Goal: Contribute content: Add original content to the website for others to see

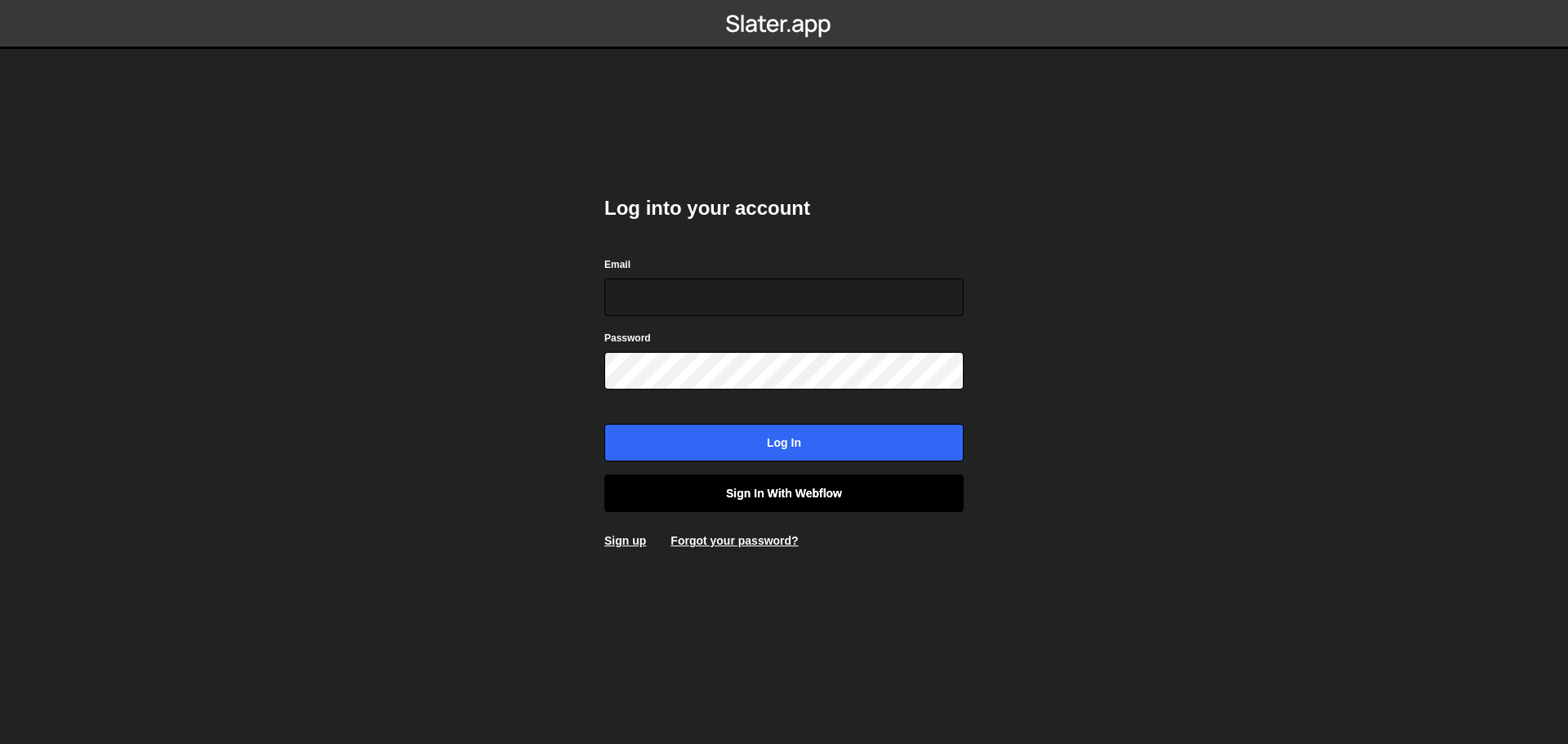
click at [783, 496] on link "Sign in with Webflow" at bounding box center [784, 493] width 360 height 38
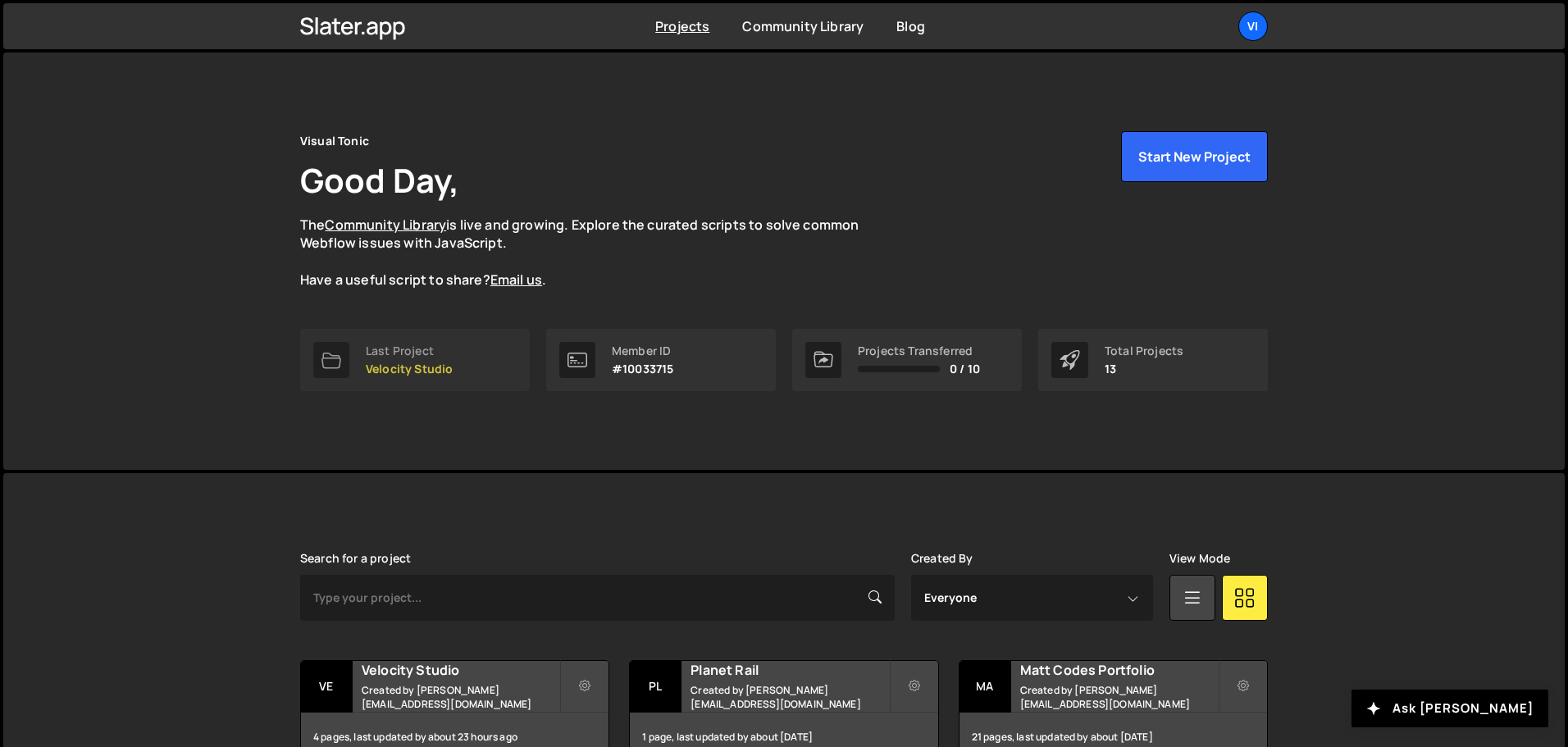
click at [416, 350] on div "Last Project" at bounding box center [409, 350] width 87 height 13
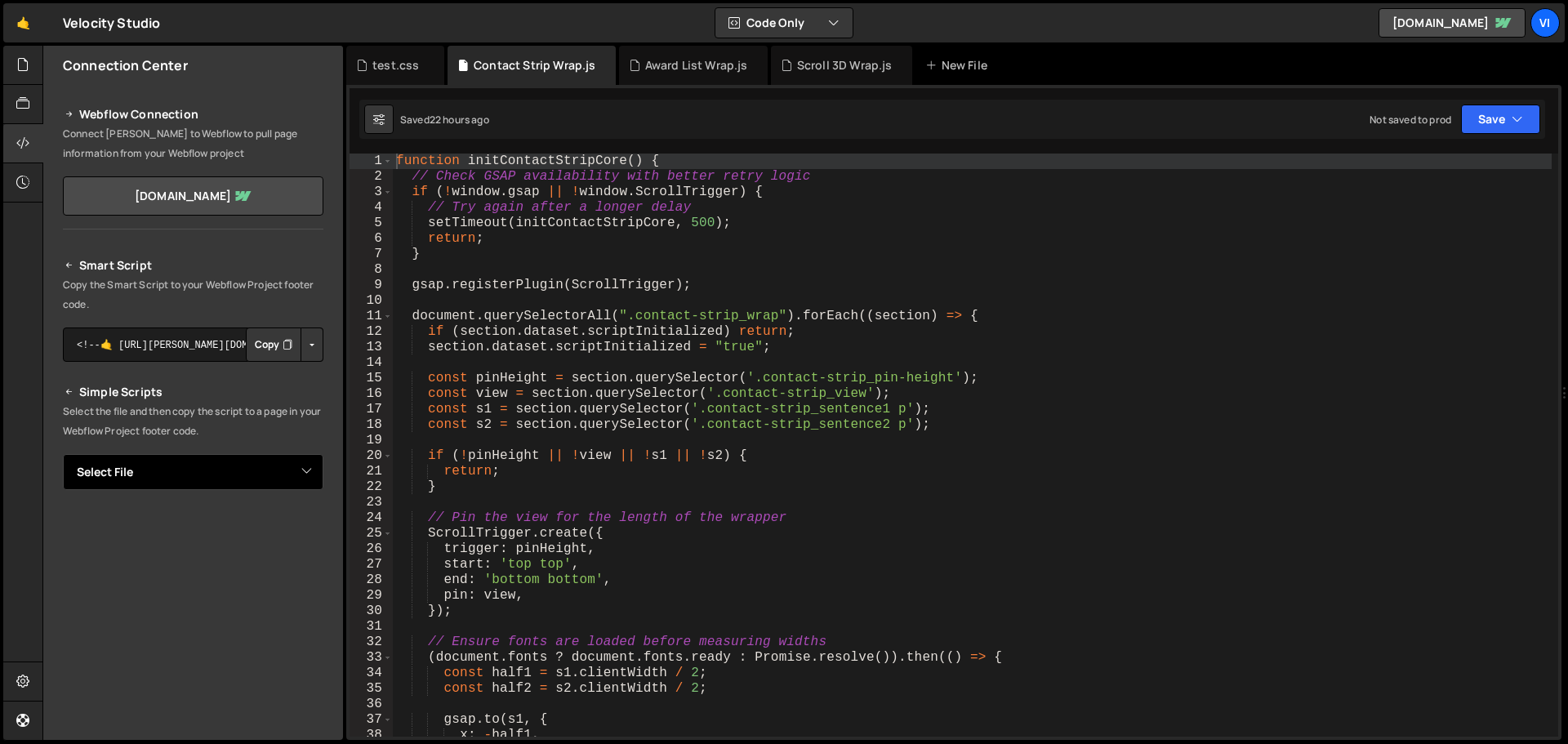
click at [299, 482] on select "Select File Award List Wrap.js Contact Strip Wrap.js Scroll 3D Wrap.js test.css" at bounding box center [193, 472] width 261 height 36
click at [29, 63] on icon at bounding box center [22, 65] width 13 height 18
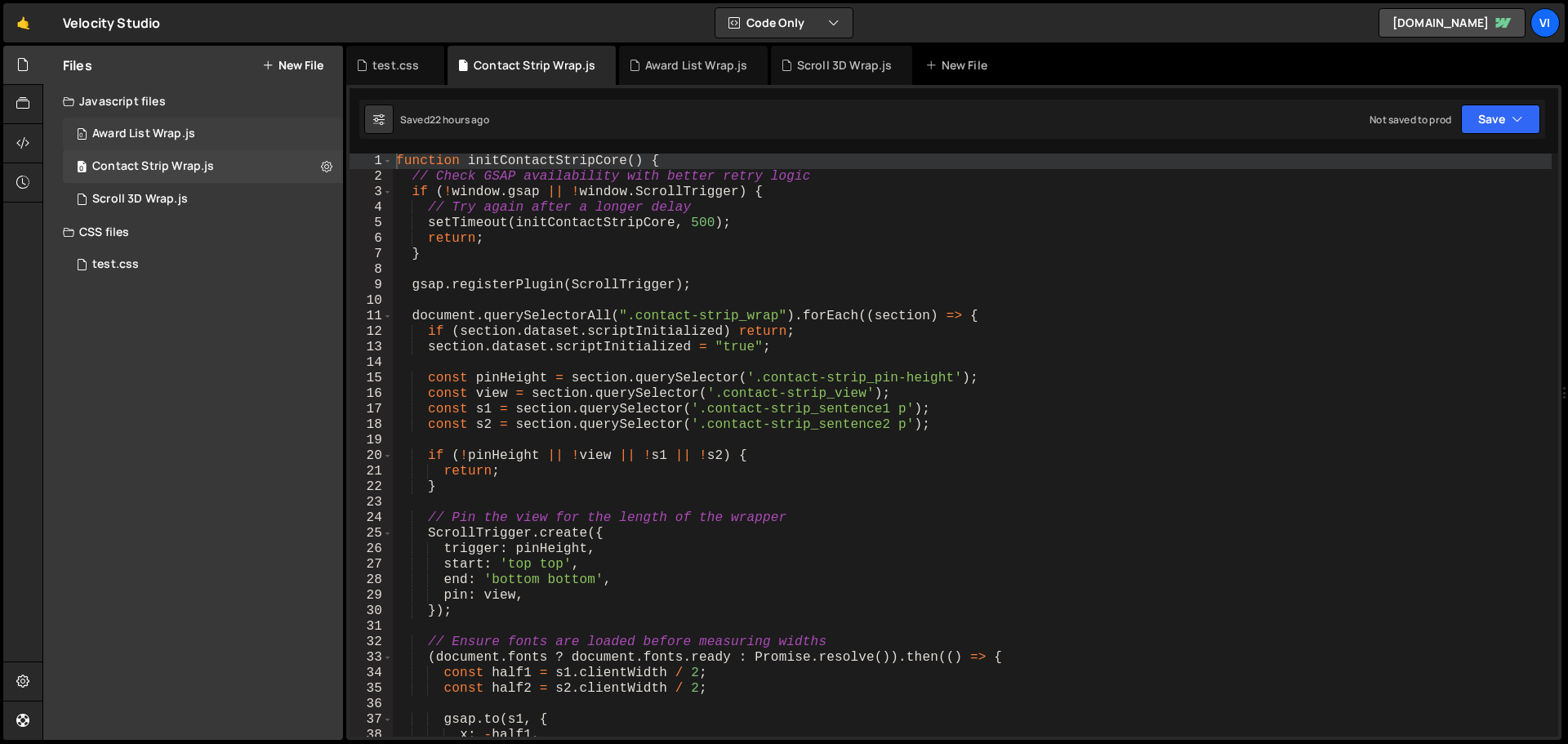
click at [292, 134] on div "0 Award List Wrap.js 0" at bounding box center [202, 133] width 280 height 33
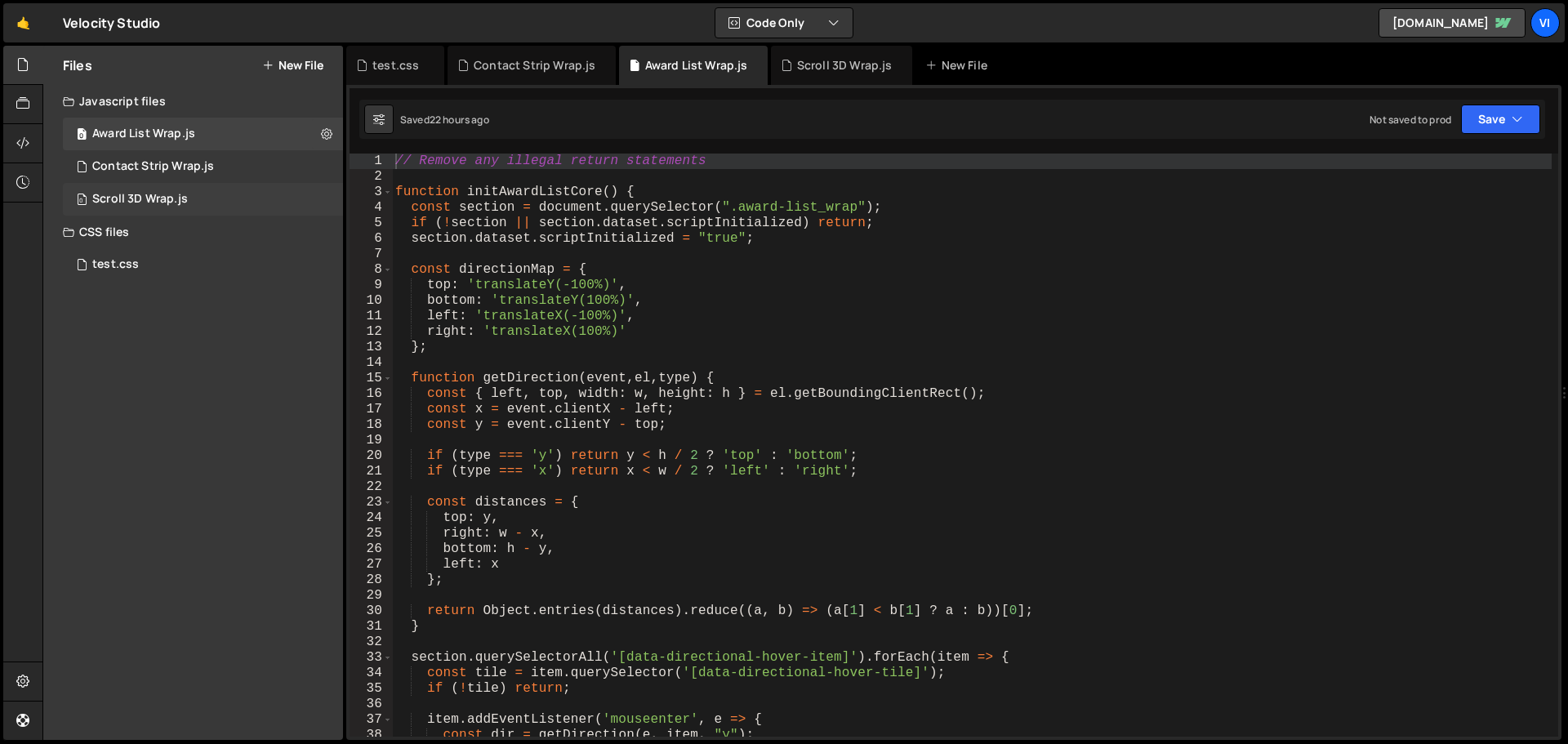
click at [181, 206] on div "Scroll 3D Wrap.js" at bounding box center [140, 199] width 95 height 15
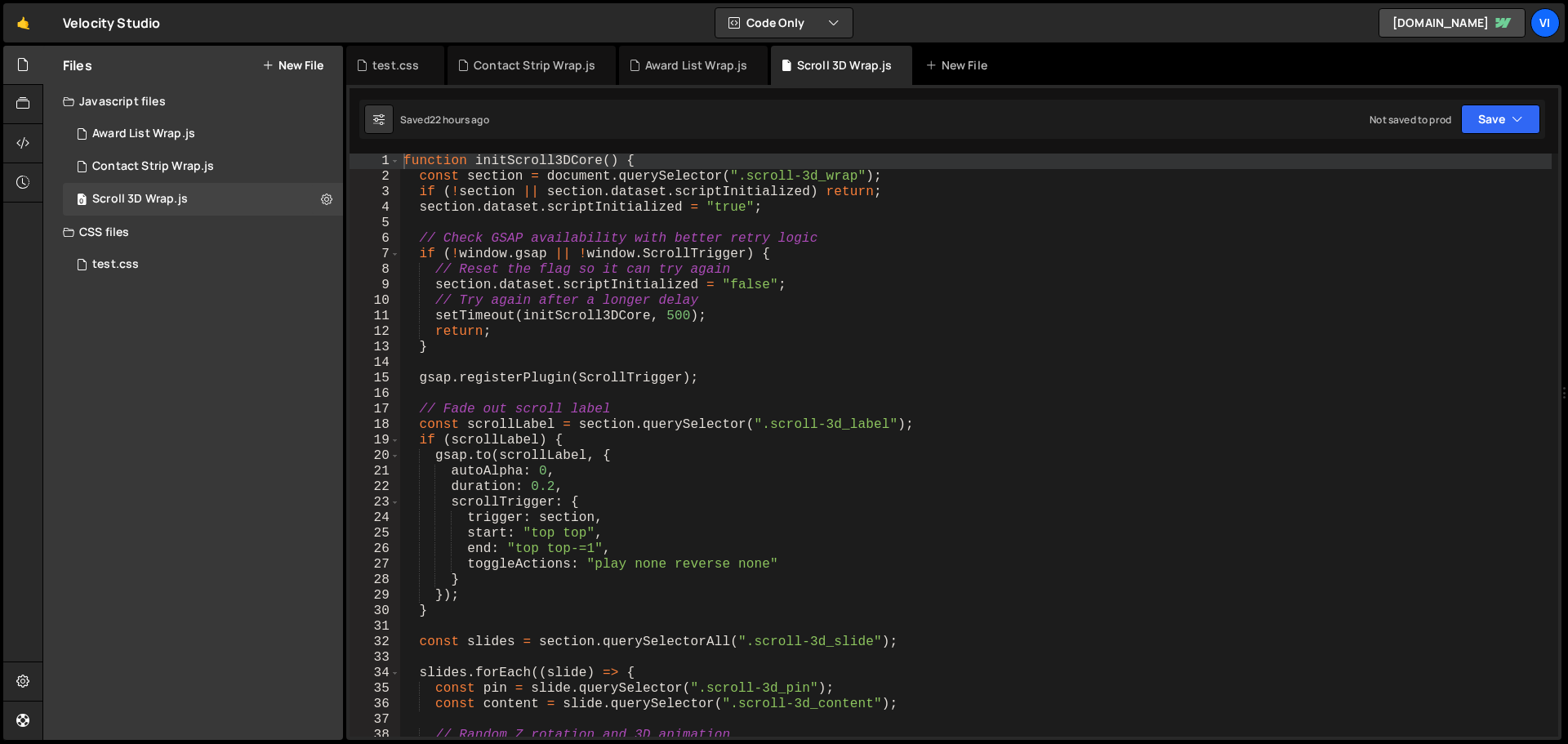
click at [566, 272] on div "function initScroll3DCore ( ) { const section = document . querySelector ( ".sc…" at bounding box center [975, 460] width 1151 height 614
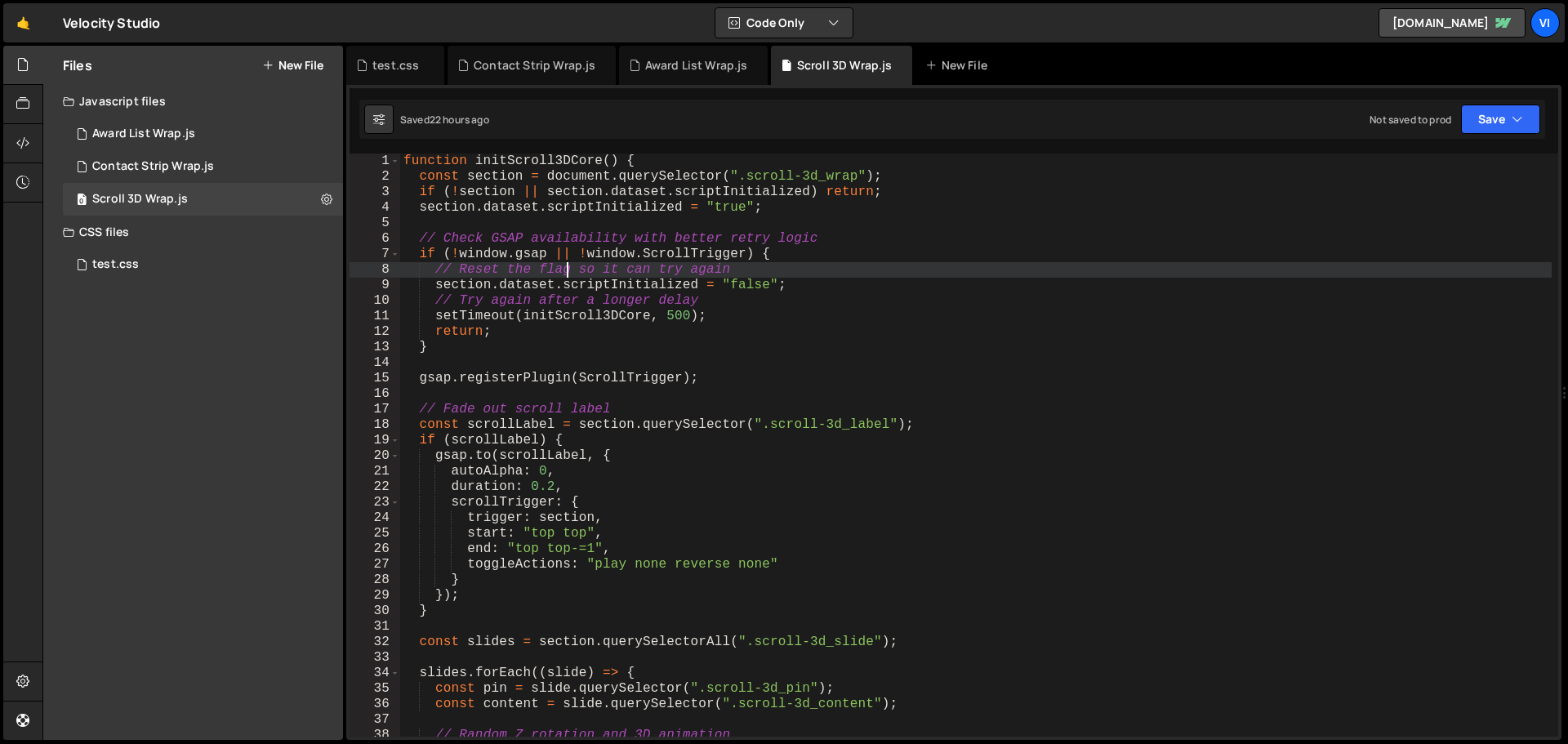
type textarea "};"
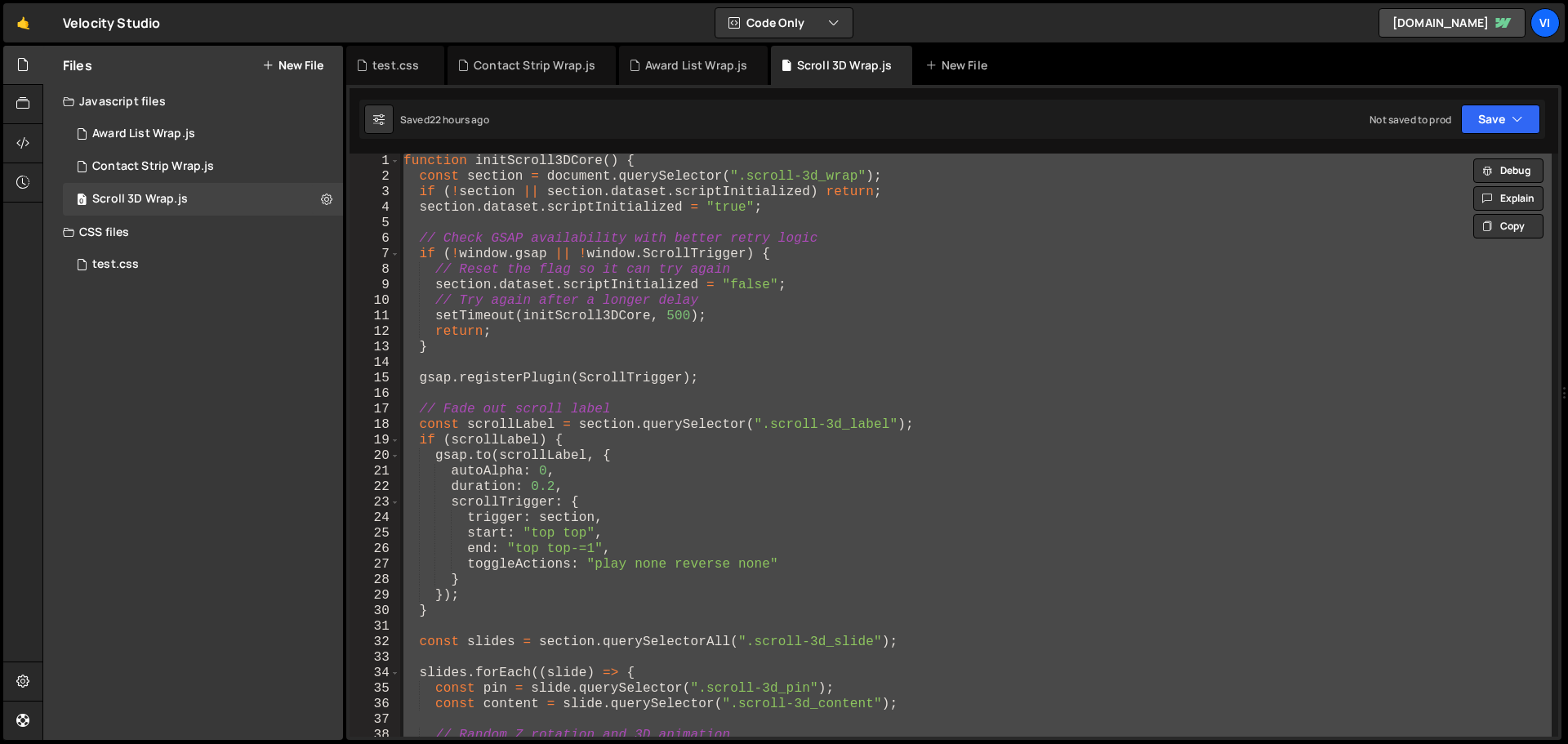
paste textarea
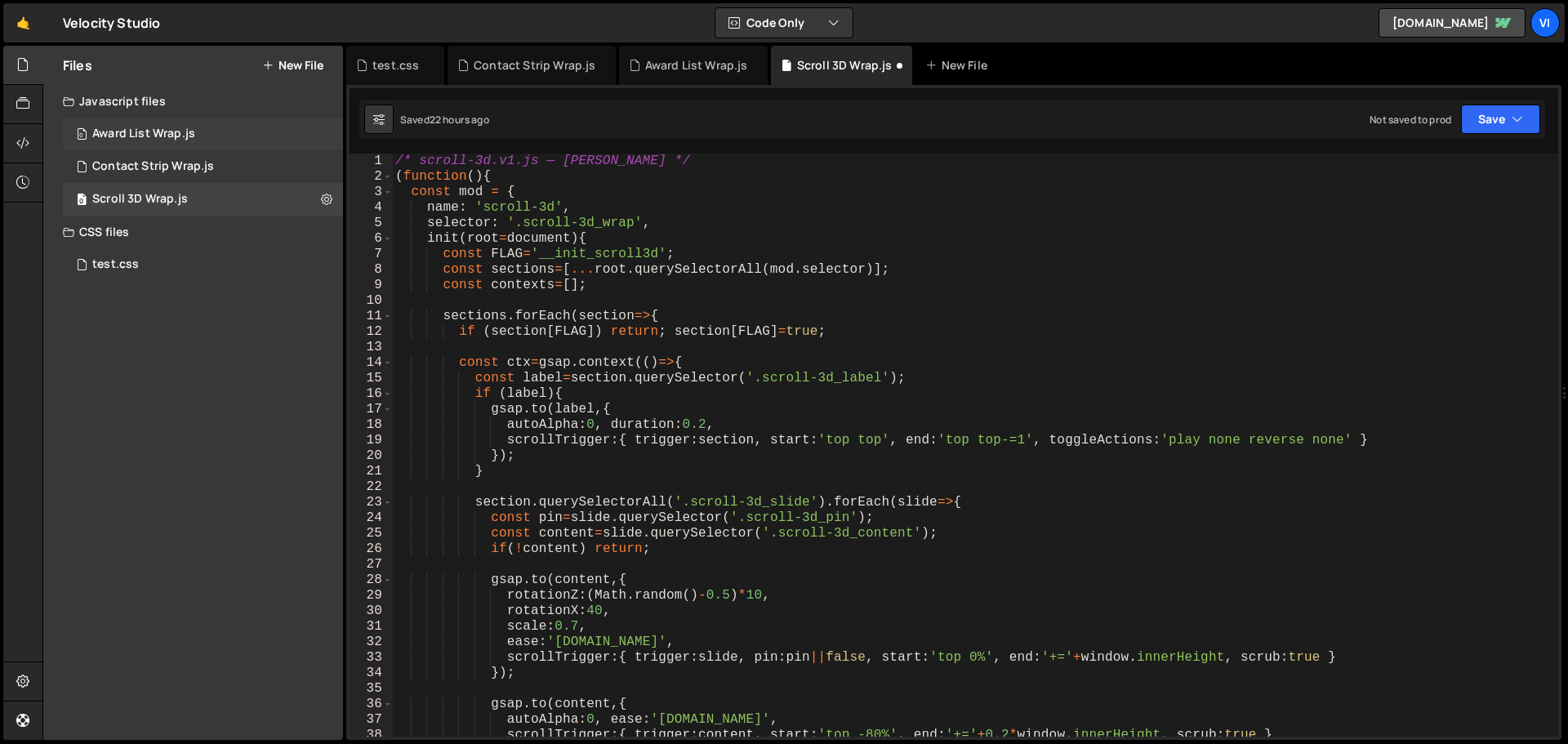
click at [193, 139] on div "0 Award List Wrap.js 0" at bounding box center [202, 133] width 280 height 33
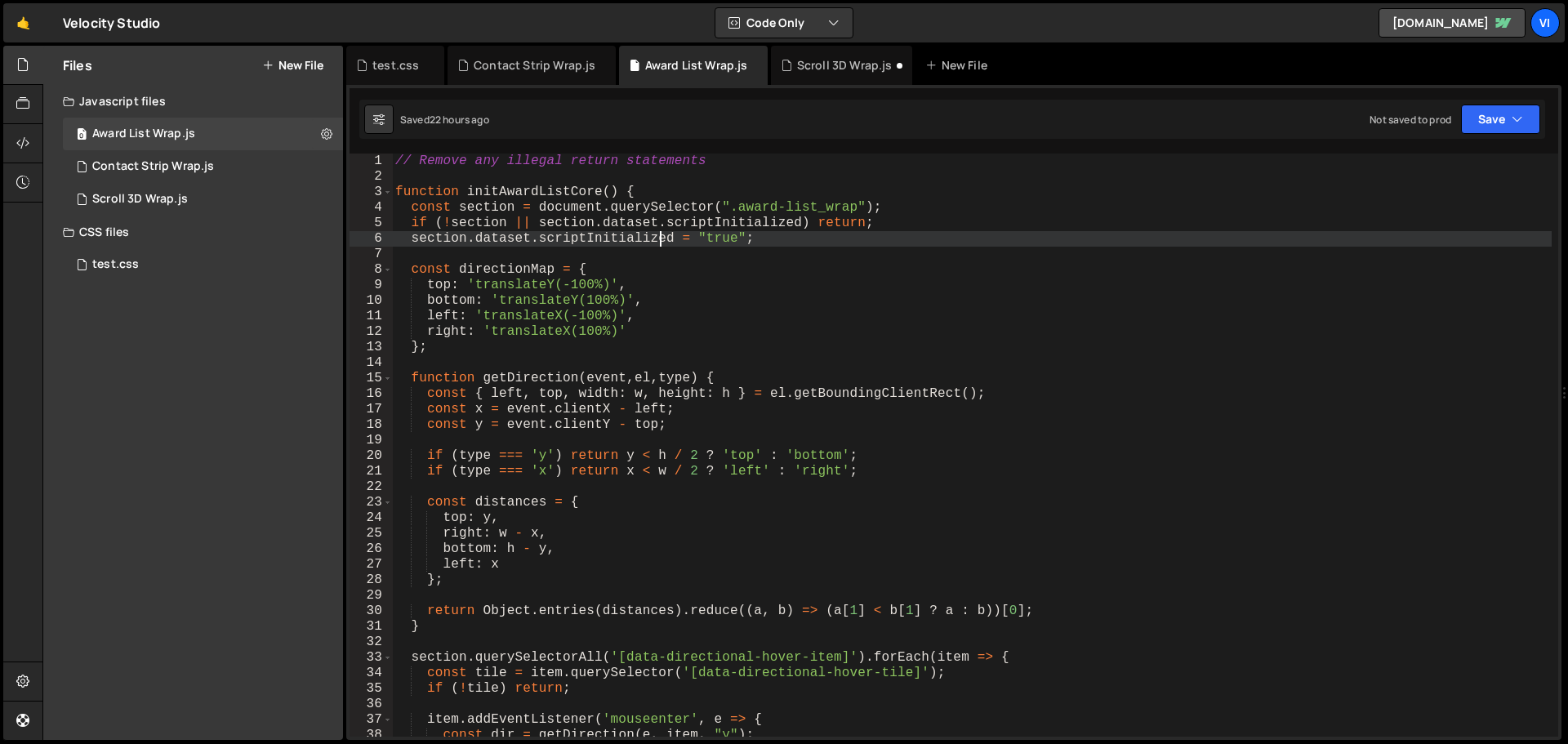
click at [664, 235] on div "// Remove any illegal return statements function initAwardListCore ( ) { const …" at bounding box center [972, 460] width 1160 height 614
type textarea "};"
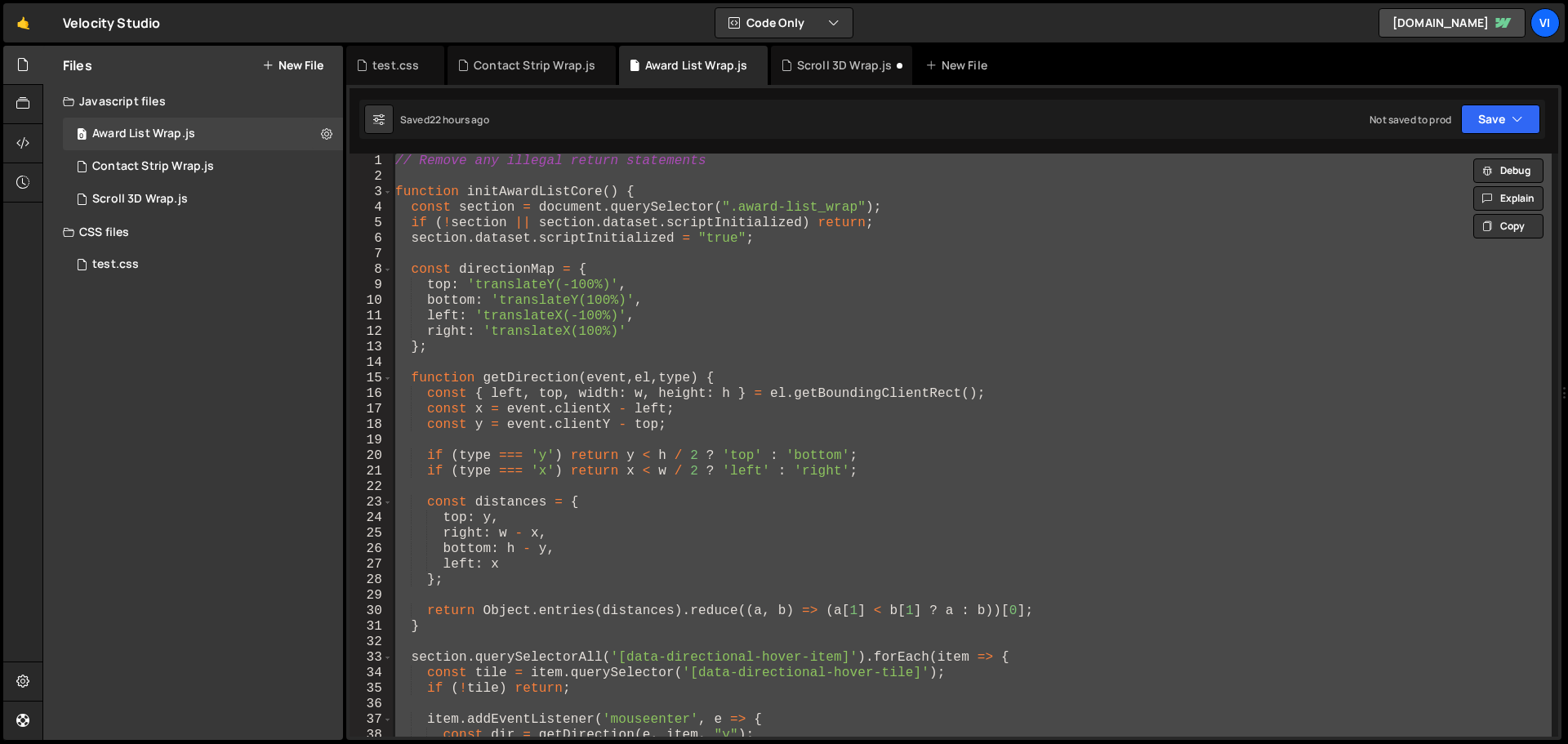
paste textarea
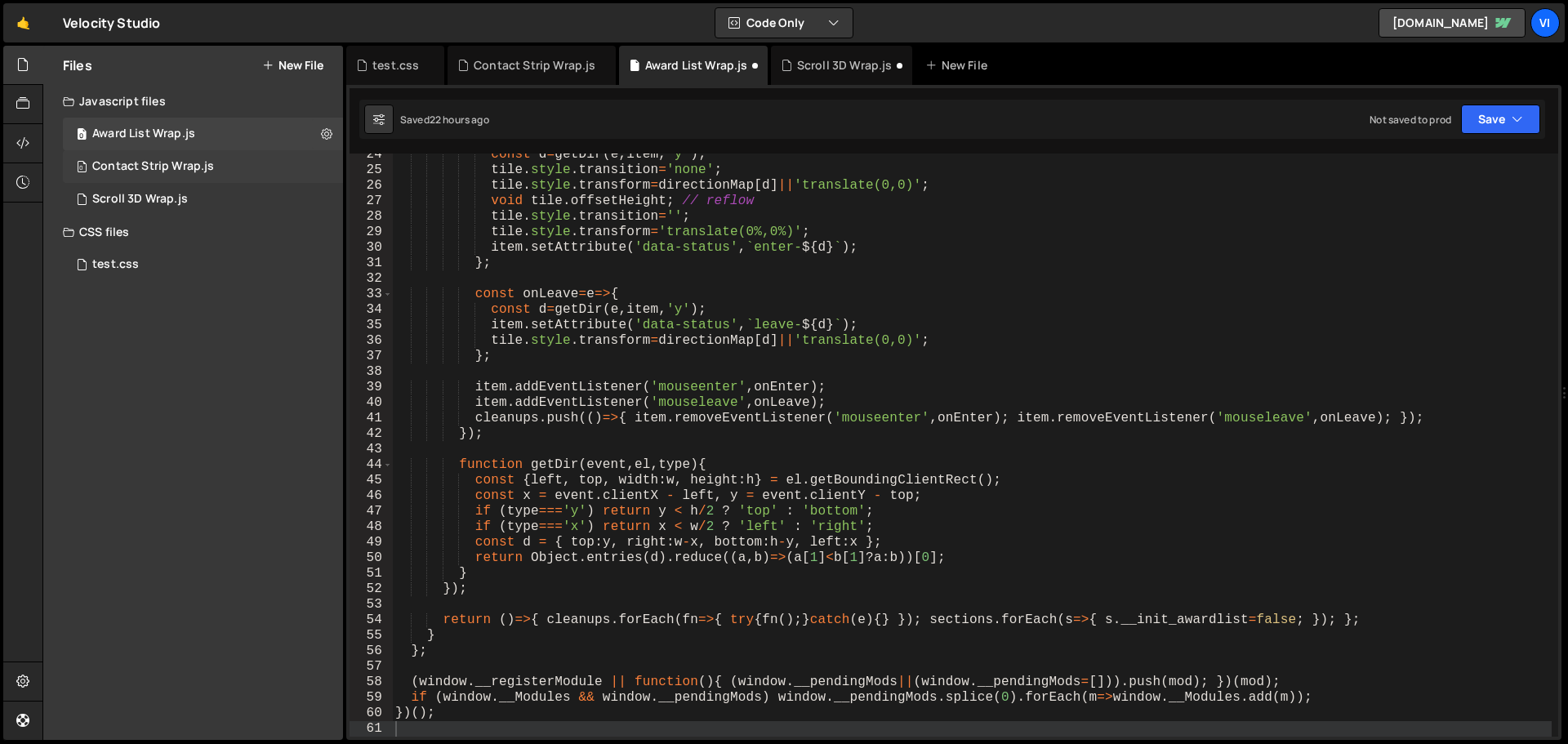
click at [201, 171] on div "Contact Strip Wrap.js" at bounding box center [153, 166] width 122 height 15
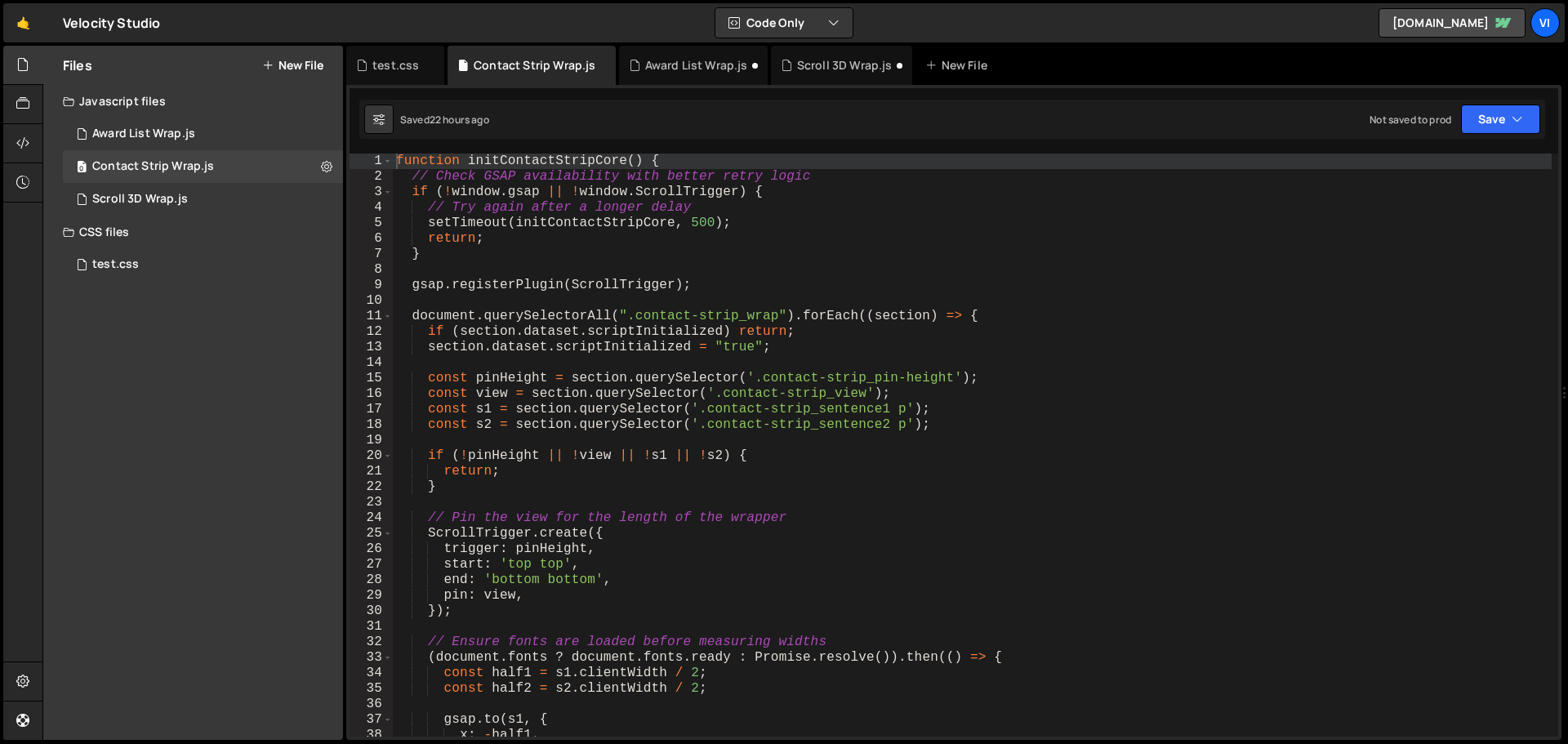
click at [714, 275] on div "function initContactStripCore ( ) { // Check GSAP availability with better retr…" at bounding box center [973, 460] width 1159 height 614
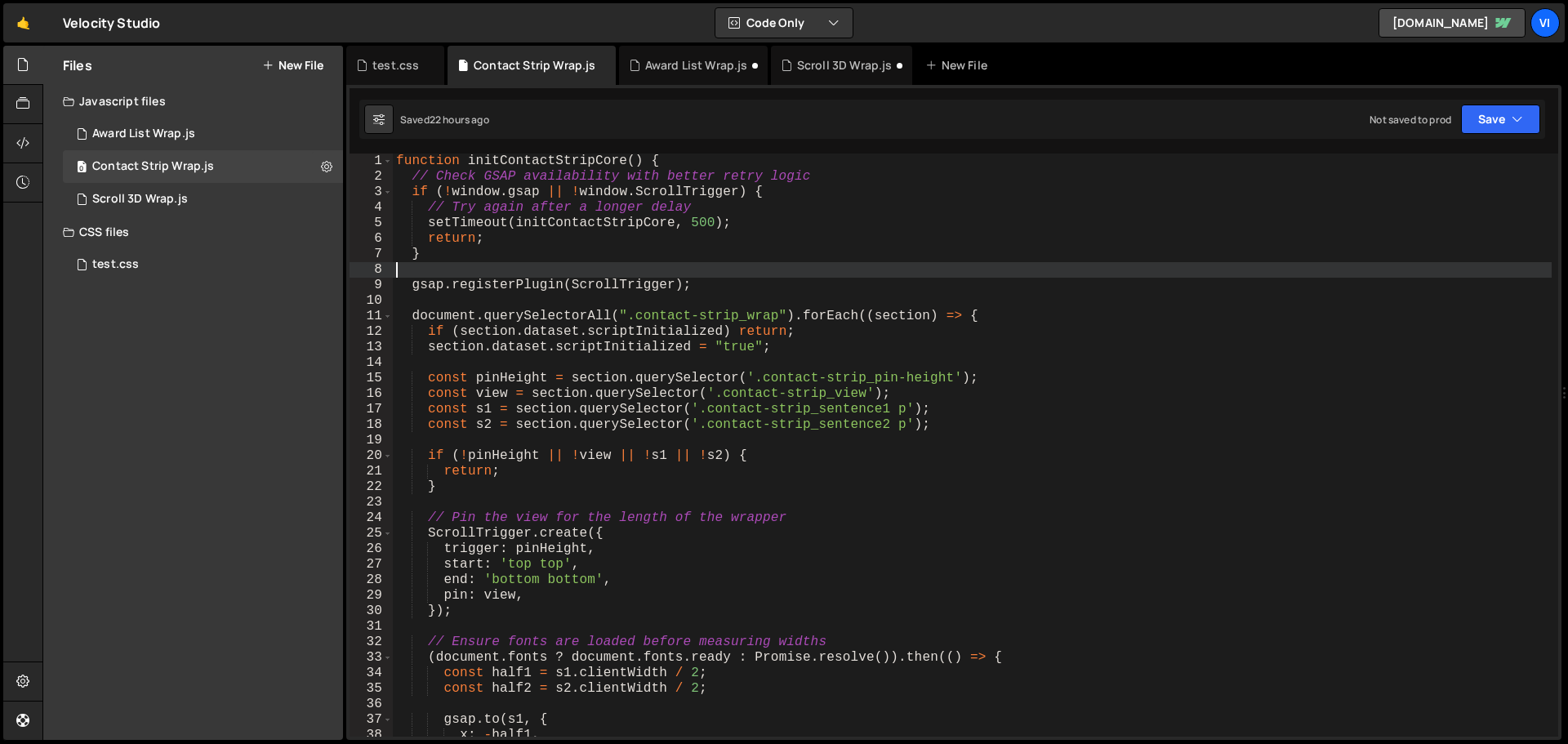
type textarea "};"
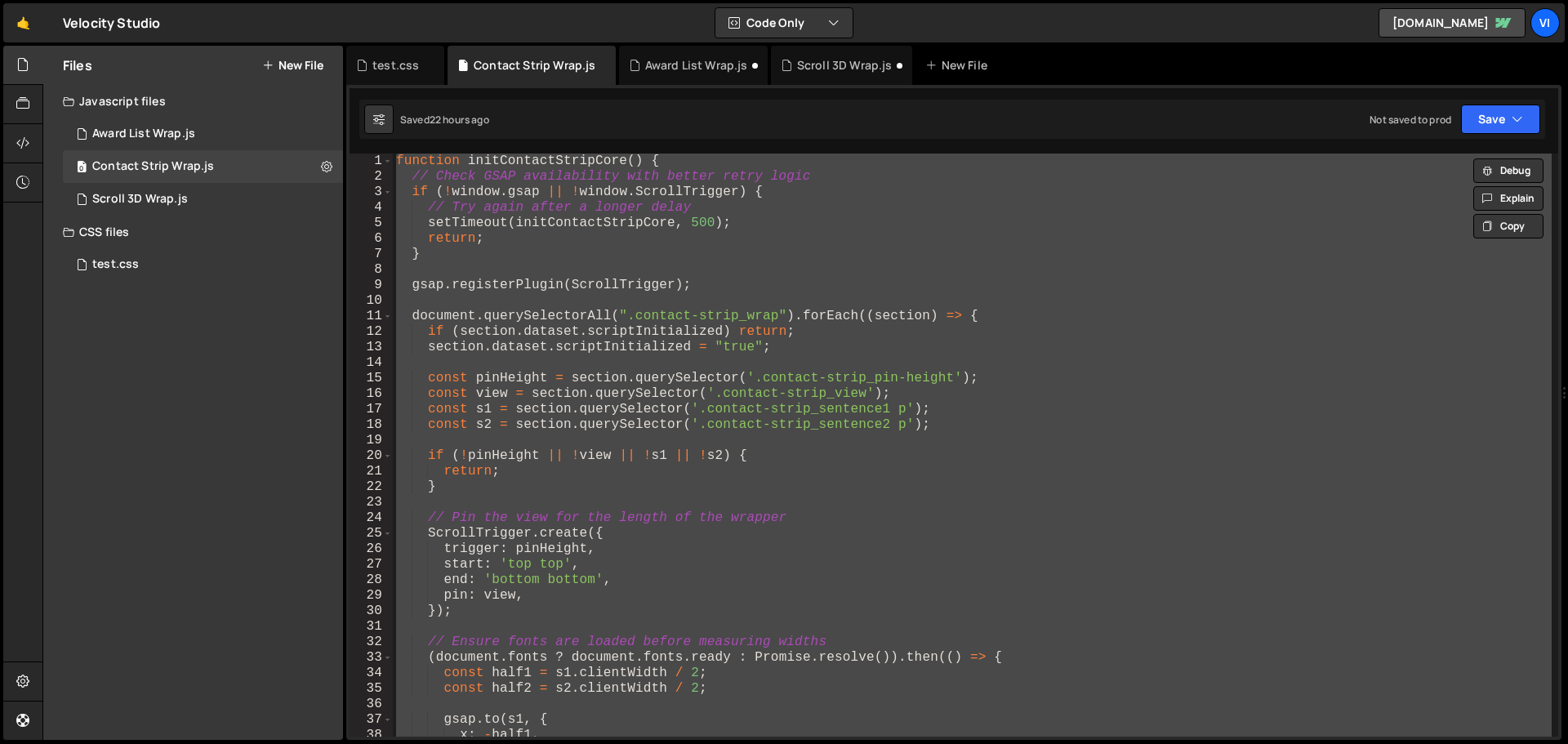
paste textarea
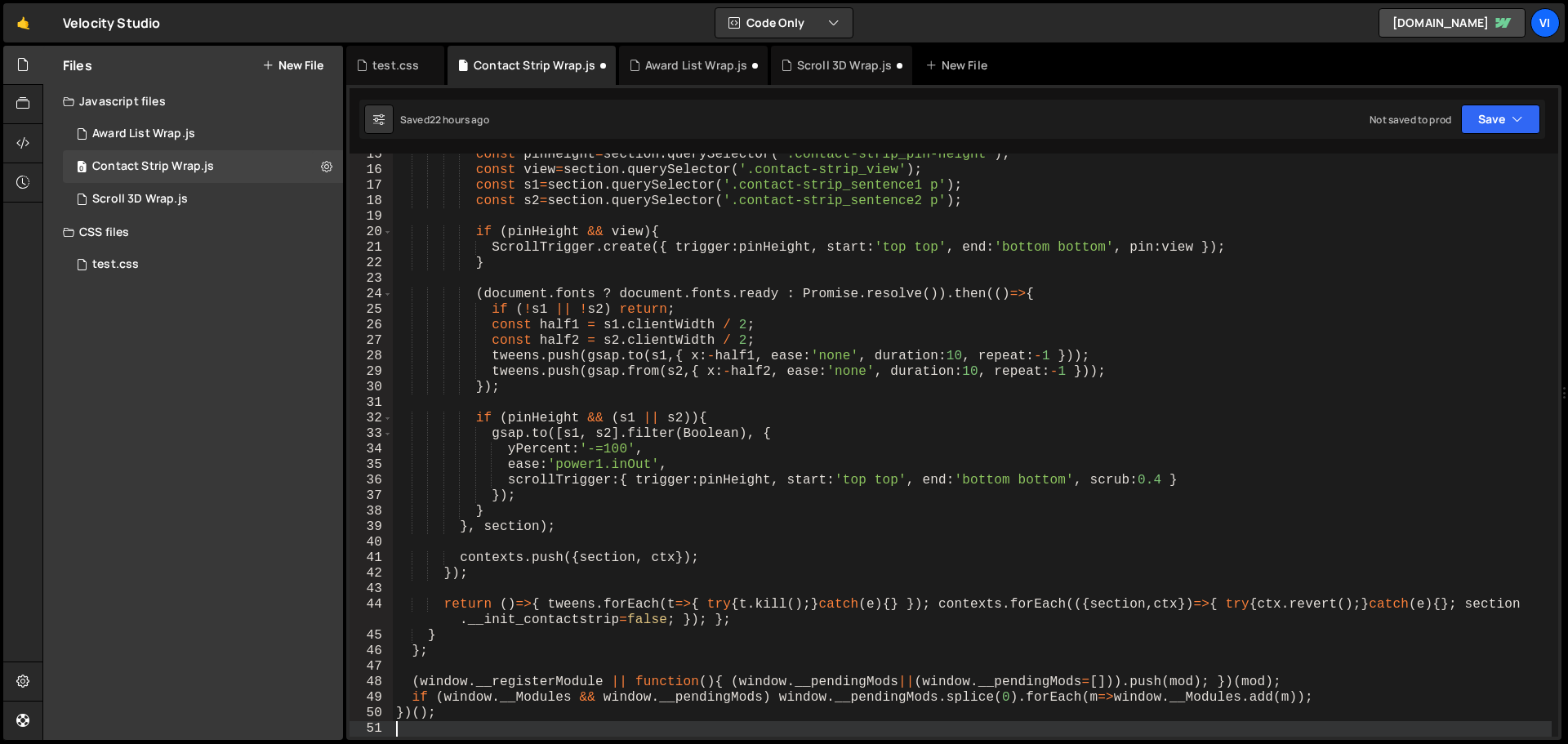
scroll to position [224, 0]
type textarea "contexts.forEach(({ section, ctx }) => { try { ctx.revert(); } catch (e) {};"
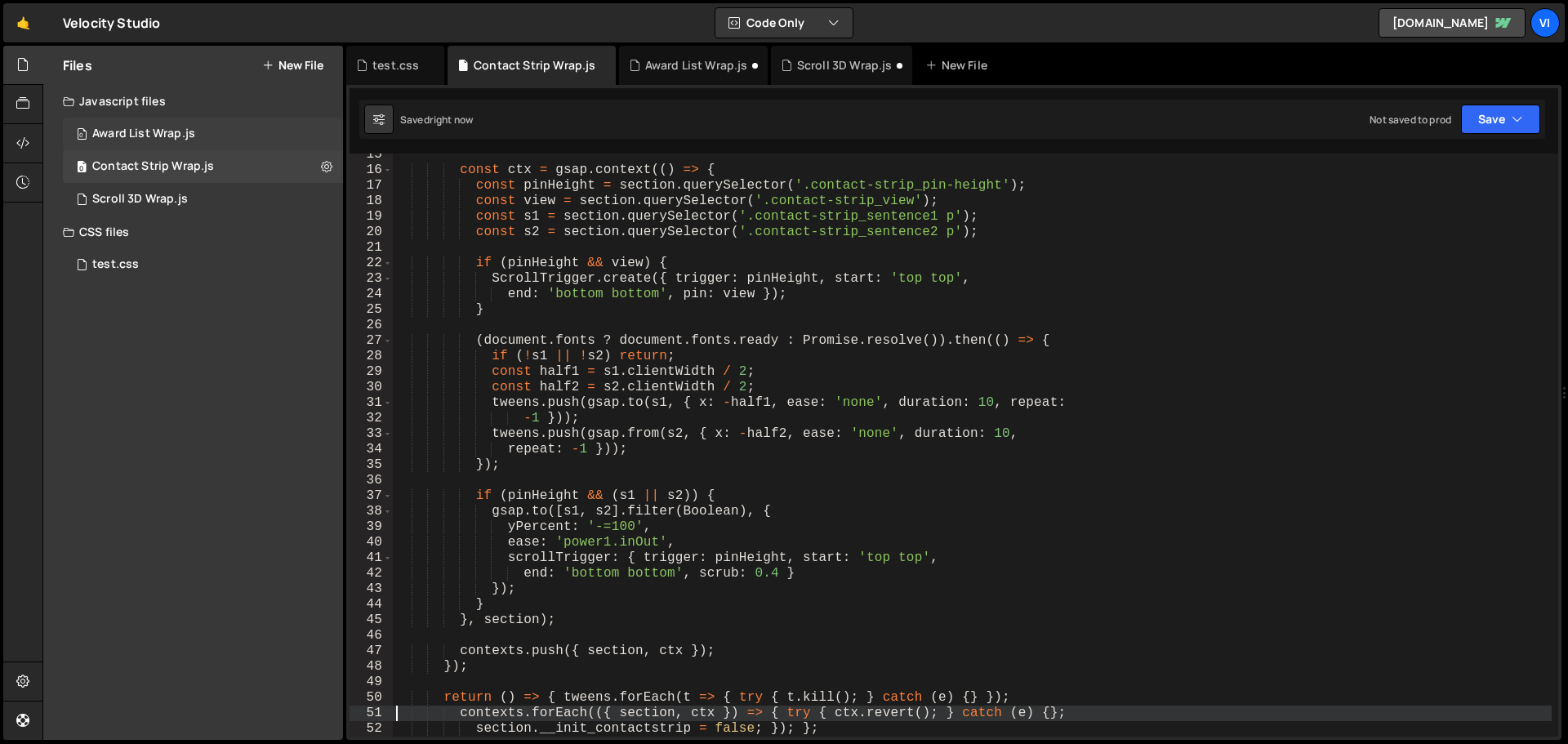
click at [185, 141] on div "0 Award List Wrap.js 0" at bounding box center [202, 133] width 280 height 33
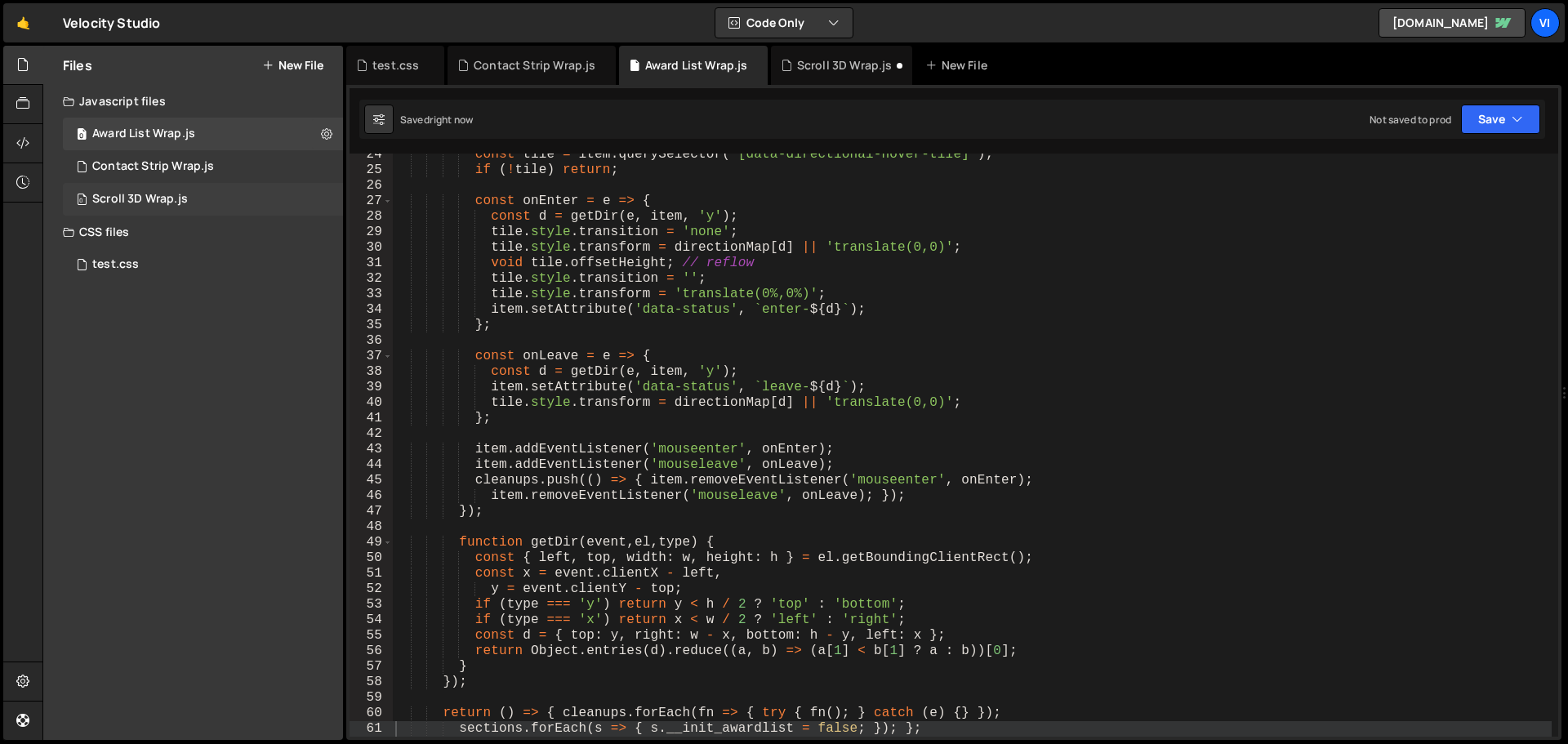
click at [141, 197] on div "Scroll 3D Wrap.js" at bounding box center [140, 199] width 95 height 15
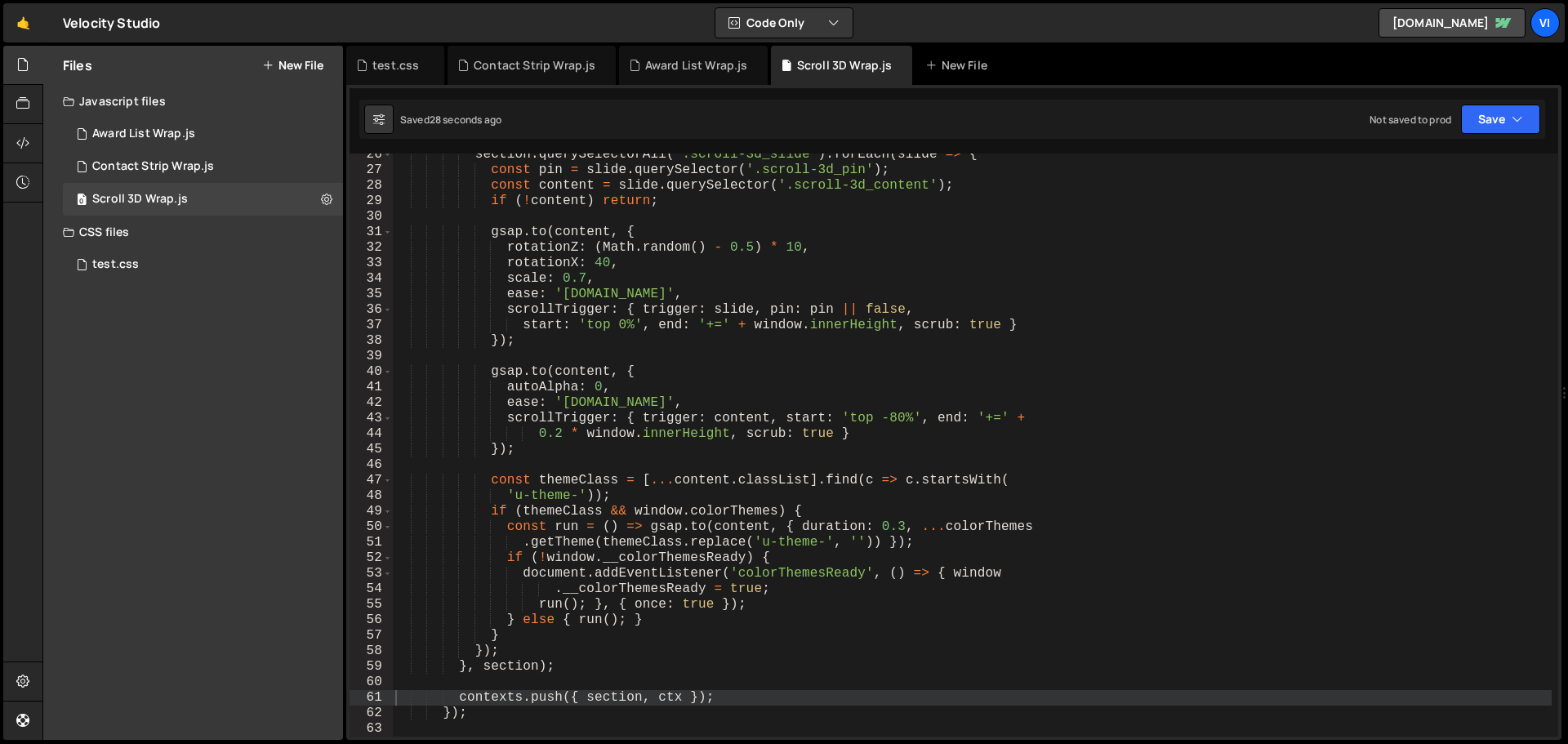
scroll to position [542, 0]
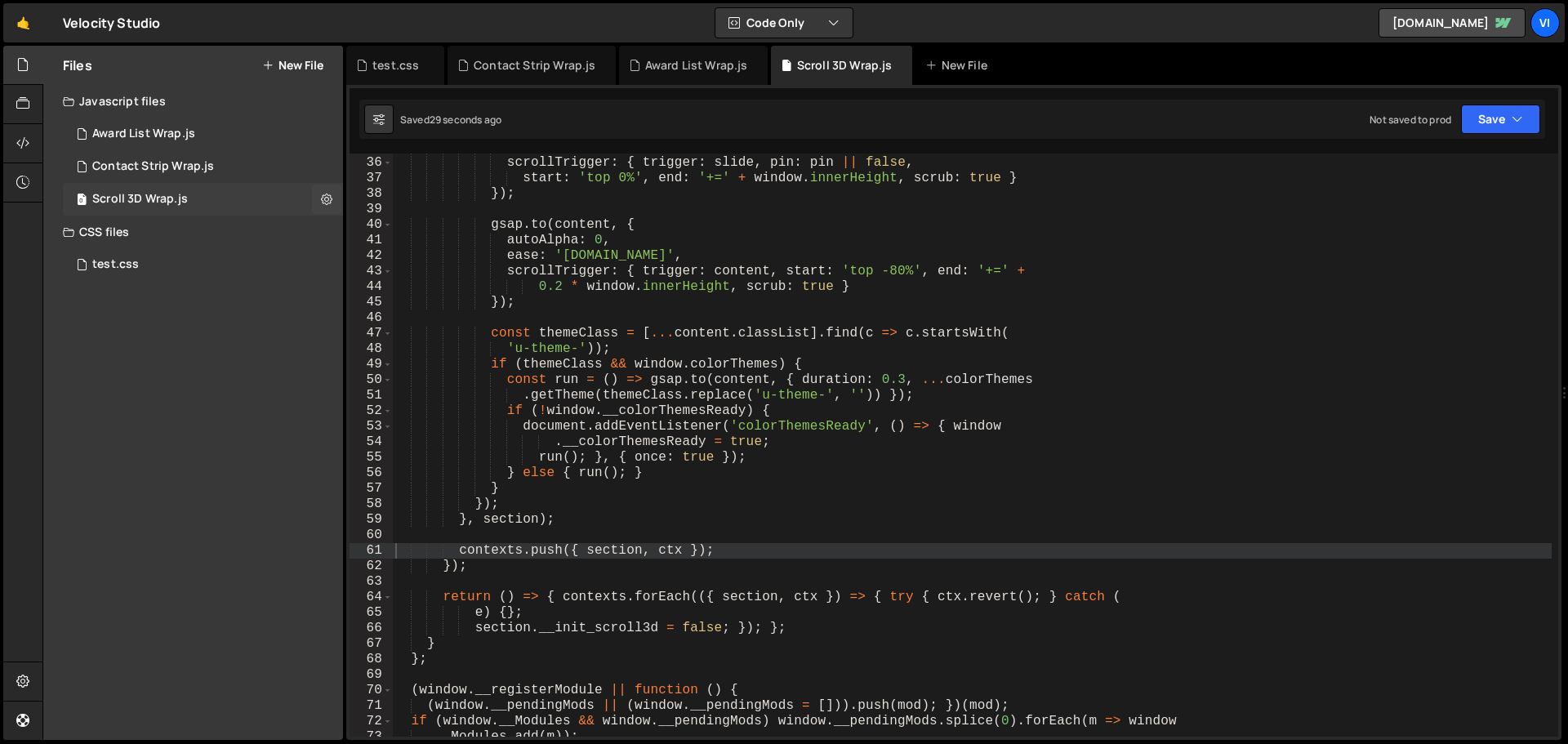
click at [154, 198] on div "Scroll 3D Wrap.js" at bounding box center [140, 199] width 95 height 15
click at [314, 197] on button at bounding box center [326, 199] width 29 height 29
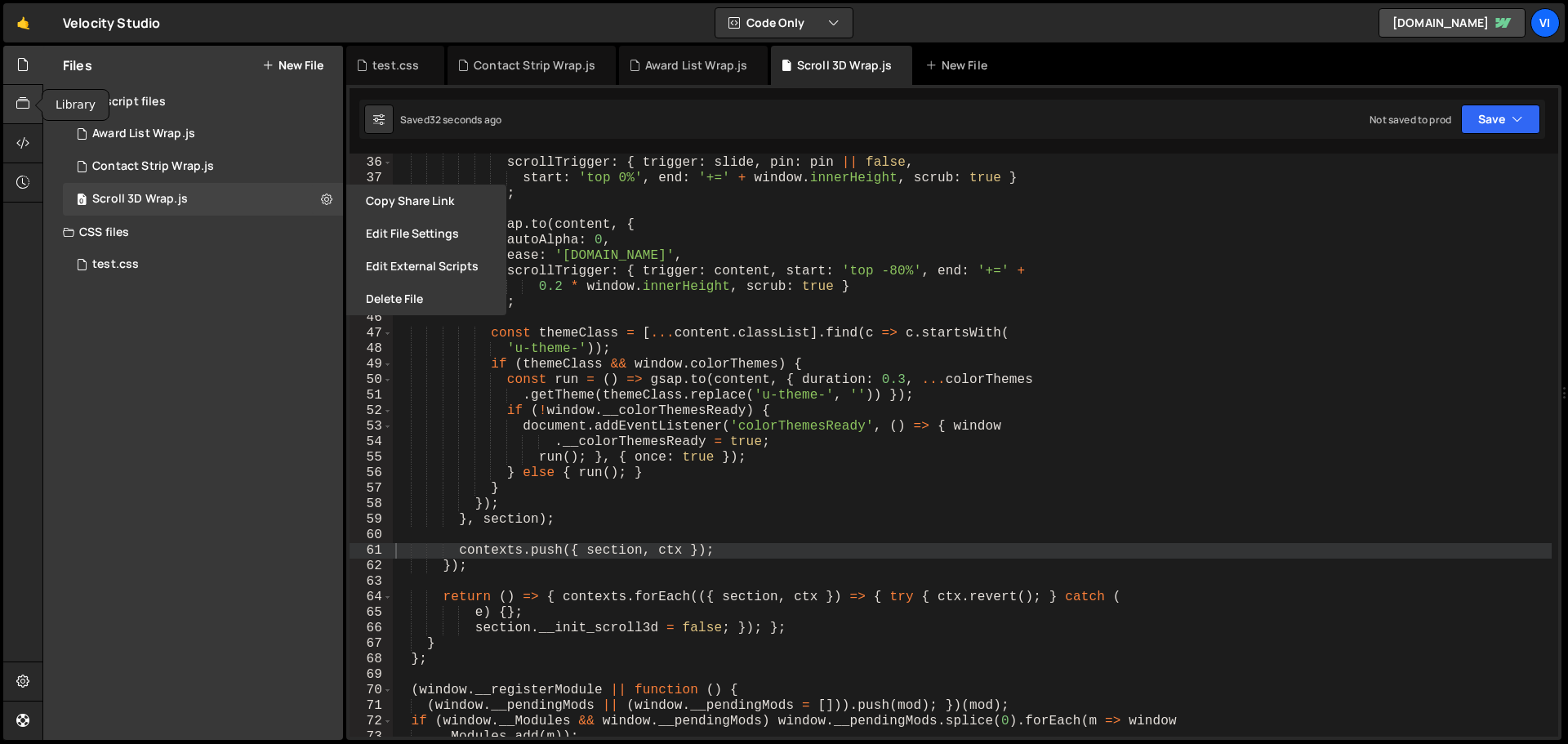
click at [45, 90] on div "Javascript files" at bounding box center [193, 101] width 299 height 33
click at [23, 102] on icon at bounding box center [22, 103] width 13 height 18
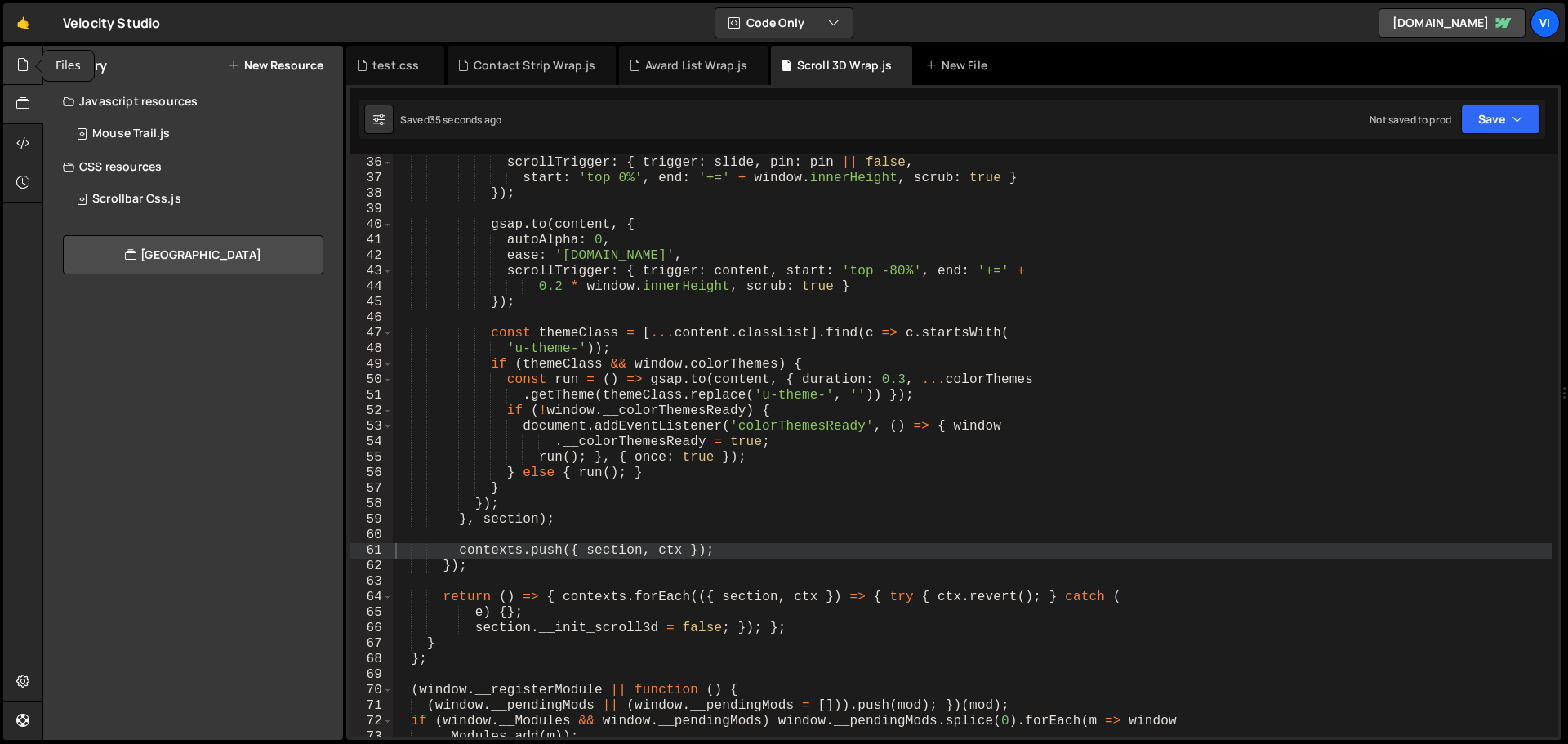
click at [26, 72] on icon at bounding box center [22, 65] width 13 height 18
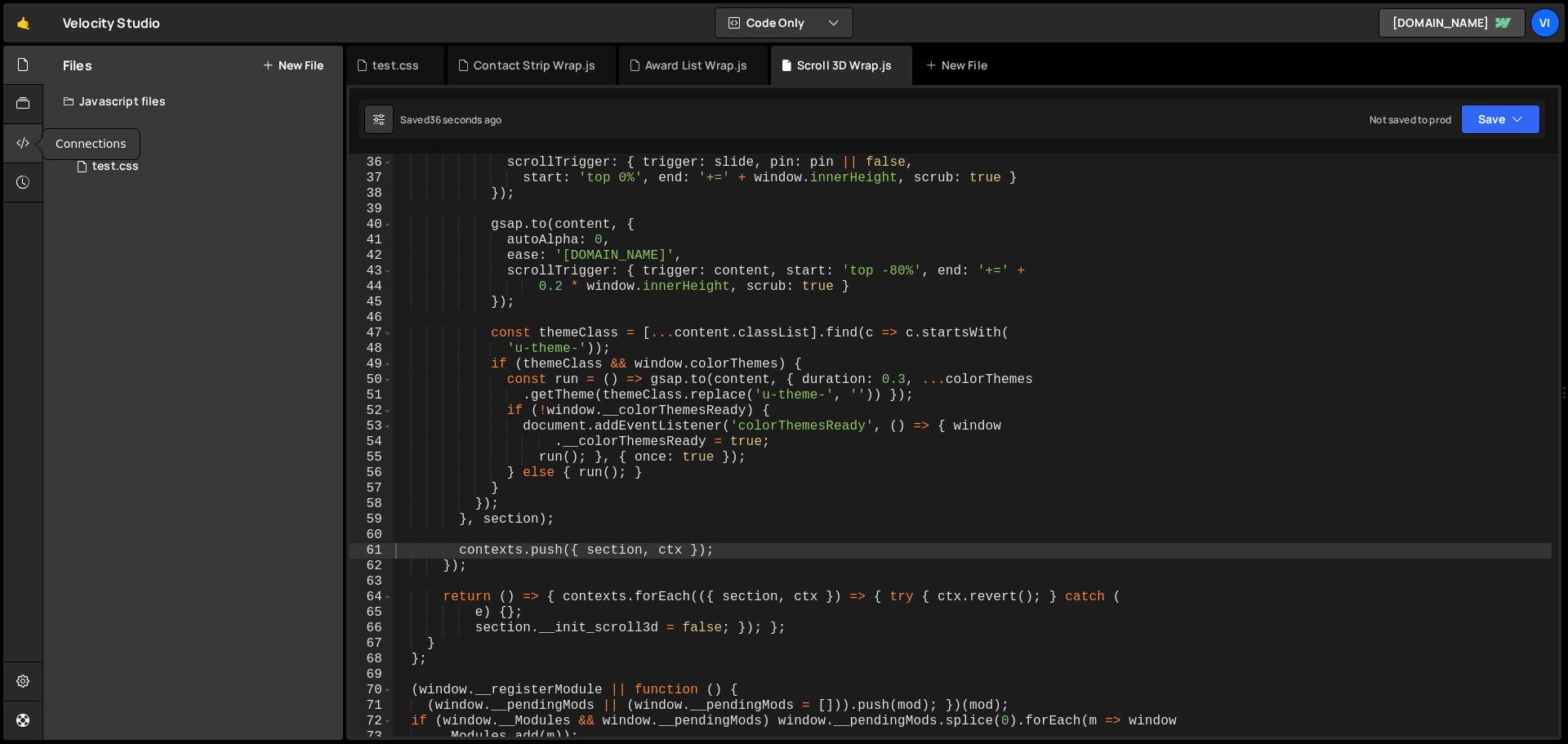
click at [29, 154] on div at bounding box center [23, 144] width 40 height 39
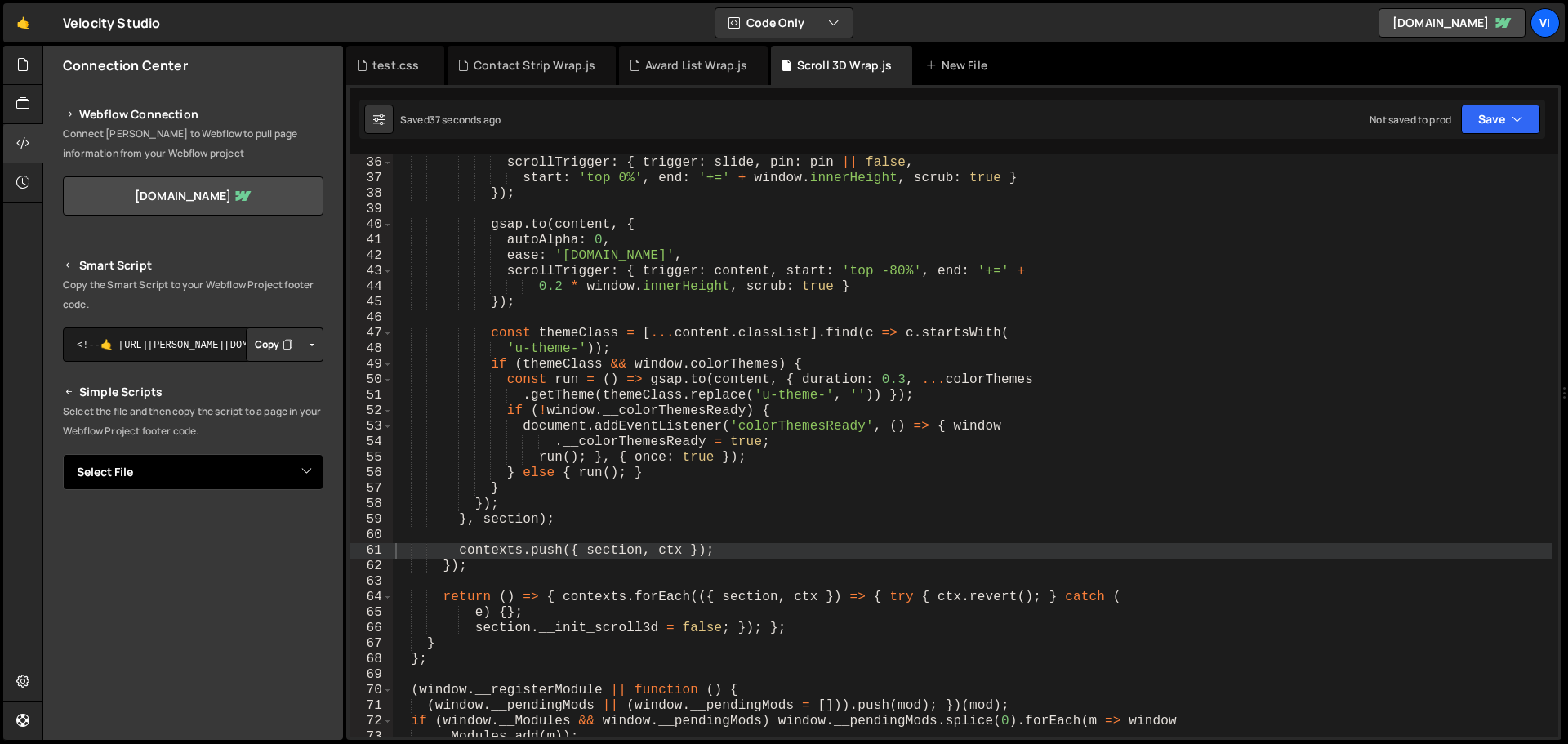
click at [307, 465] on select "Select File Award List Wrap.js Contact Strip Wrap.js Scroll 3D Wrap.js test.css" at bounding box center [193, 472] width 261 height 36
click at [63, 454] on select "Select File Award List Wrap.js Contact Strip Wrap.js Scroll 3D Wrap.js test.css" at bounding box center [193, 472] width 261 height 36
click at [311, 470] on select "Select File Award List Wrap.js Contact Strip Wrap.js Scroll 3D Wrap.js test.css" at bounding box center [193, 472] width 261 height 36
click at [63, 454] on select "Select File Award List Wrap.js Contact Strip Wrap.js Scroll 3D Wrap.js test.css" at bounding box center [193, 472] width 261 height 36
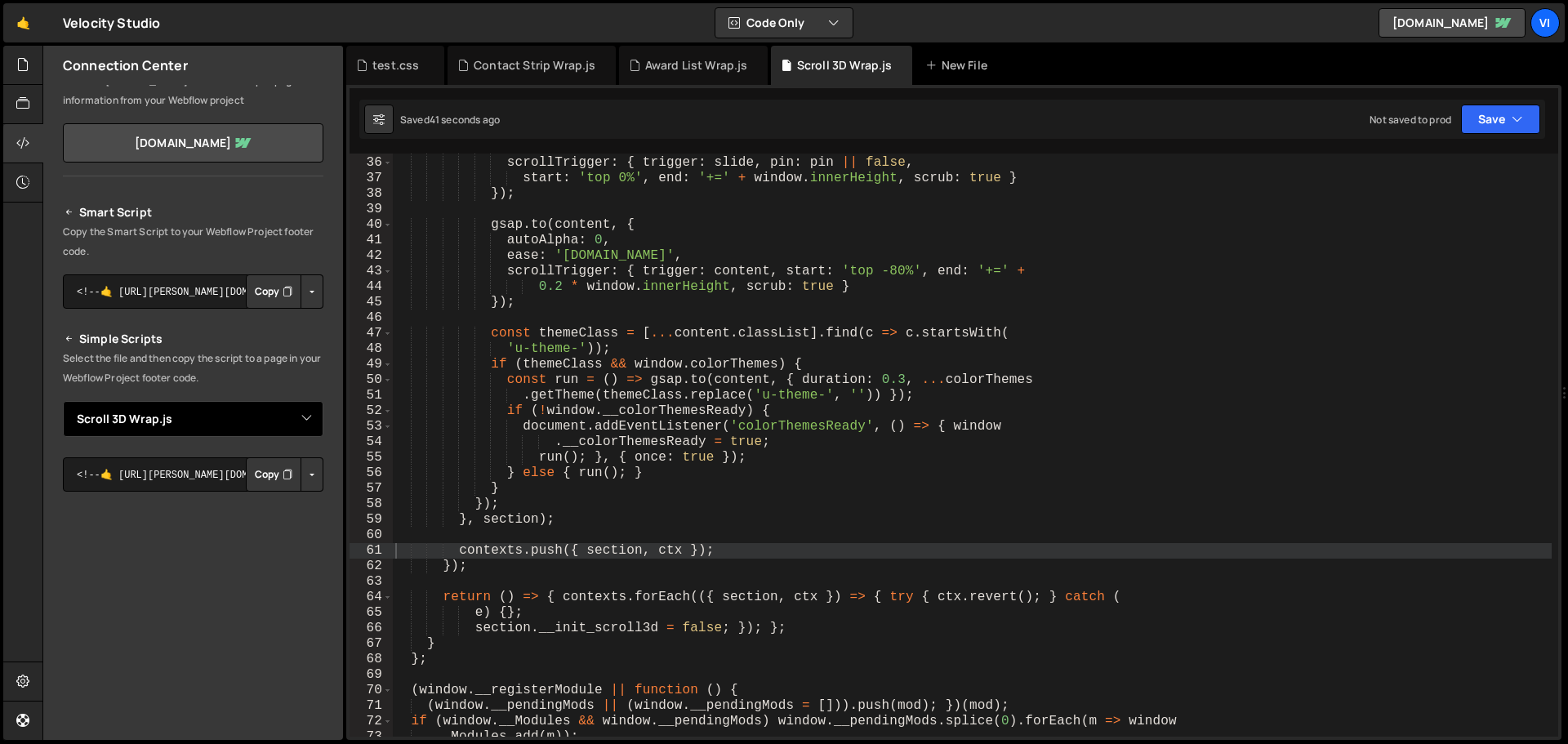
scroll to position [81, 0]
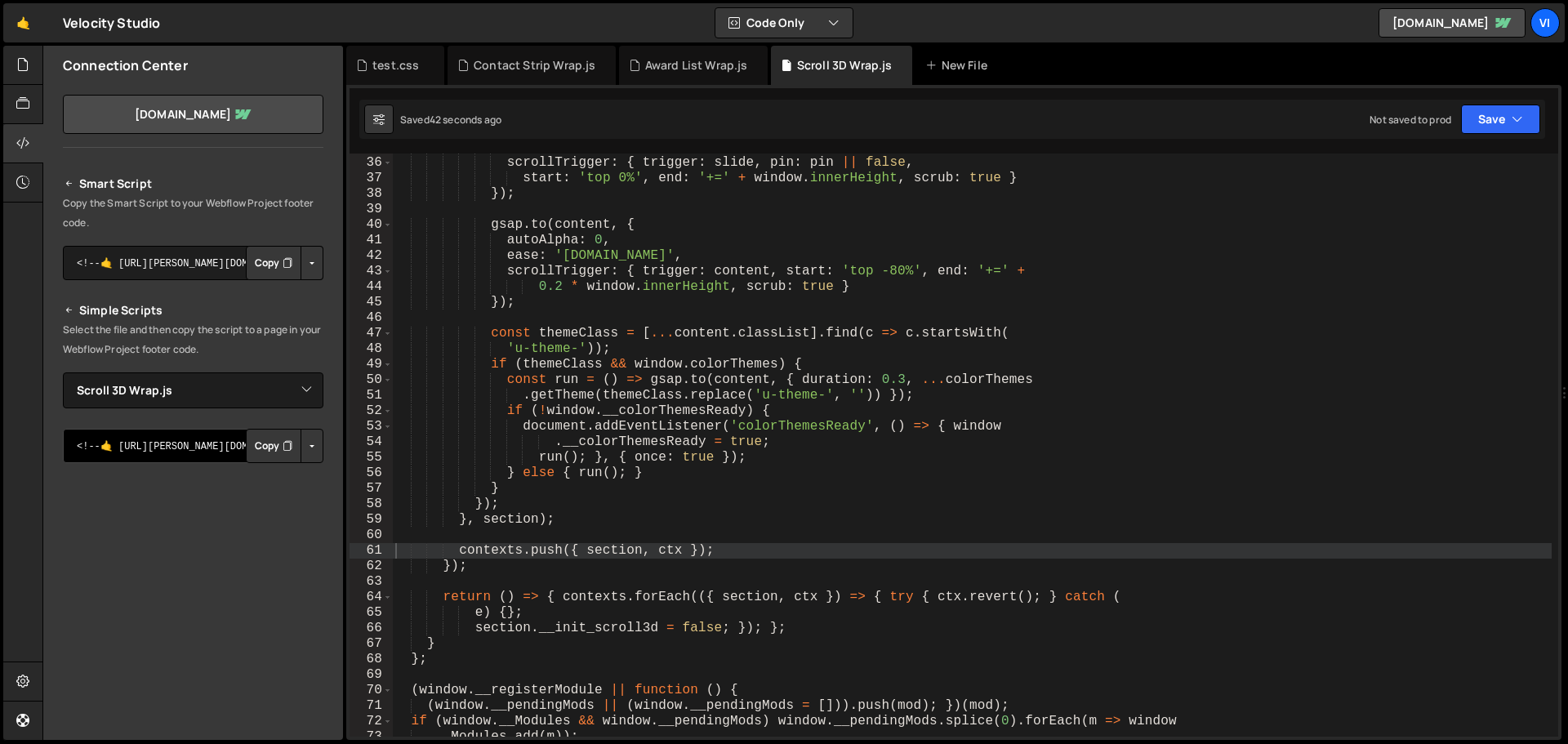
click at [200, 443] on textarea "<!--🤙 https://slater.app/16470/44603.js--> <script>document.addEventListener("D…" at bounding box center [193, 445] width 261 height 34
click at [273, 438] on button "Copy" at bounding box center [273, 445] width 56 height 34
click at [307, 437] on button "Button group with nested dropdown" at bounding box center [312, 445] width 23 height 34
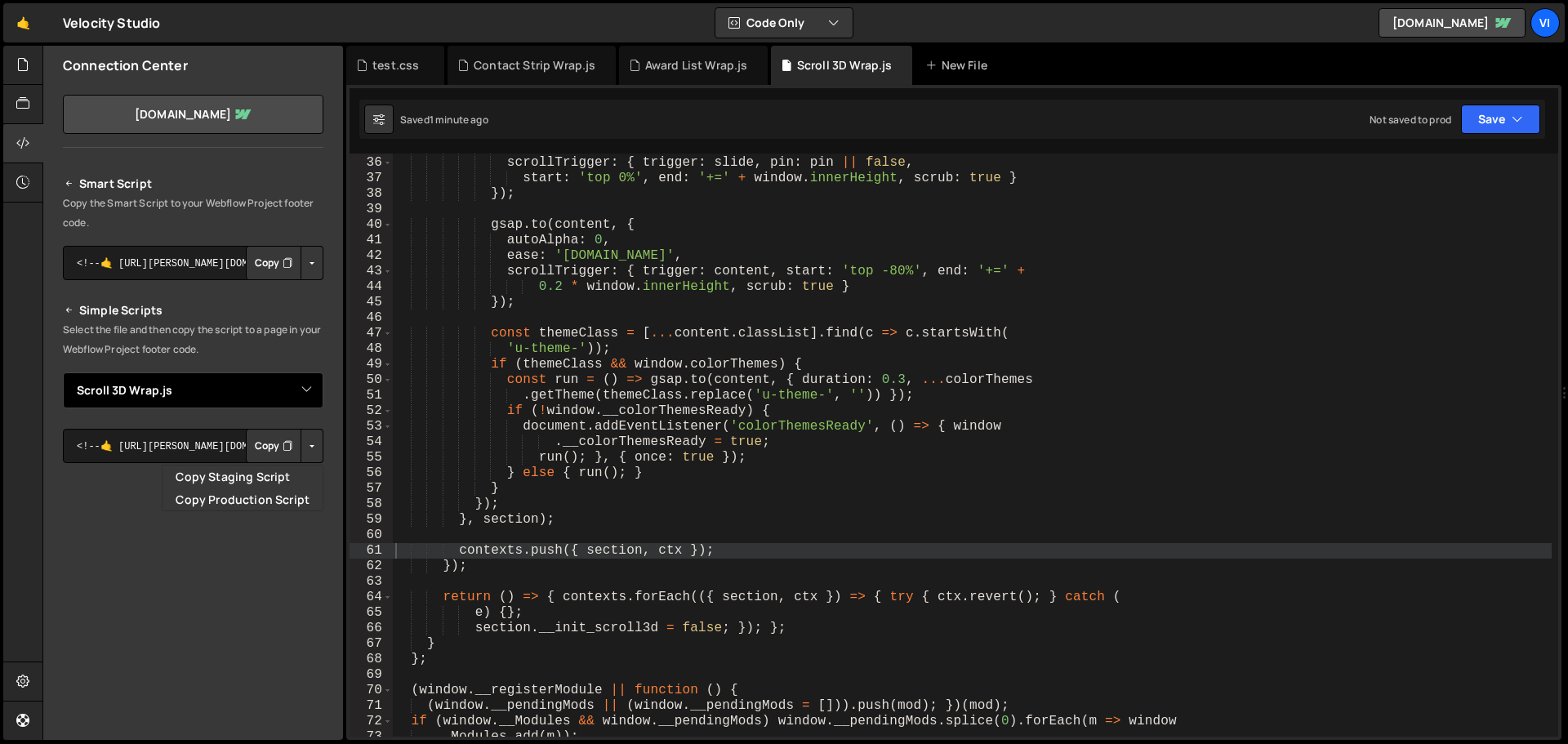
click at [306, 399] on select "Select File Award List Wrap.js Contact Strip Wrap.js Scroll 3D Wrap.js test.css" at bounding box center [193, 391] width 261 height 36
click at [63, 373] on select "Select File Award List Wrap.js Contact Strip Wrap.js Scroll 3D Wrap.js test.css" at bounding box center [193, 391] width 261 height 36
click at [276, 450] on button "Copy" at bounding box center [273, 445] width 56 height 34
click at [256, 396] on select "Select File Award List Wrap.js Contact Strip Wrap.js Scroll 3D Wrap.js test.css" at bounding box center [193, 391] width 261 height 36
select select "44604"
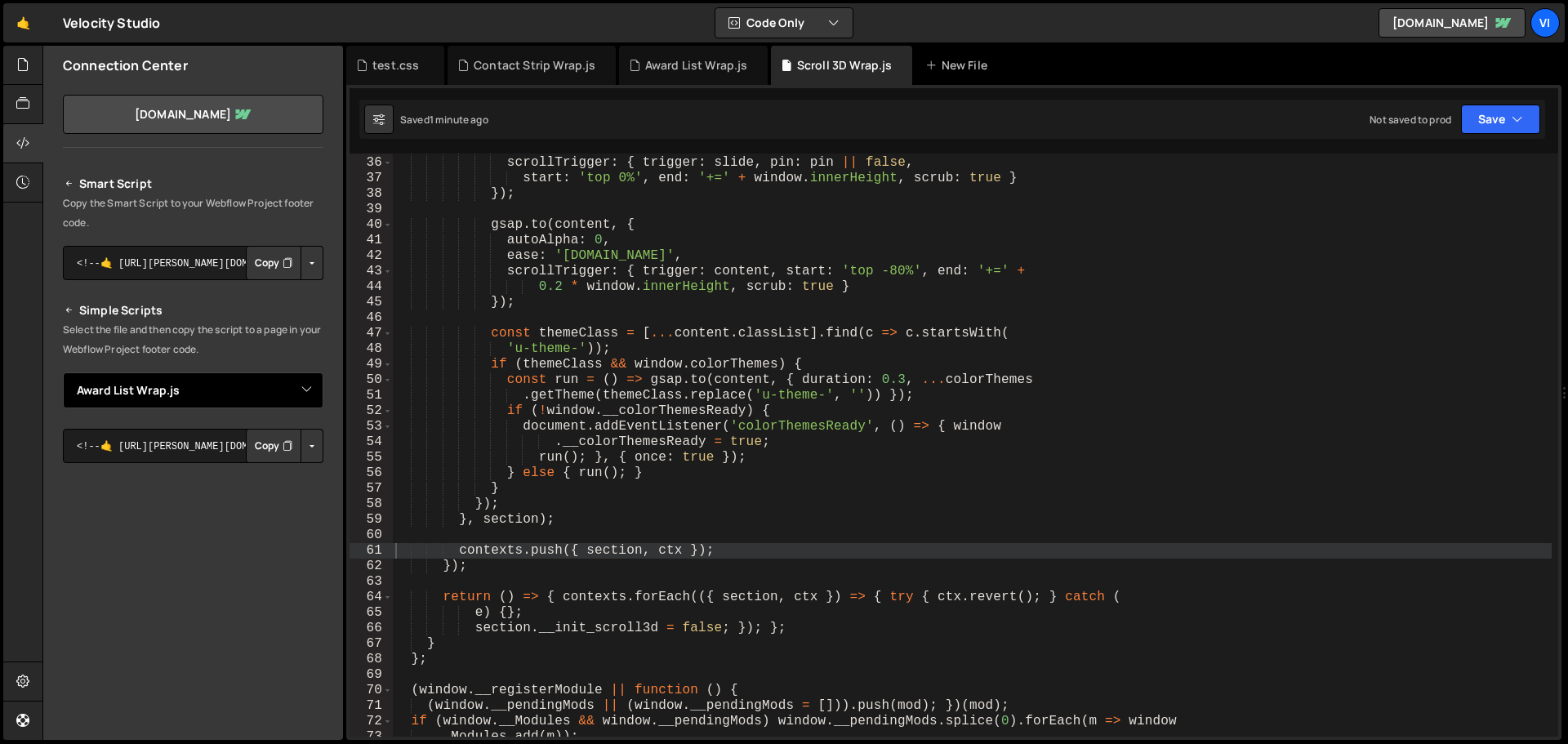
click at [63, 373] on select "Select File Award List Wrap.js Contact Strip Wrap.js Scroll 3D Wrap.js test.css" at bounding box center [193, 391] width 261 height 36
click at [283, 442] on icon "Button group with nested dropdown" at bounding box center [287, 446] width 10 height 16
click at [20, 102] on icon at bounding box center [22, 103] width 13 height 18
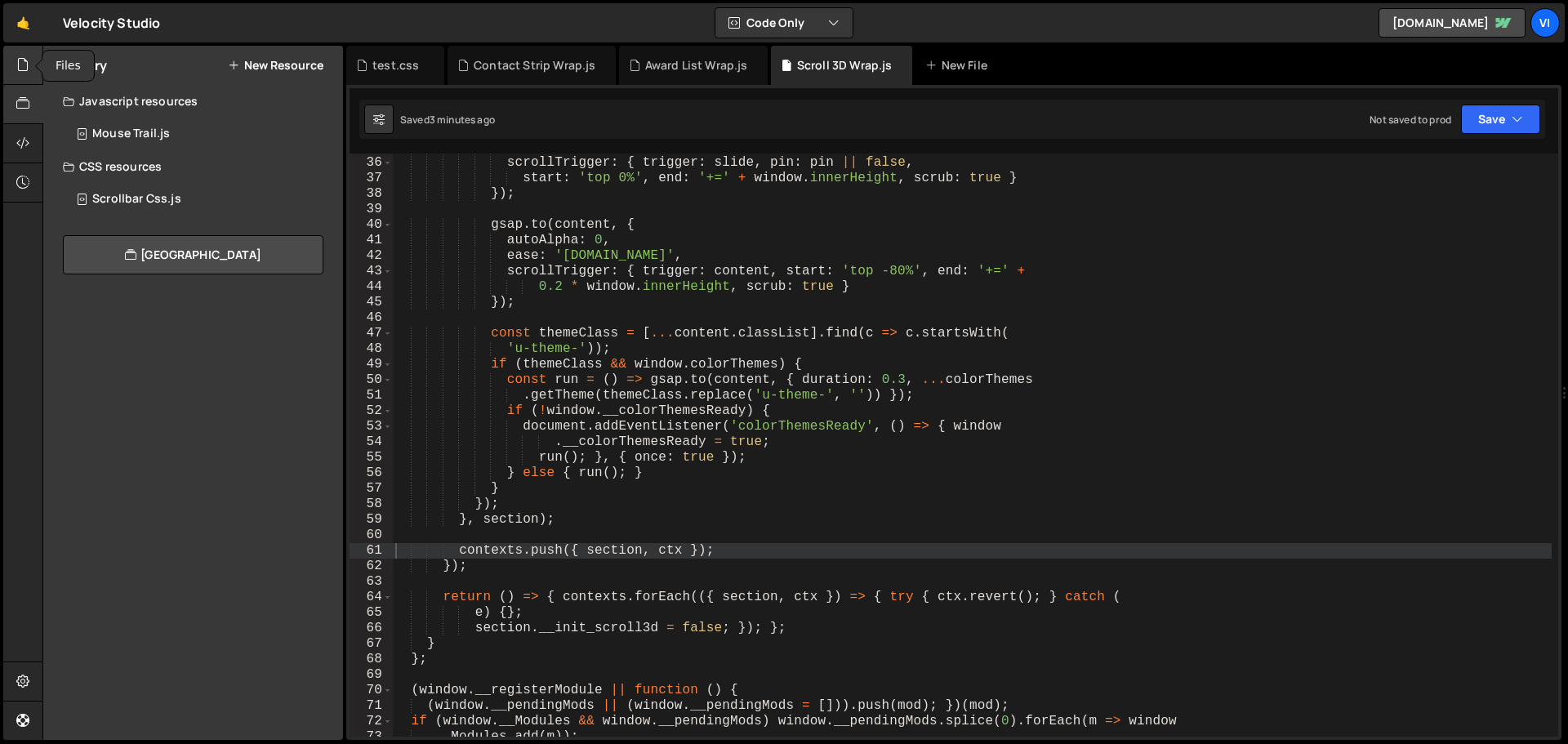
click at [17, 72] on icon at bounding box center [22, 65] width 13 height 18
click at [189, 97] on div "Javascript files" at bounding box center [193, 101] width 299 height 33
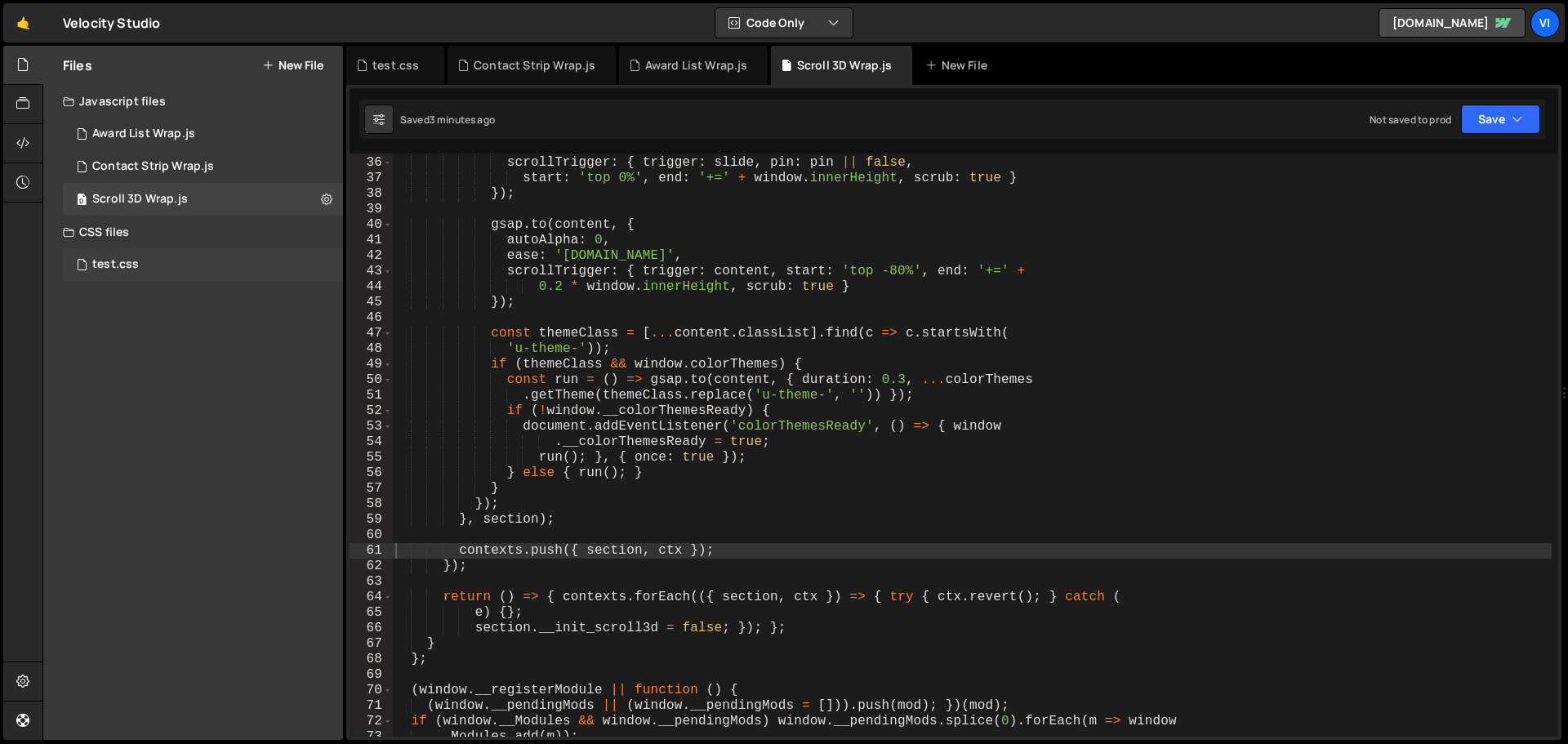
drag, startPoint x: 195, startPoint y: 271, endPoint x: 168, endPoint y: 271, distance: 27.0
click at [168, 271] on div "test.css 0" at bounding box center [202, 264] width 280 height 33
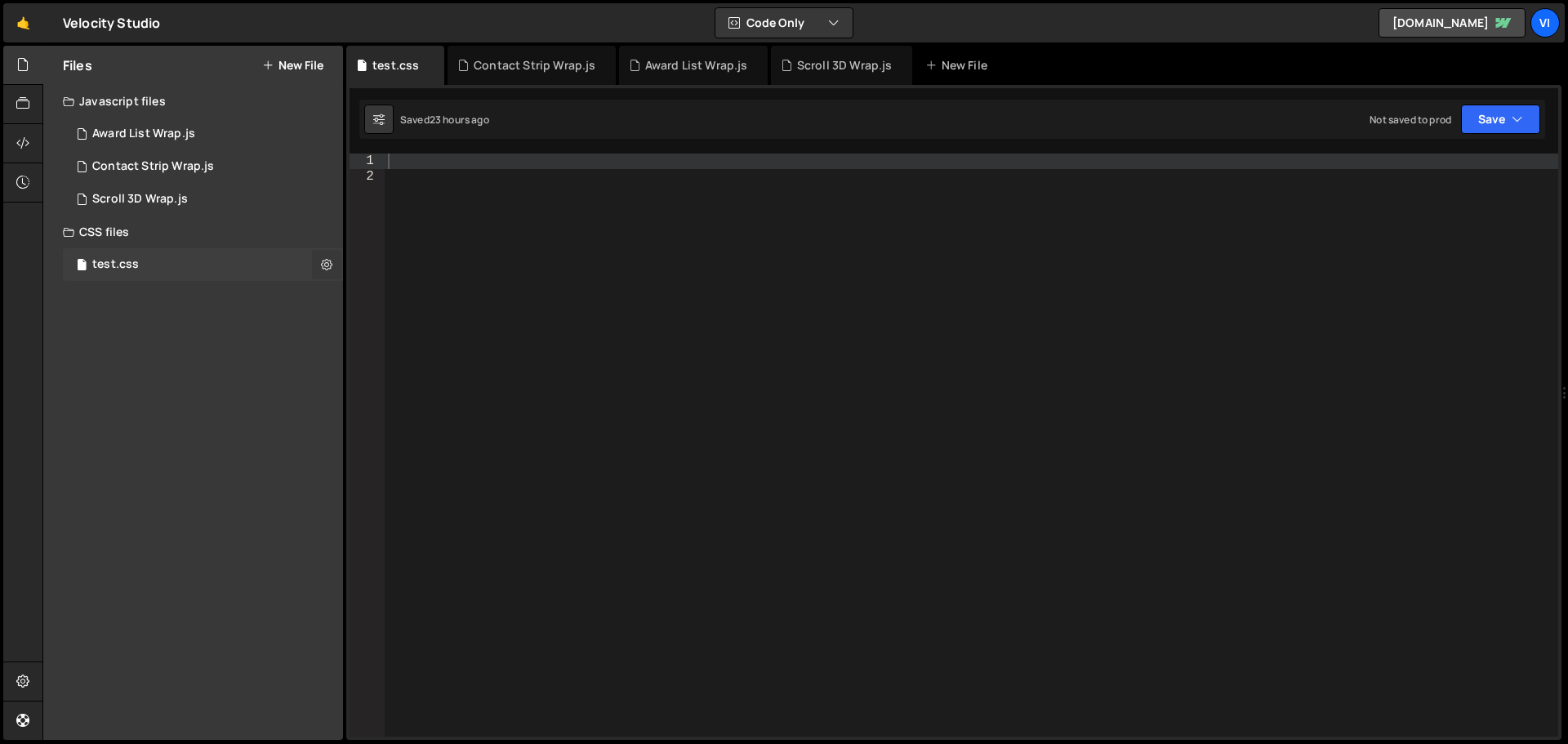
click at [319, 266] on button at bounding box center [326, 264] width 29 height 29
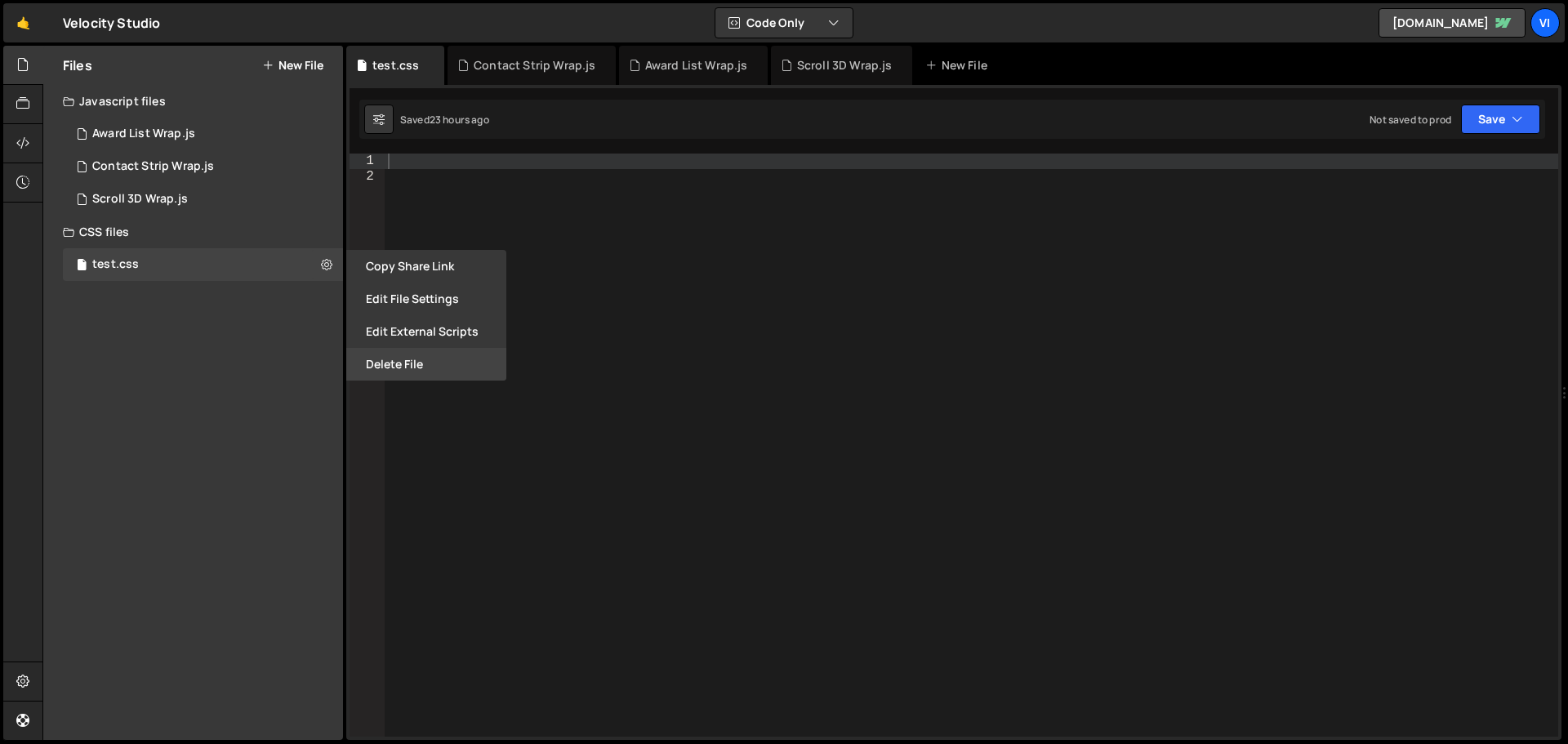
click at [383, 368] on button "Delete File" at bounding box center [426, 364] width 160 height 33
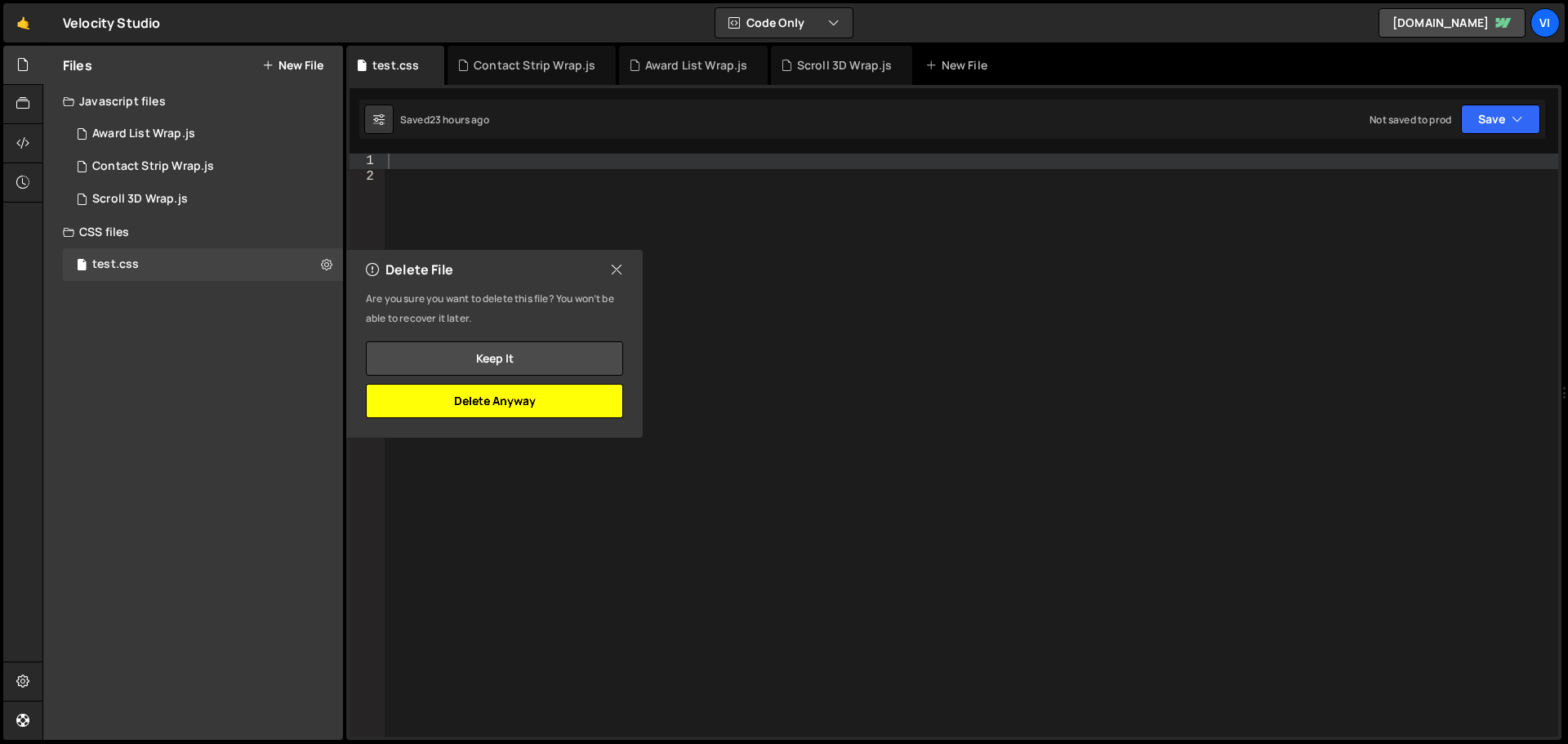
click at [462, 396] on button "Delete Anyway" at bounding box center [494, 400] width 257 height 34
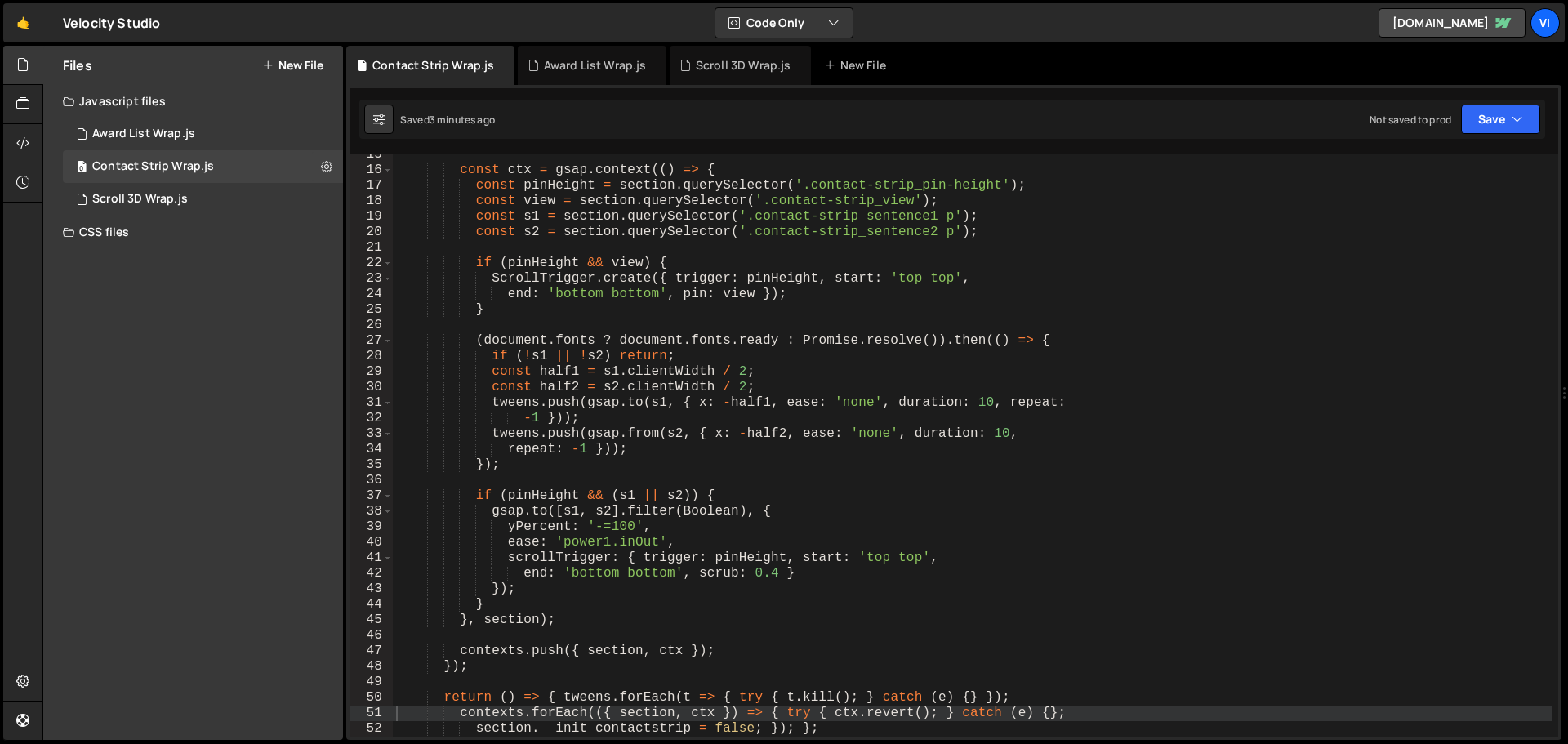
drag, startPoint x: 149, startPoint y: 235, endPoint x: 125, endPoint y: 232, distance: 24.2
click at [125, 232] on div "CSS files" at bounding box center [193, 232] width 299 height 33
drag, startPoint x: 125, startPoint y: 232, endPoint x: 127, endPoint y: 308, distance: 76.0
click at [74, 375] on div "Files New File Javascript files 0 Award List Wrap.js 0 0 Contact Strip Wrap.js …" at bounding box center [193, 393] width 299 height 695
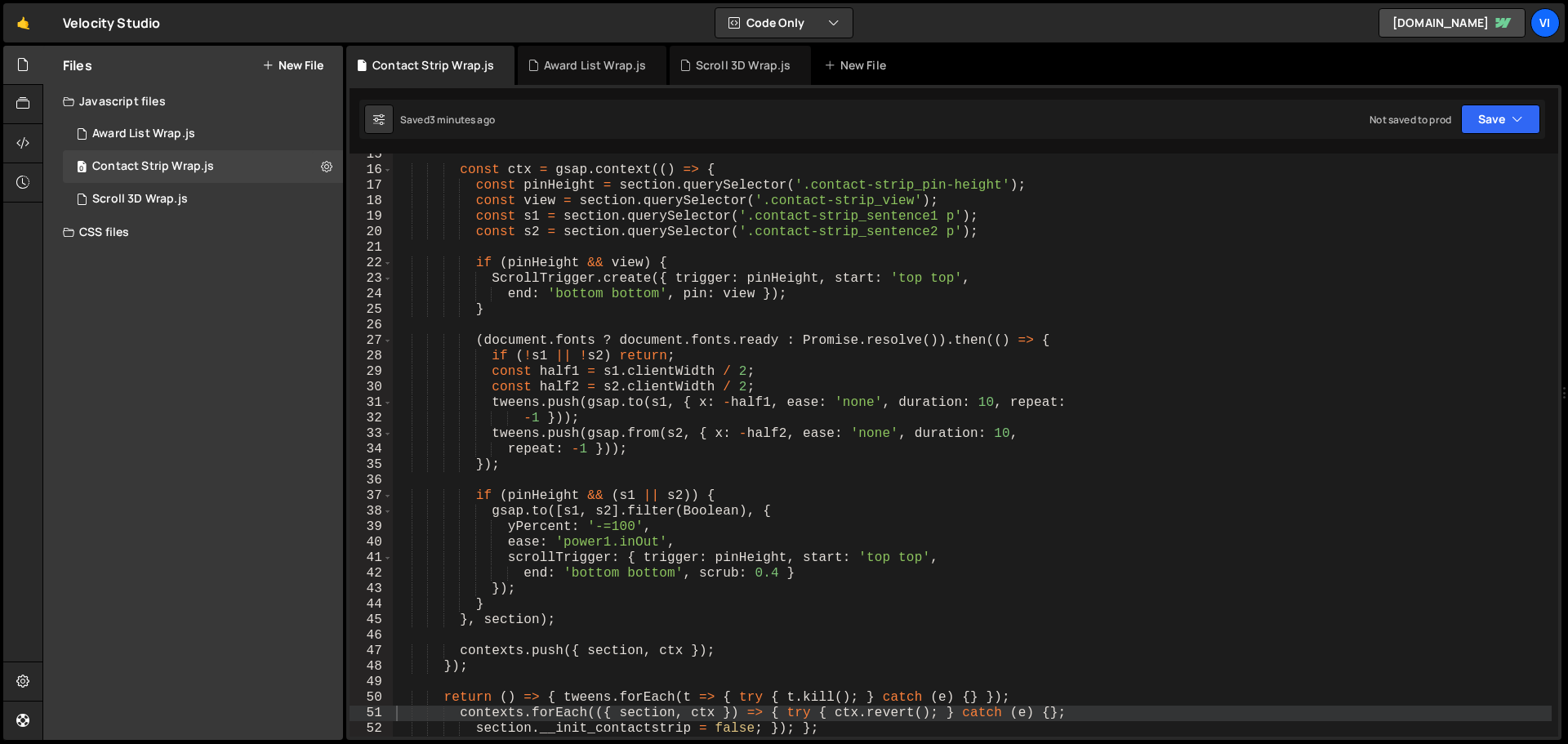
click at [278, 64] on button "New File" at bounding box center [292, 65] width 61 height 13
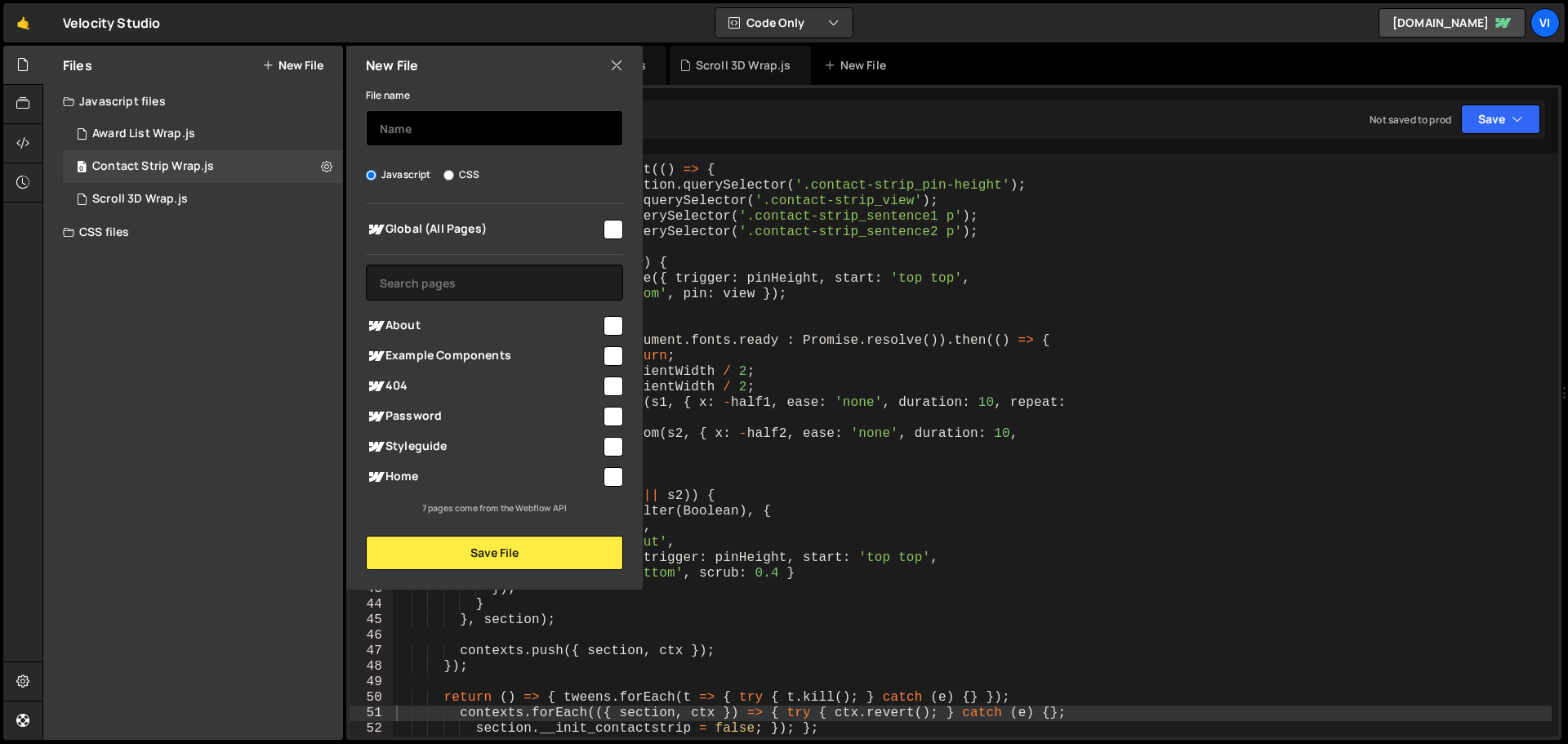
click at [424, 118] on input "text" at bounding box center [494, 128] width 257 height 36
type input "Page Transition"
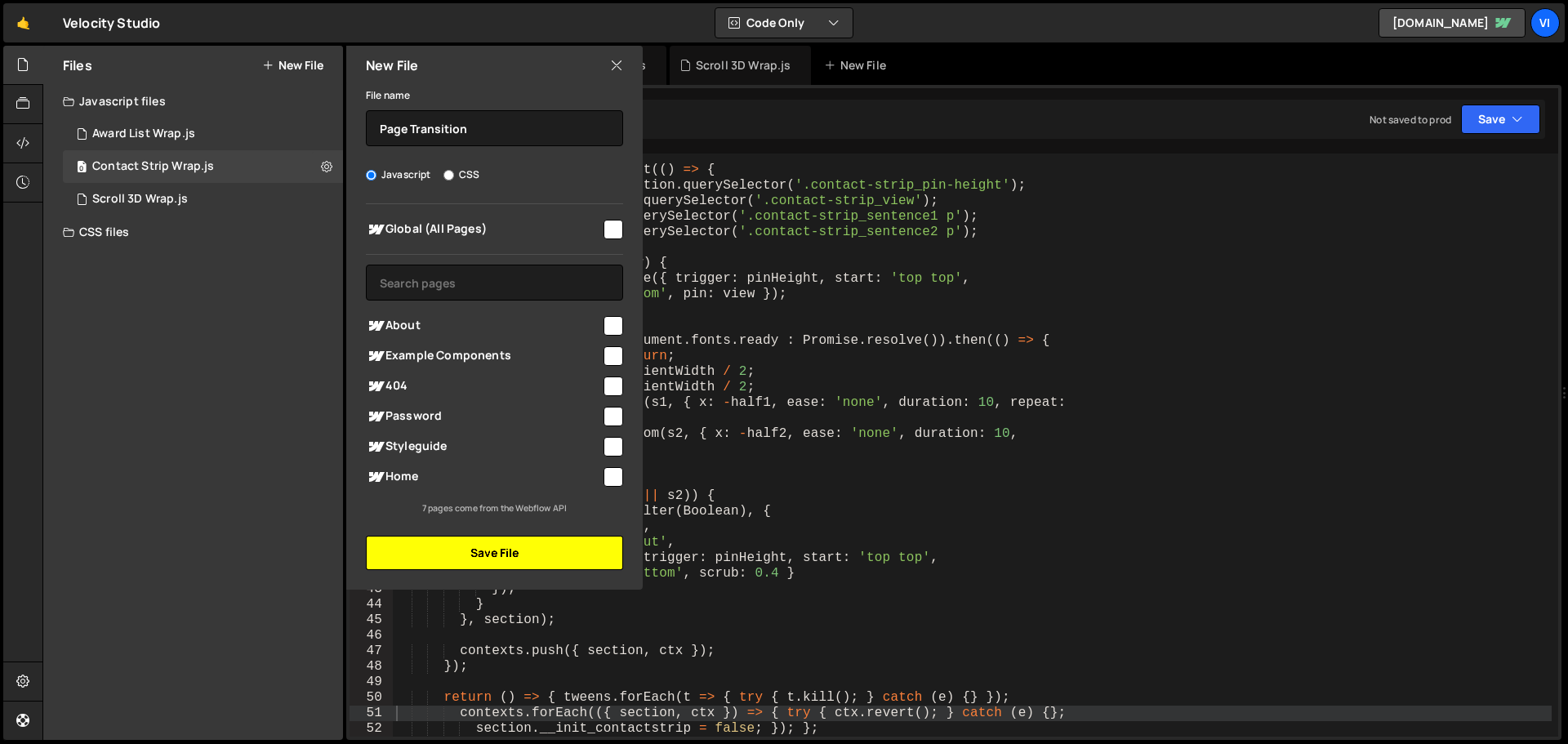
click at [505, 557] on button "Save File" at bounding box center [494, 552] width 257 height 34
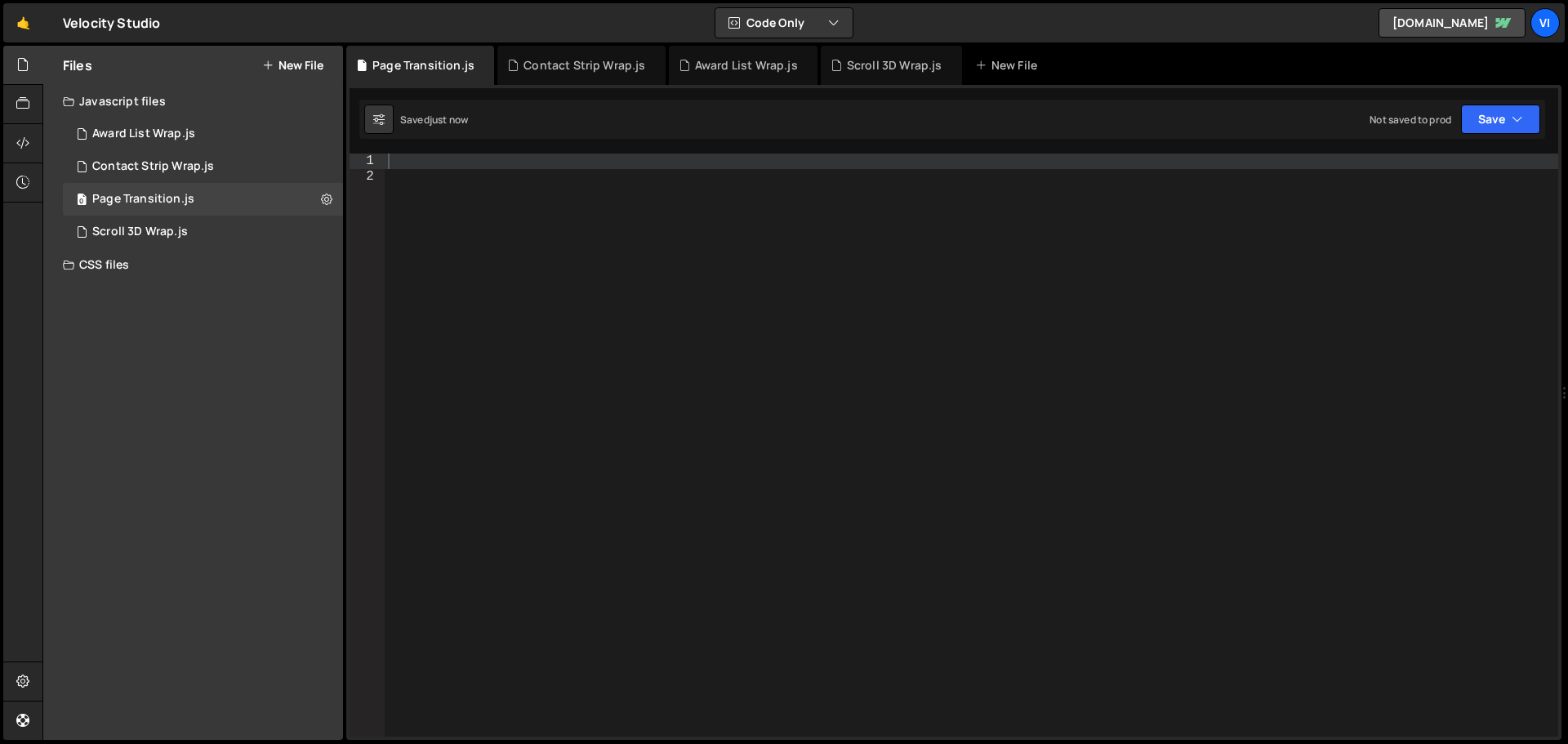
click at [459, 205] on div at bounding box center [971, 460] width 1173 height 614
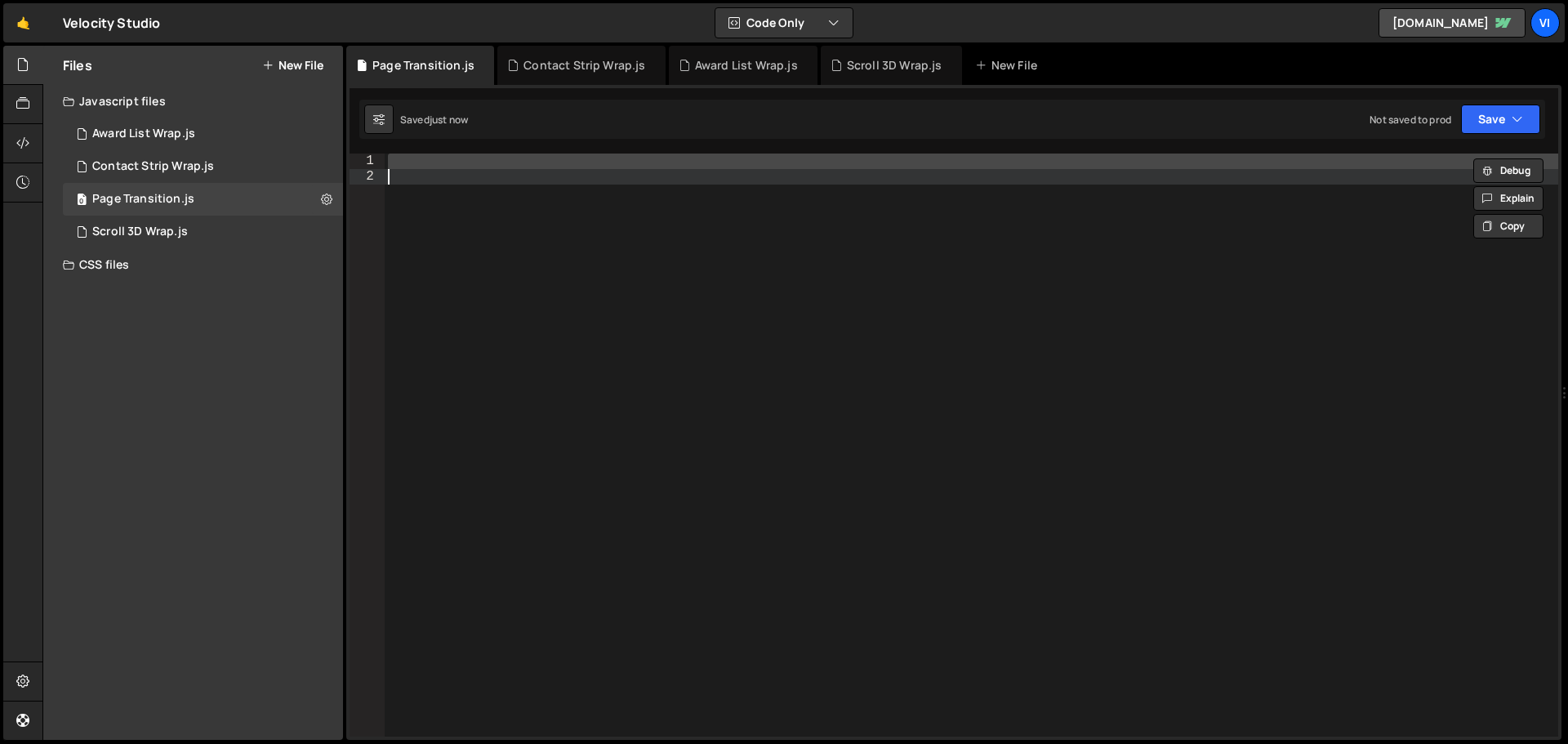
paste textarea
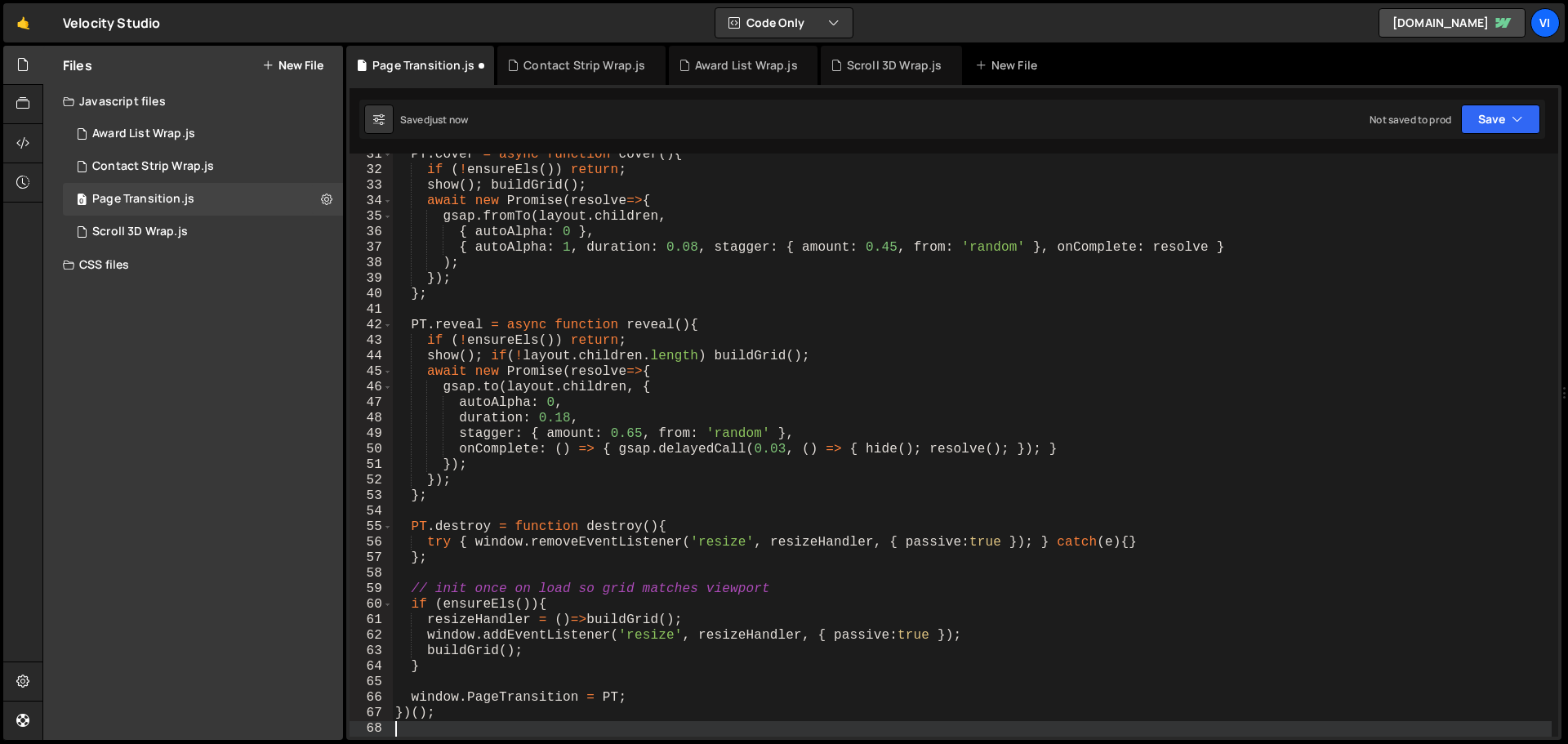
type textarea "window.PageTransition = PT;"
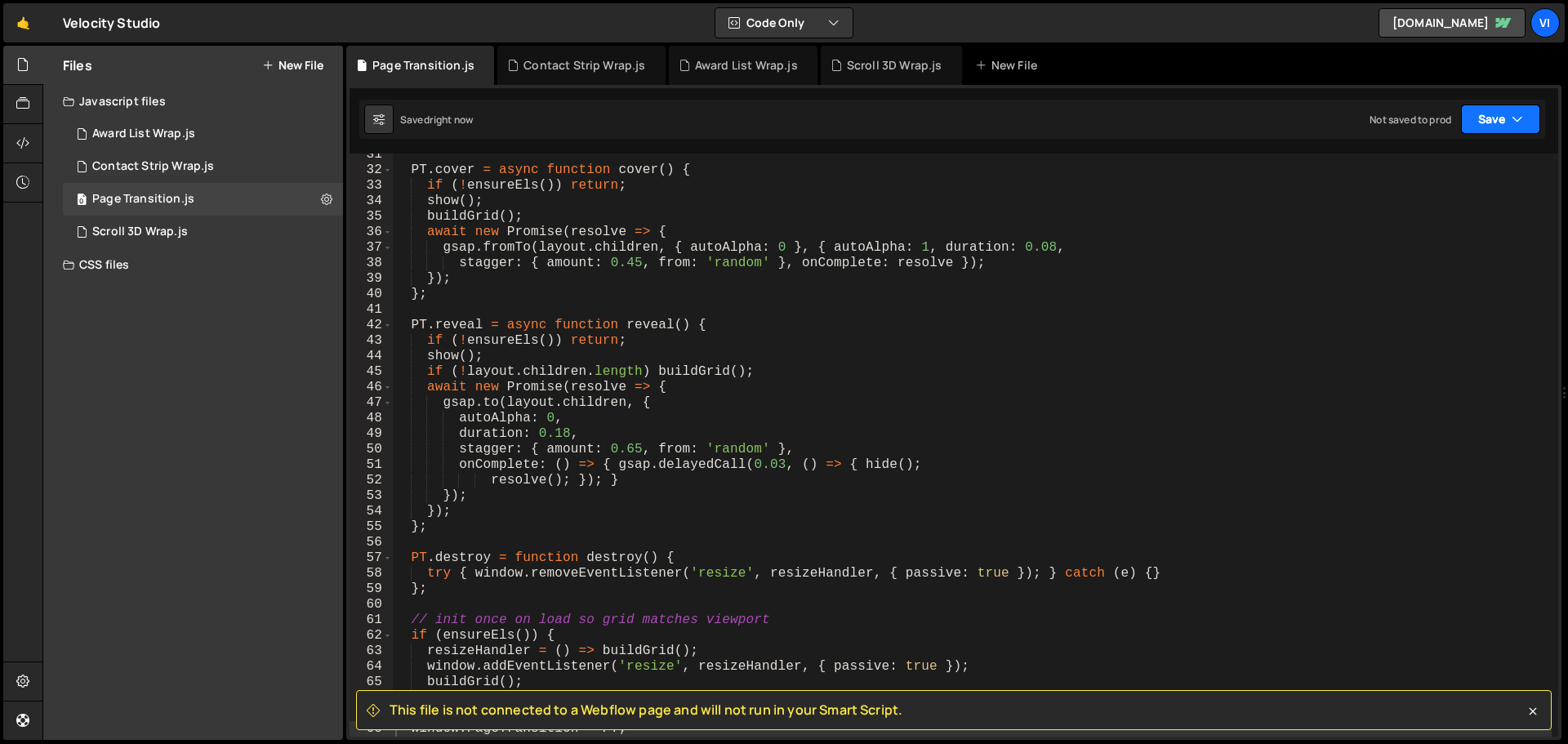
click at [1519, 129] on button "Save" at bounding box center [1501, 118] width 80 height 29
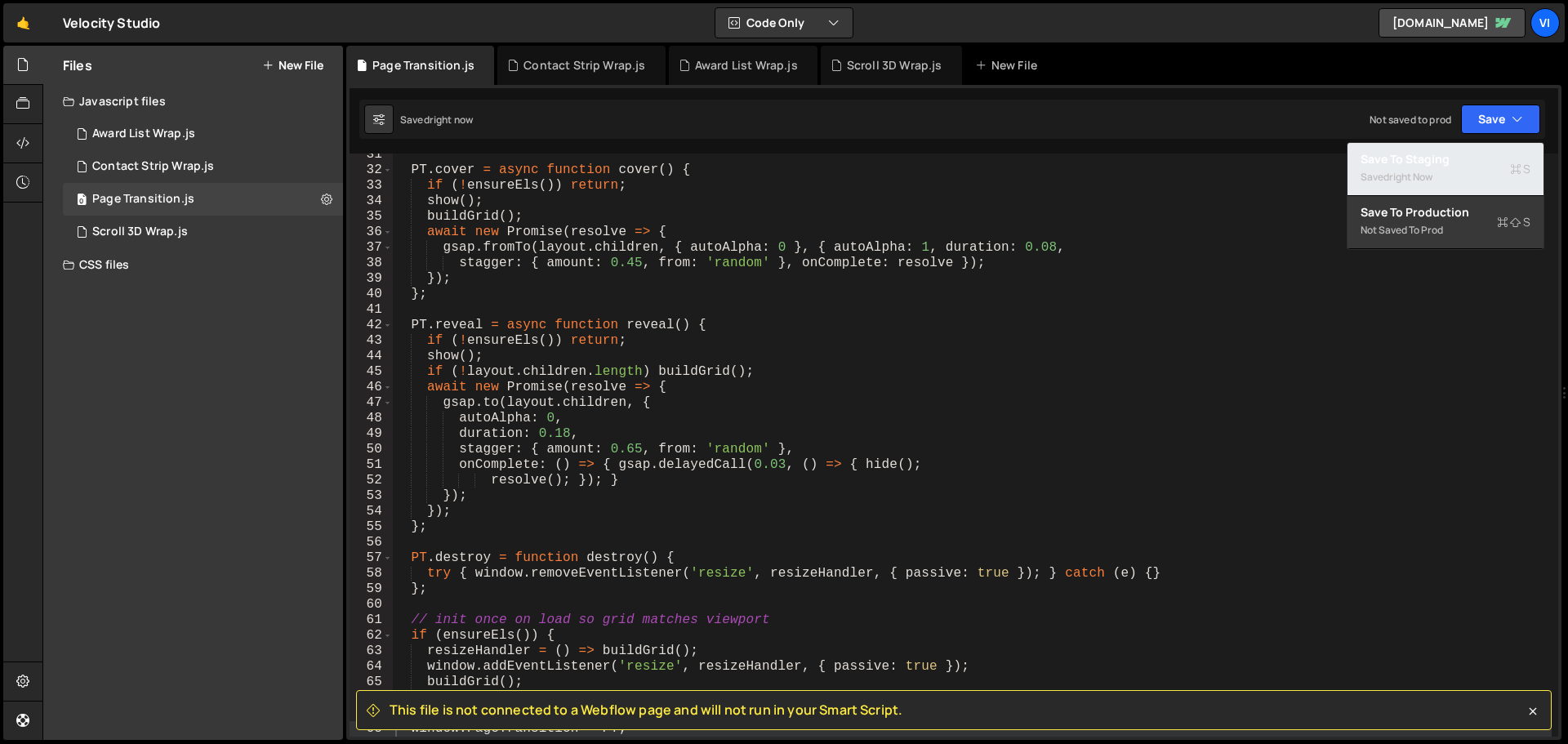
click at [1455, 166] on button "Save to Staging S Saved right now" at bounding box center [1445, 170] width 196 height 53
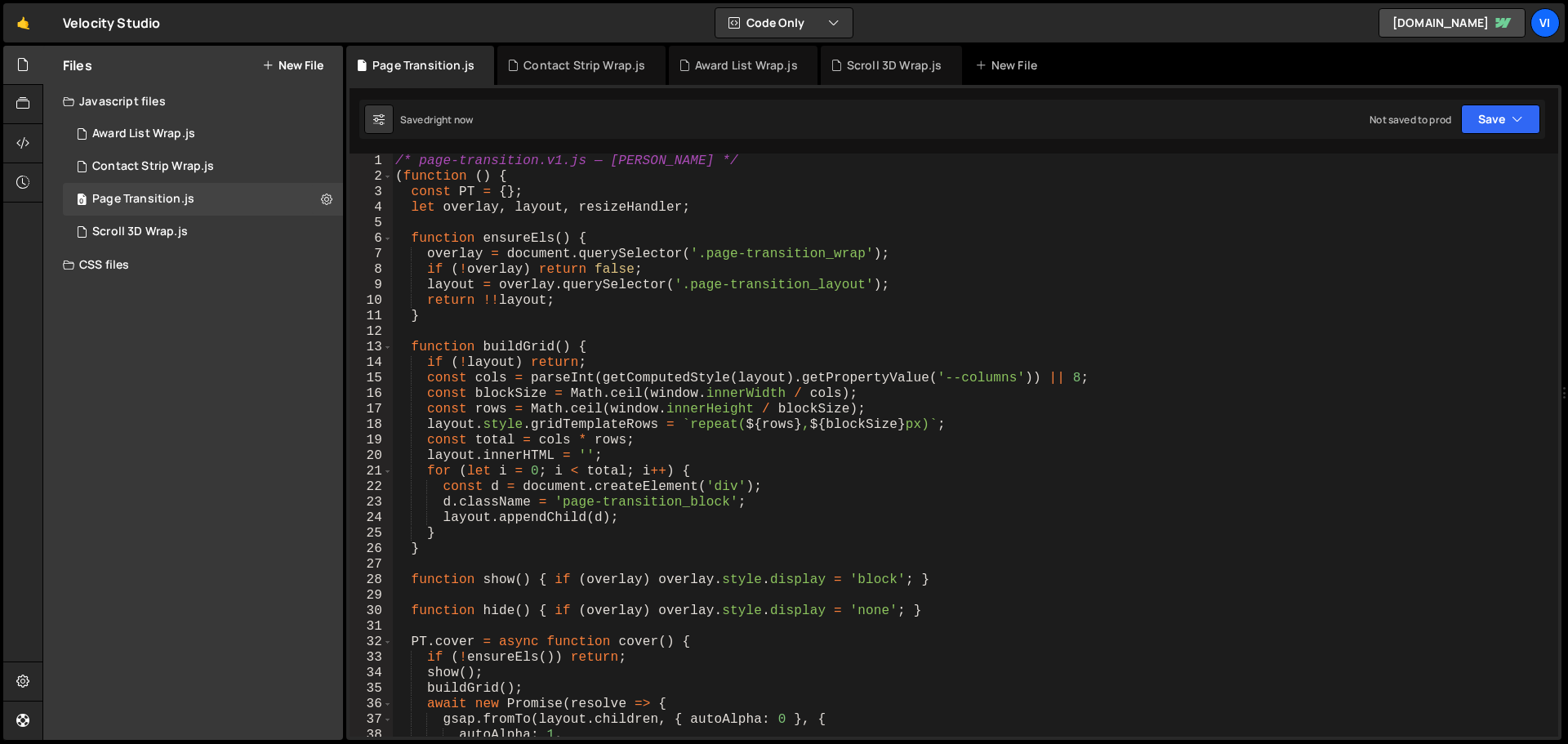
scroll to position [0, 0]
click at [330, 196] on icon at bounding box center [326, 199] width 11 height 16
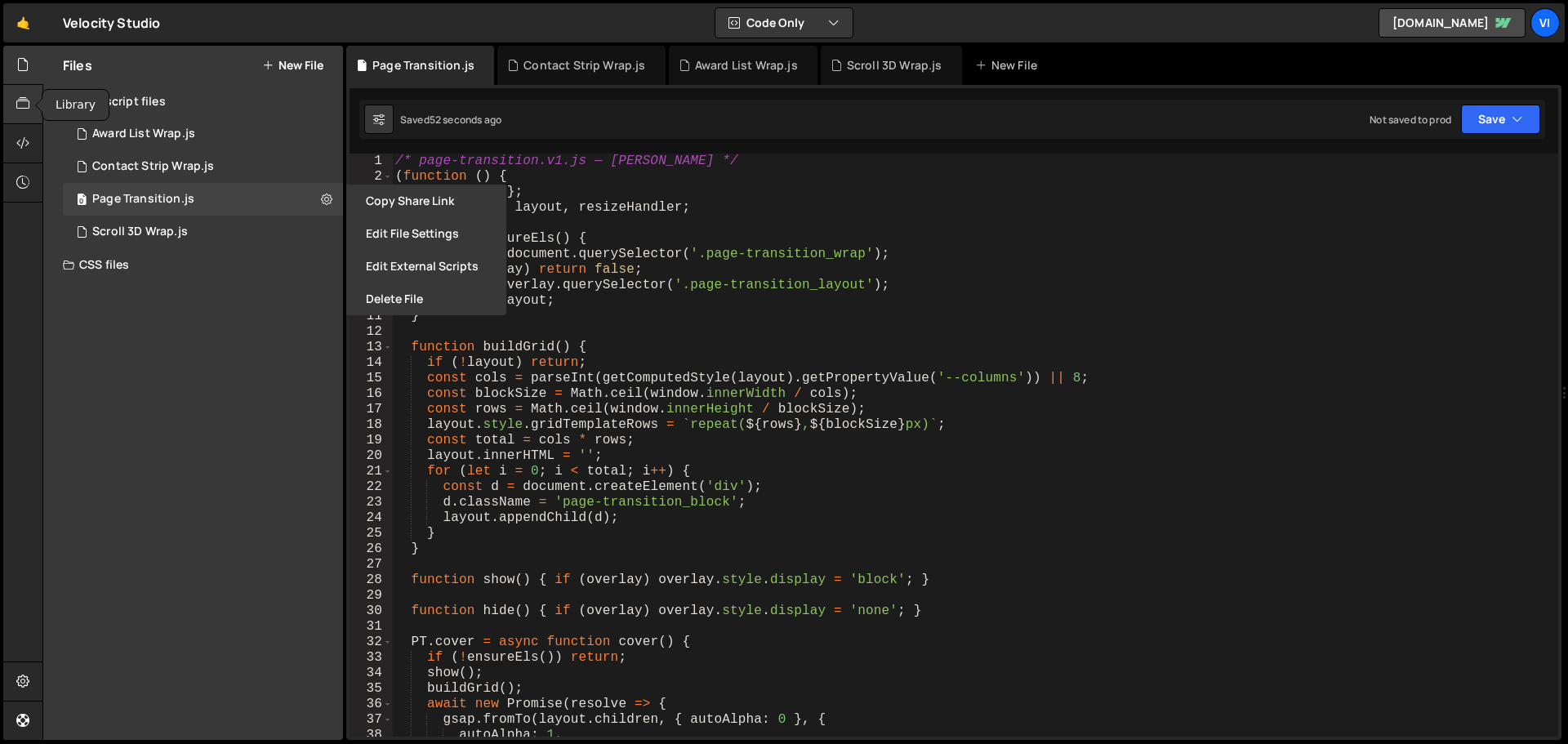
click at [27, 102] on icon at bounding box center [22, 103] width 13 height 18
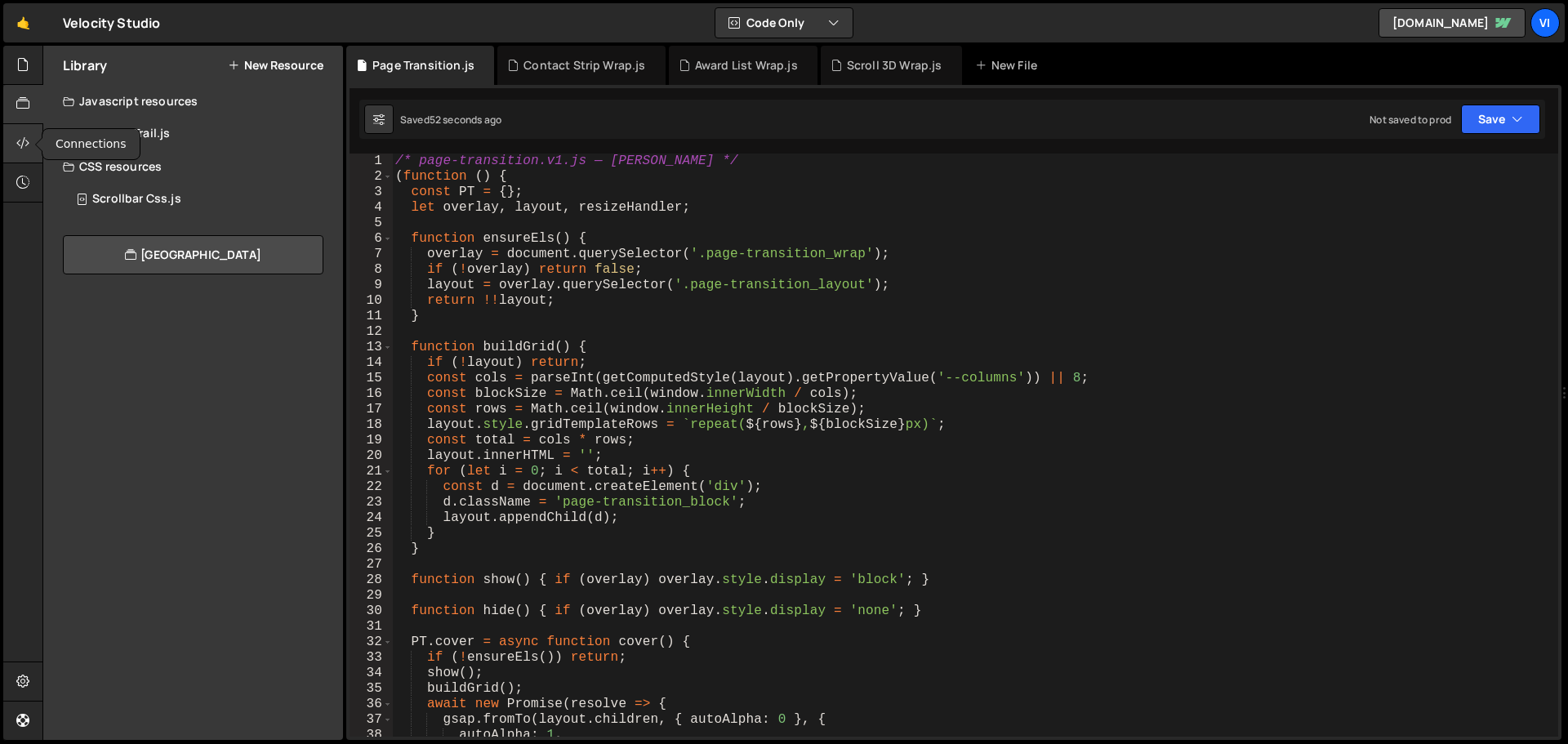
click at [29, 152] on div at bounding box center [23, 144] width 40 height 39
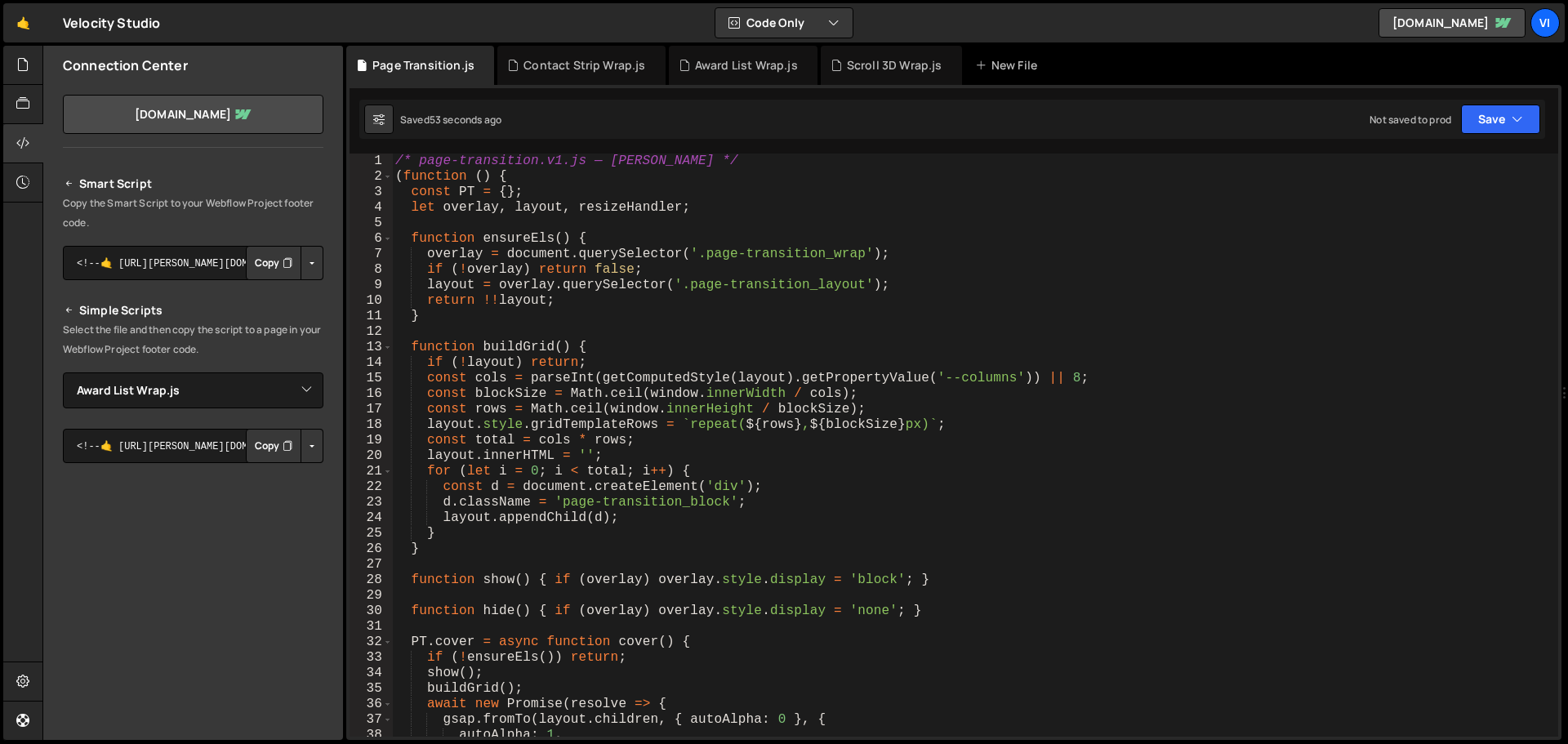
click at [306, 264] on button "Button group with nested dropdown" at bounding box center [312, 262] width 23 height 34
click at [295, 391] on select "Select File Award List Wrap.js Contact Strip Wrap.js Scroll 3D Wrap.js test.css…" at bounding box center [193, 391] width 261 height 36
select select "44647"
click at [63, 373] on select "Select File Award List Wrap.js Contact Strip Wrap.js Scroll 3D Wrap.js test.css…" at bounding box center [193, 391] width 261 height 36
click at [283, 446] on icon "Button group with nested dropdown" at bounding box center [287, 446] width 10 height 16
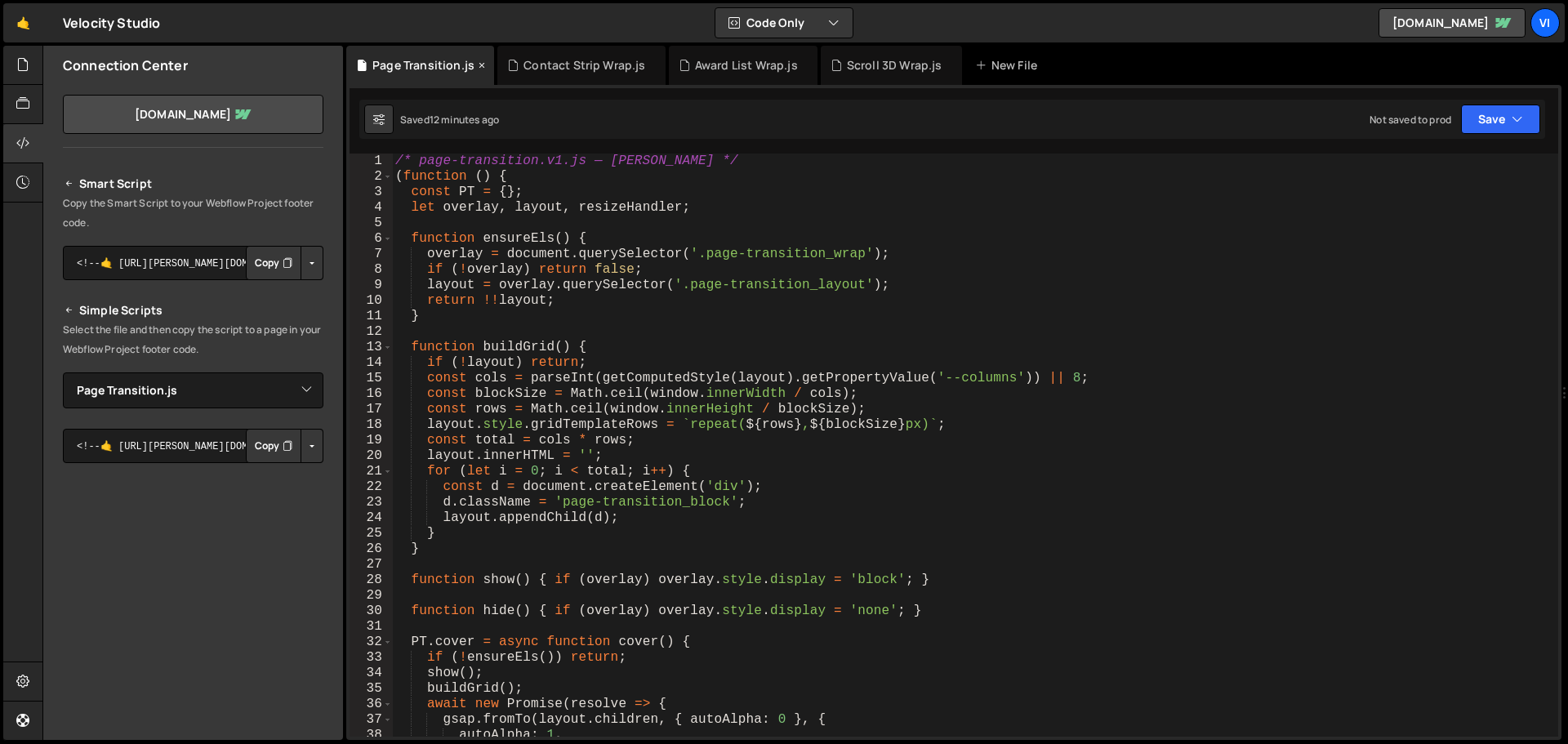
click at [444, 66] on div "Page Transition.js" at bounding box center [424, 65] width 102 height 16
click at [522, 200] on div "/* page-transition.v1.js — Slater */ ( function ( ) { const PT = { } ; let over…" at bounding box center [972, 460] width 1160 height 614
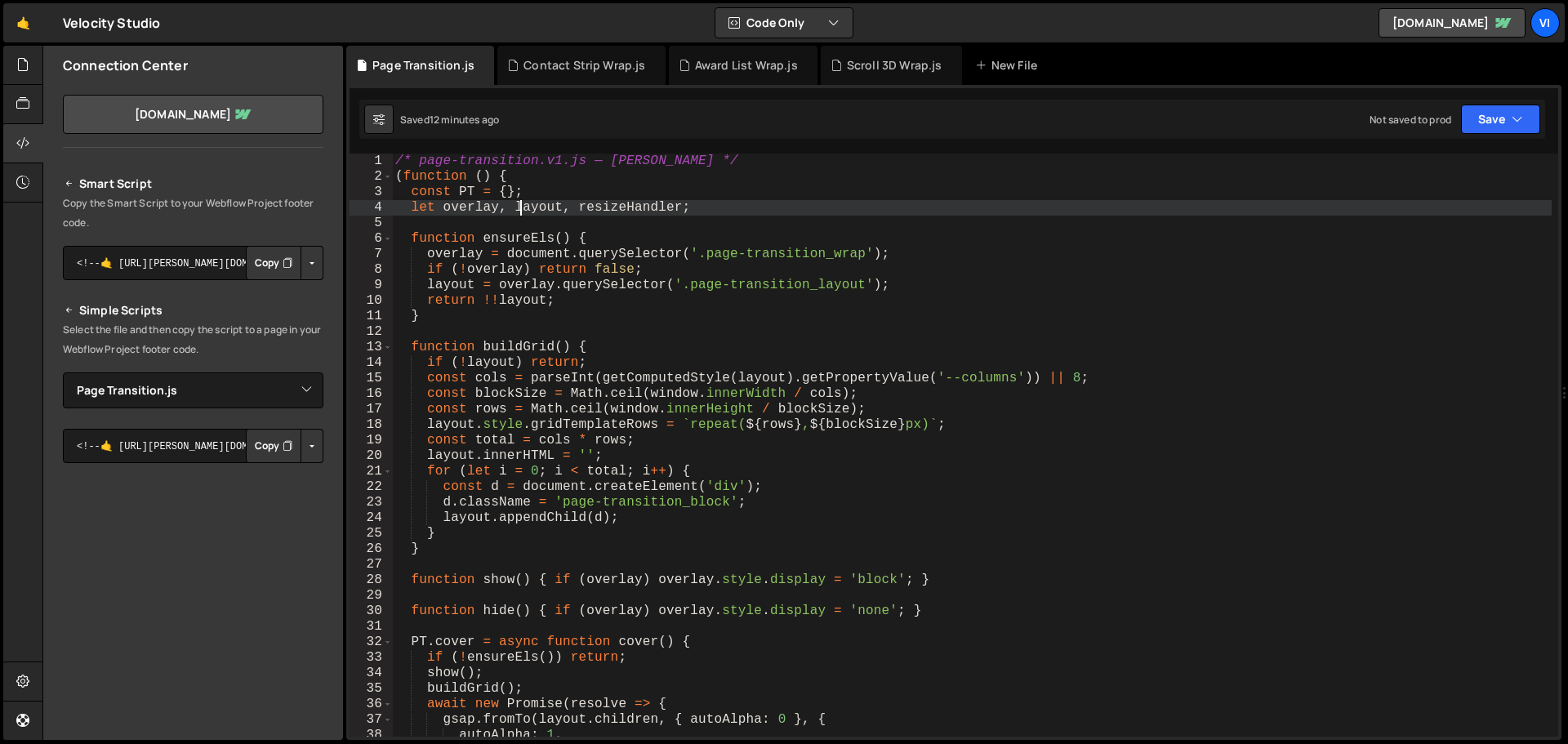
type textarea "})();"
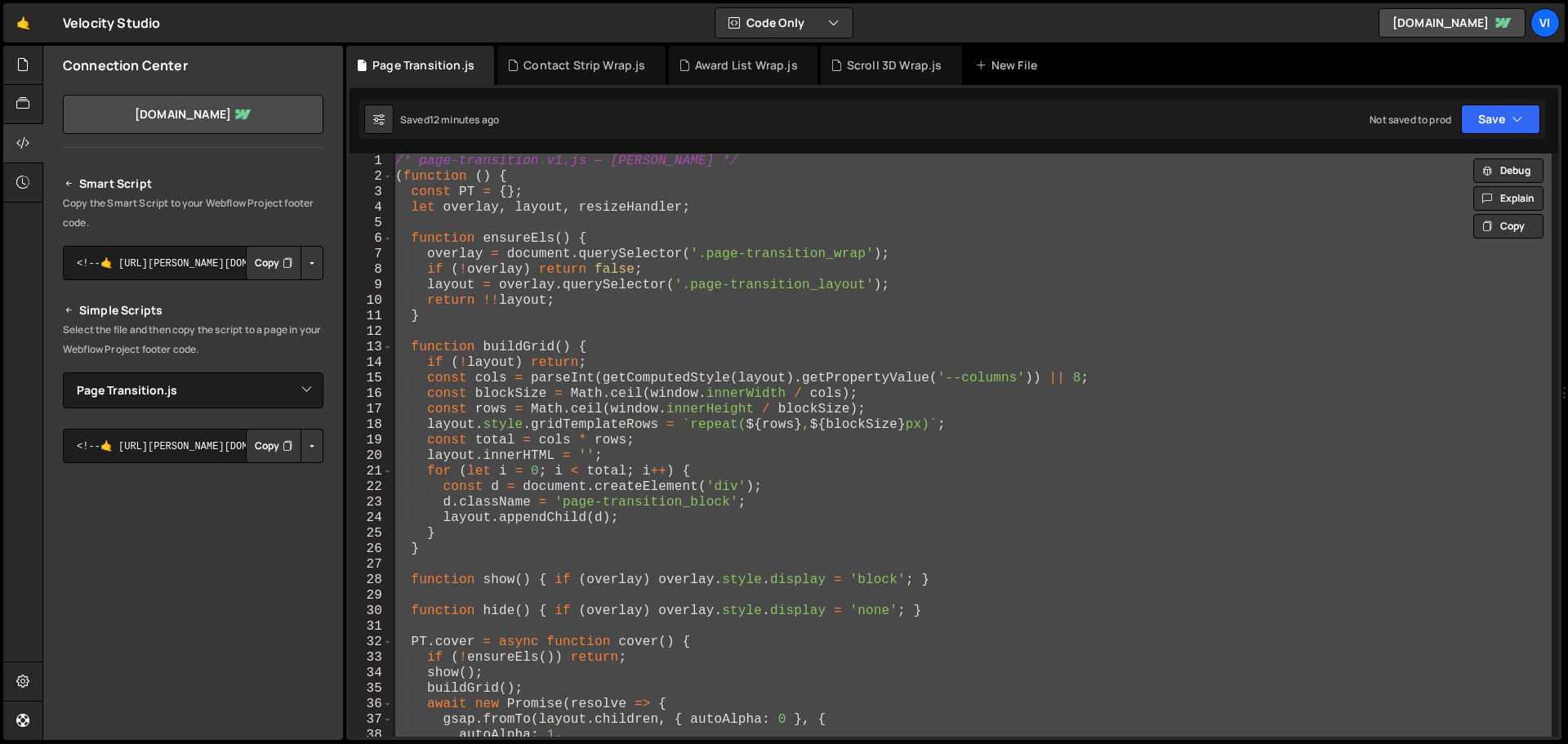
paste textarea
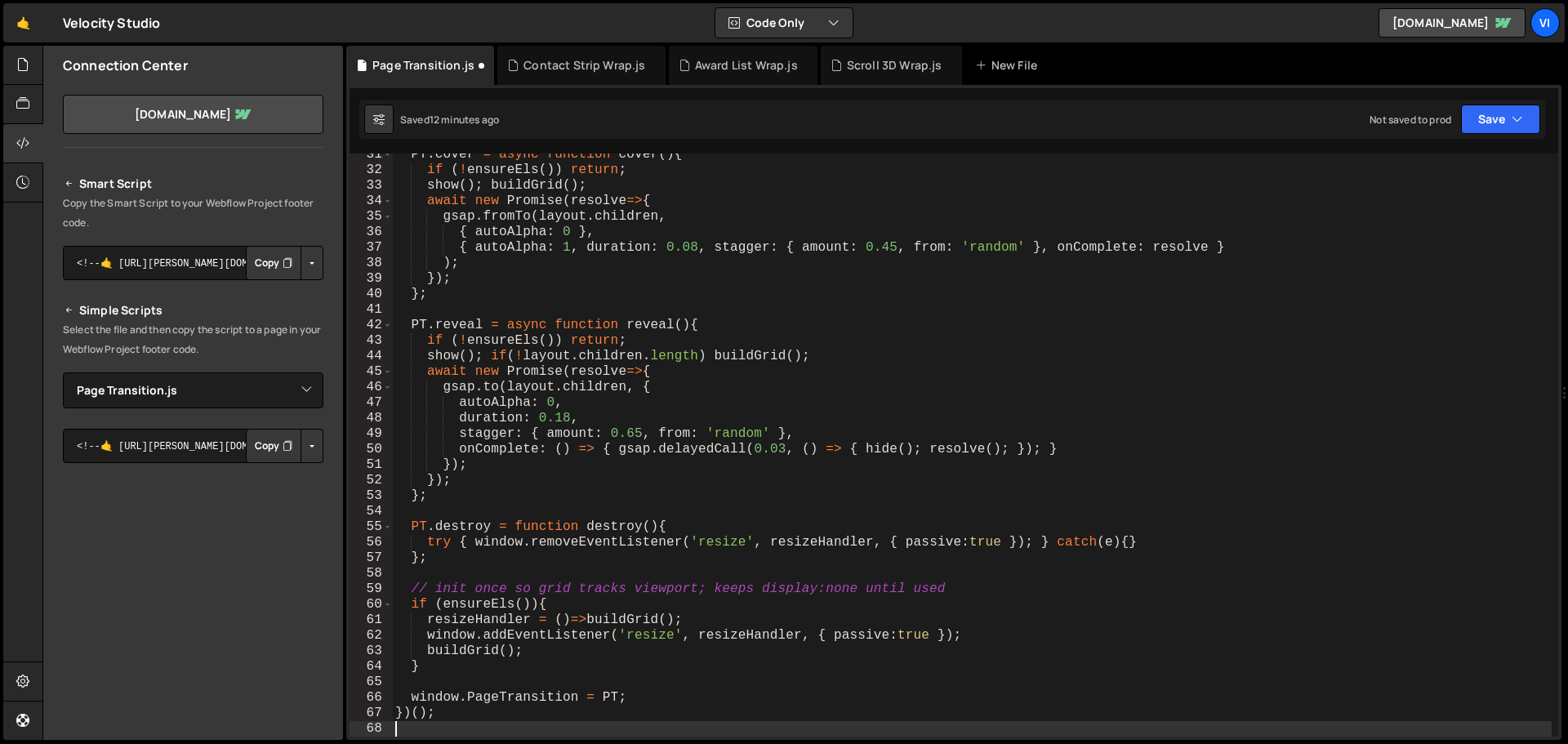
scroll to position [178, 0]
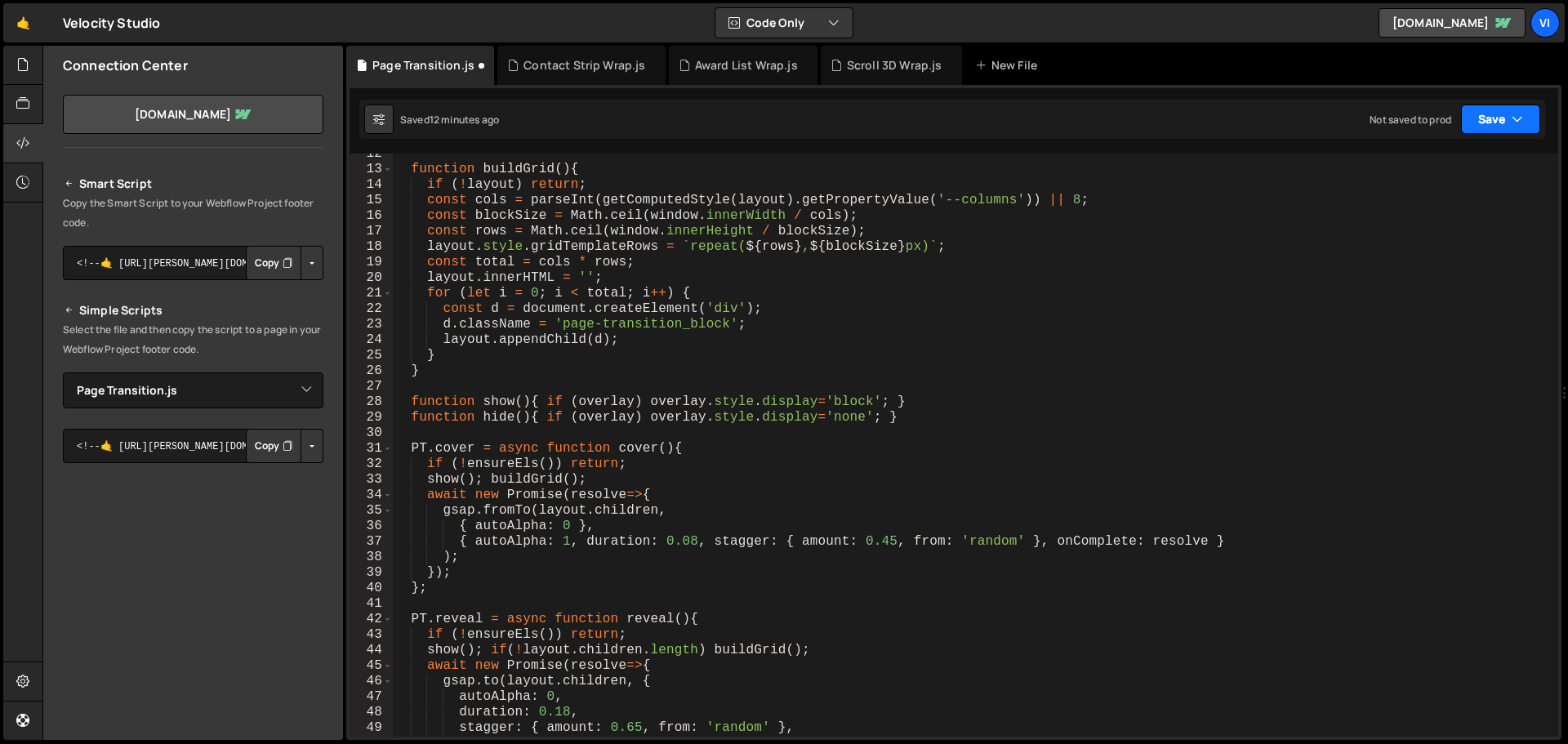
click at [1473, 118] on button "Save" at bounding box center [1501, 118] width 80 height 29
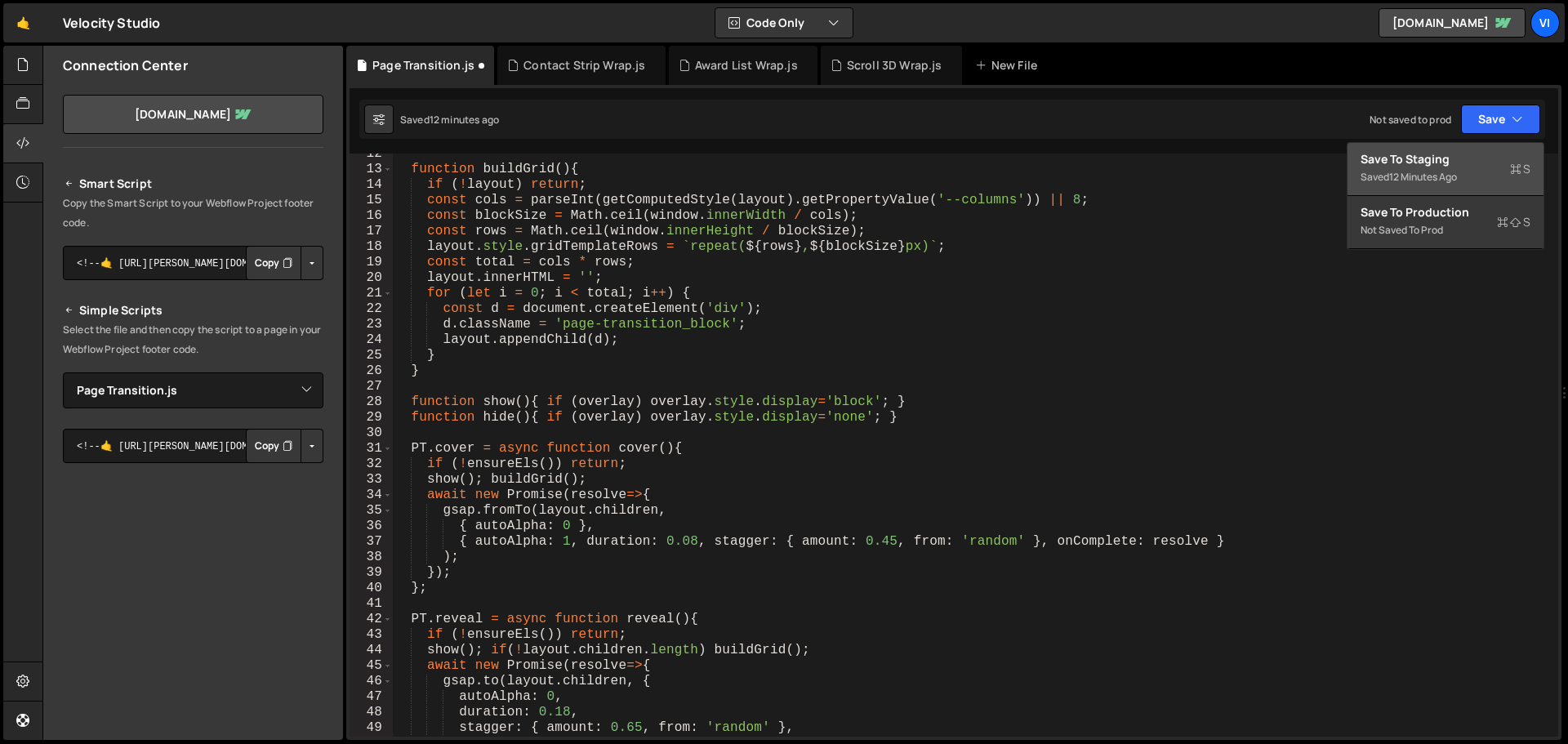
click at [1423, 153] on div "Save to Staging S" at bounding box center [1445, 159] width 170 height 16
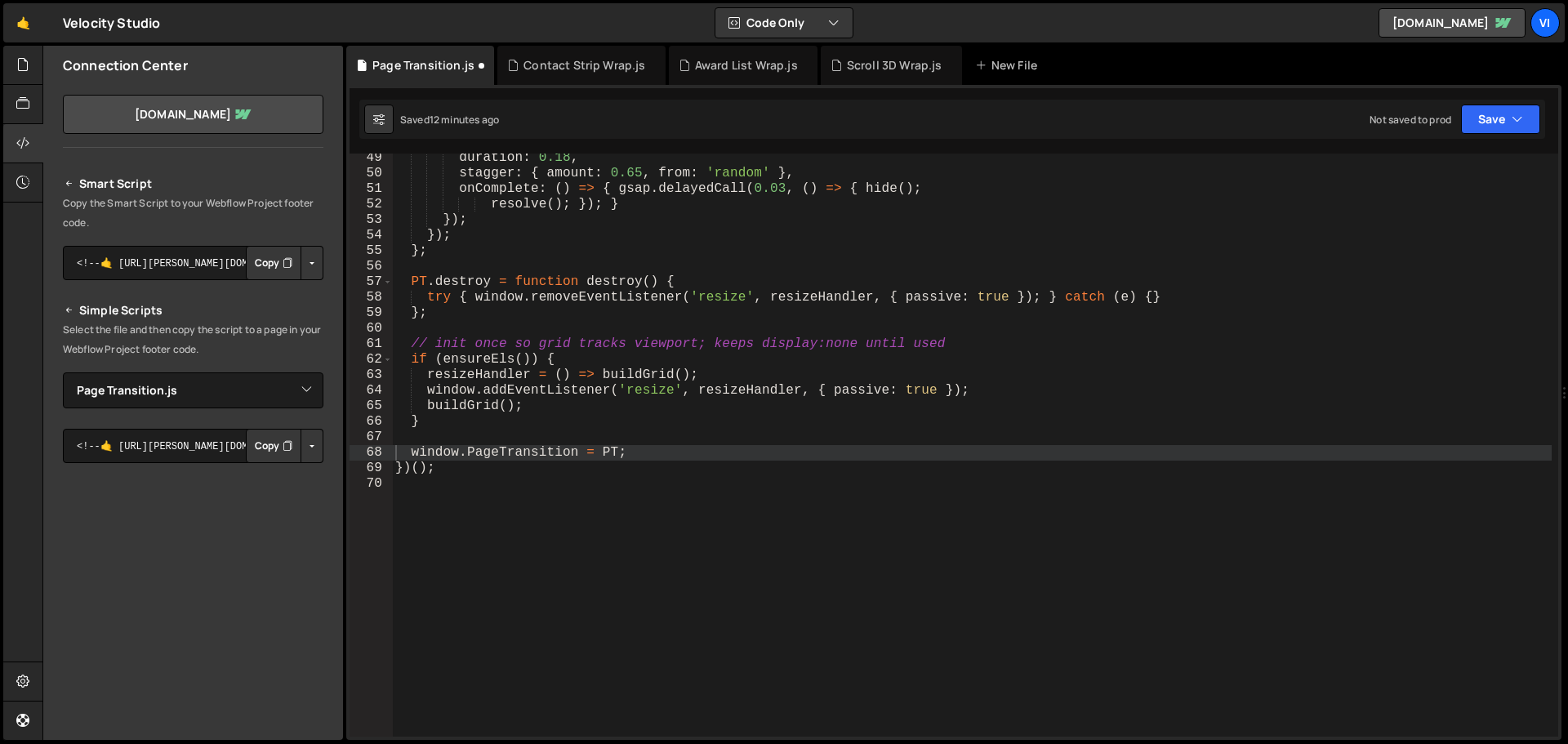
scroll to position [748, 0]
click at [567, 338] on div "duration : 0.18 , stagger : { amount : 0.65 , from : 'random' } , onComplete : …" at bounding box center [972, 457] width 1160 height 614
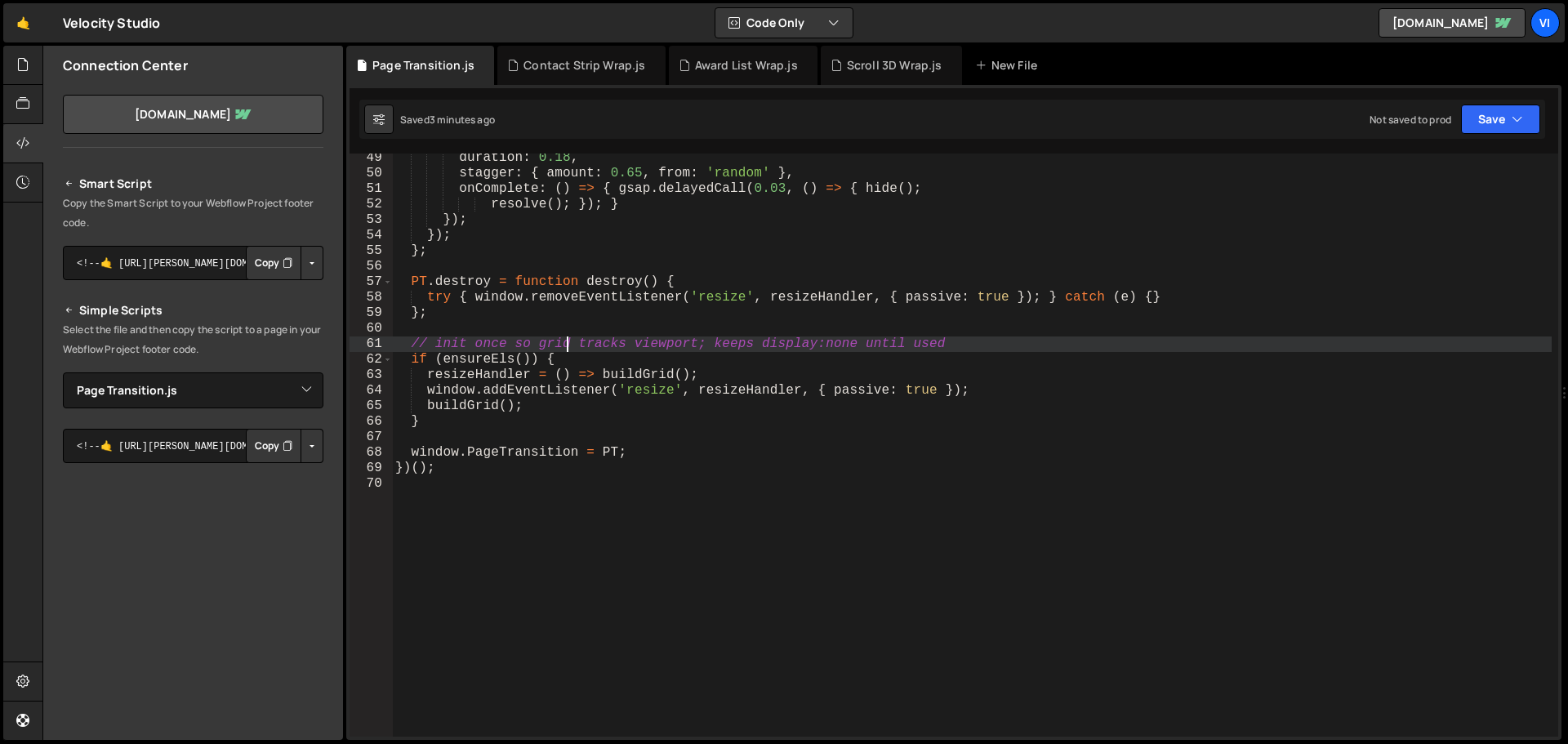
type textarea "})();"
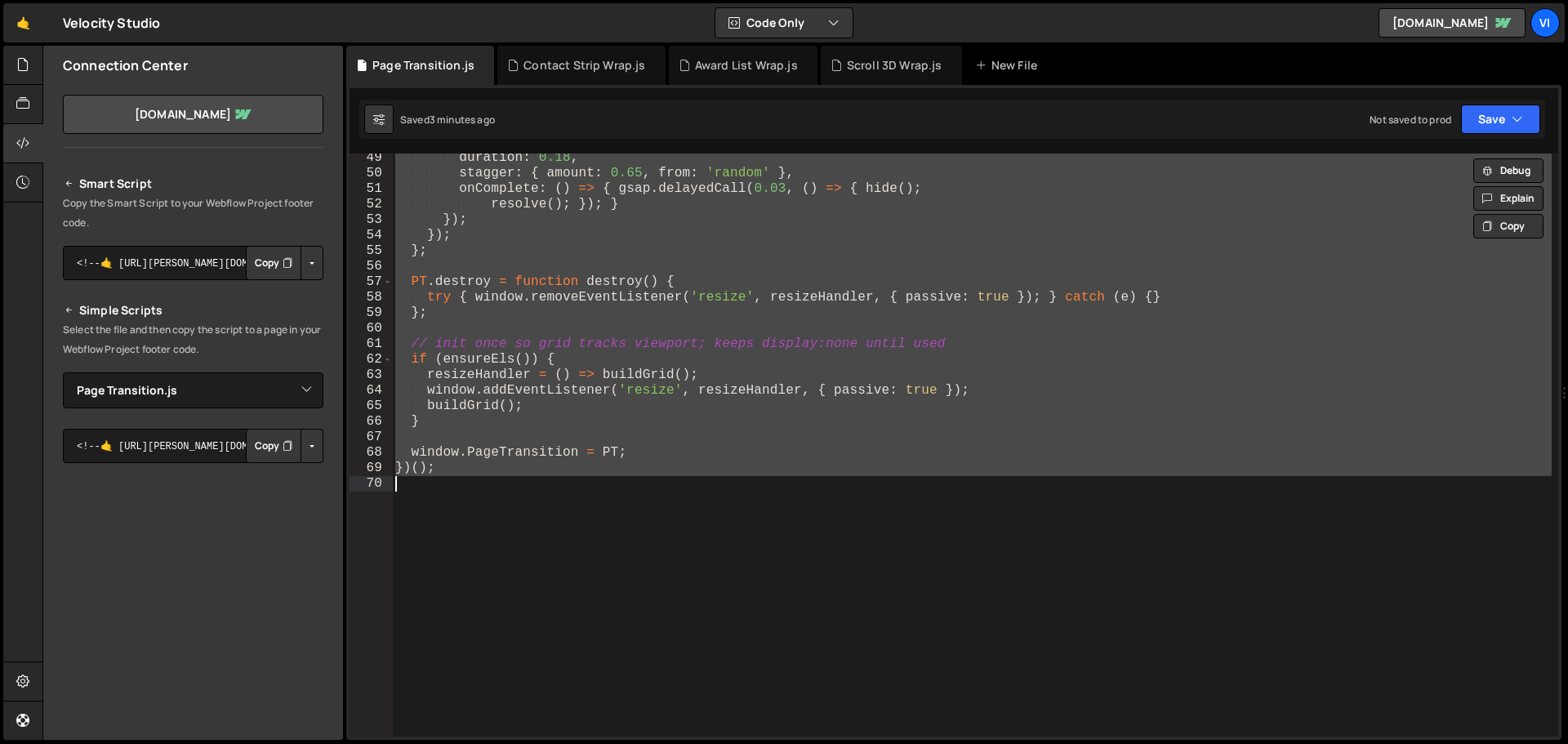
paste textarea
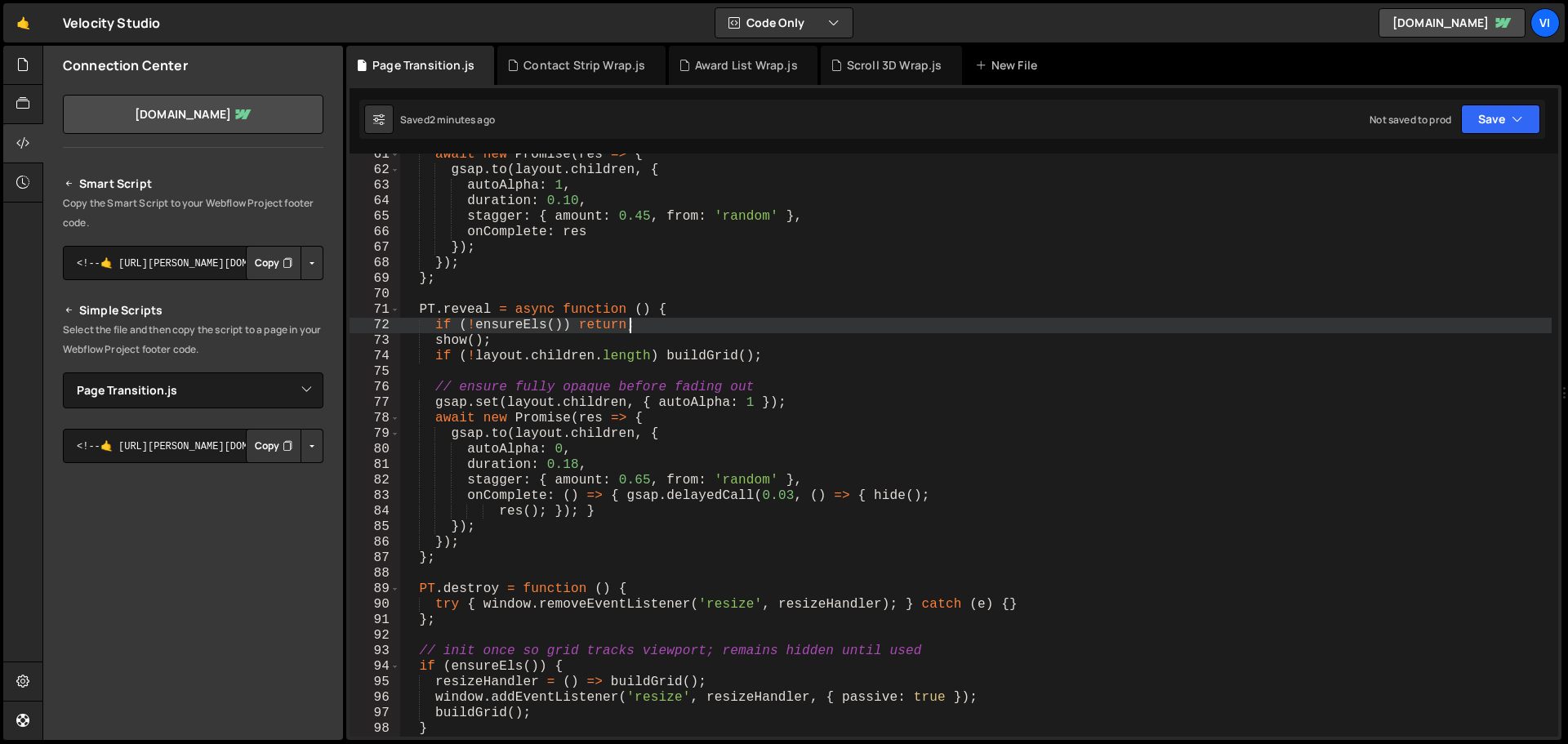
click at [788, 332] on div "await new Promise ( res => { gsap . to ( layout . children , { autoAlpha : 1 , …" at bounding box center [975, 453] width 1151 height 614
click at [809, 221] on div "await new Promise ( res => { gsap . to ( layout . children , { autoAlpha : 1 , …" at bounding box center [975, 453] width 1151 height 614
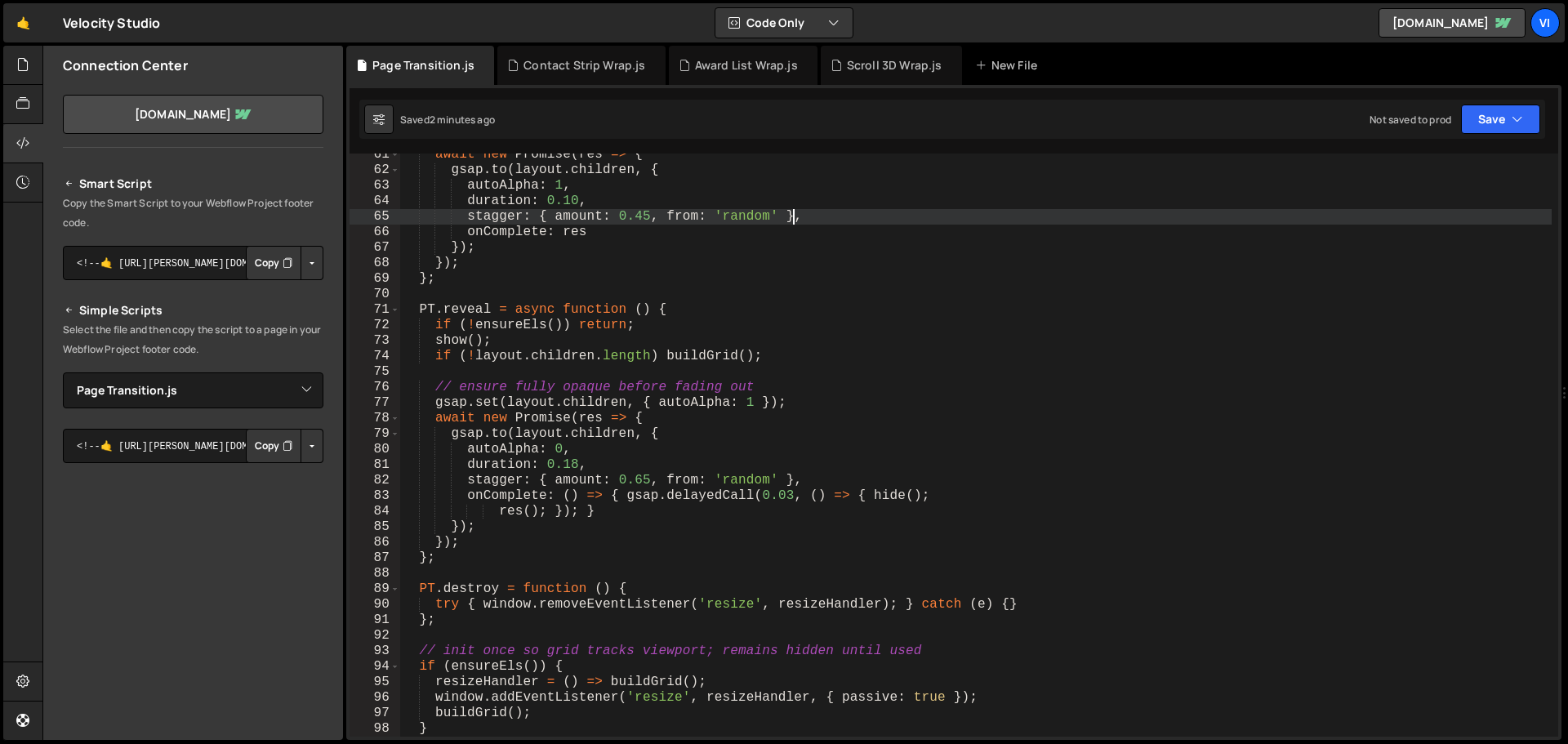
type textarea "})();"
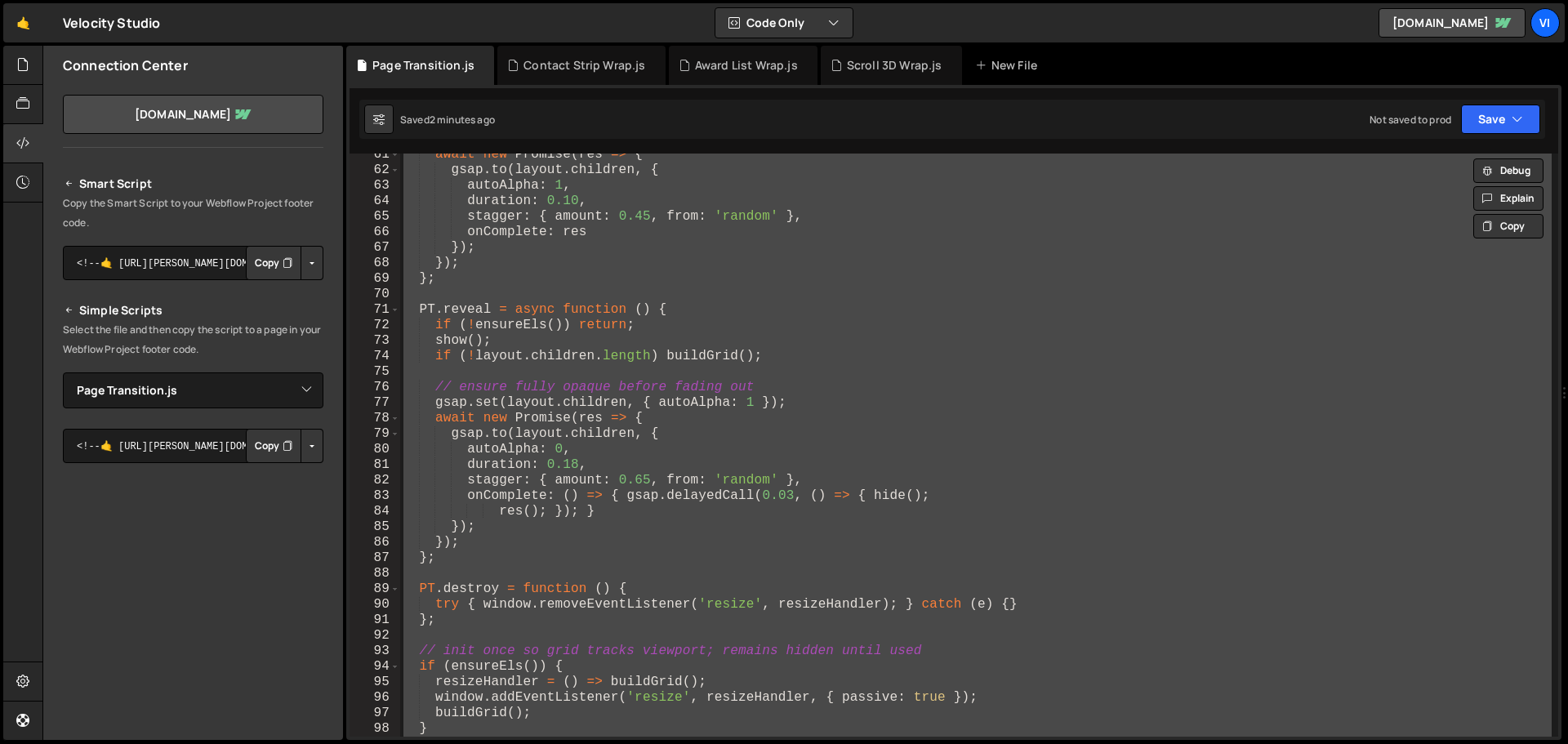
paste textarea
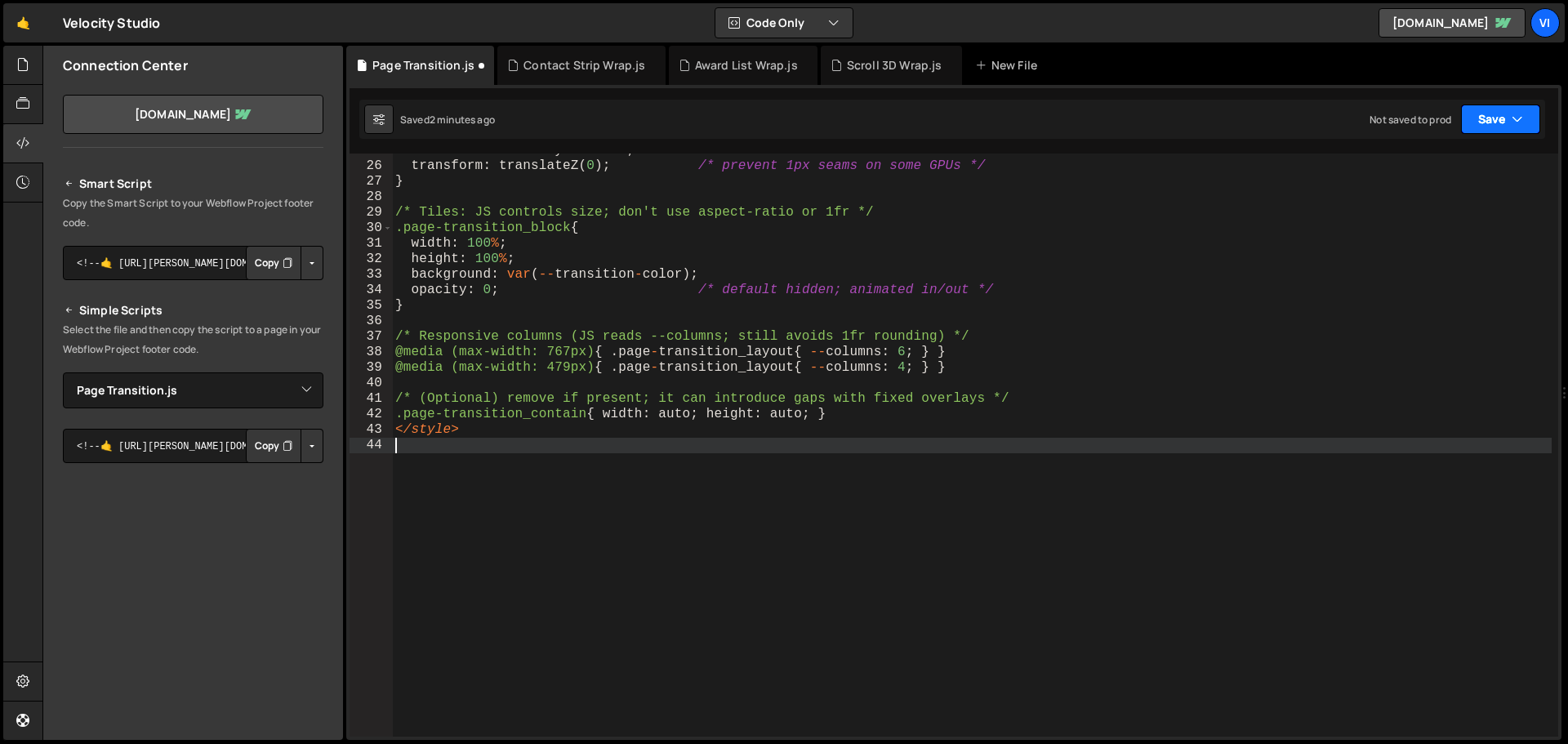
click at [1496, 109] on button "Save" at bounding box center [1501, 118] width 80 height 29
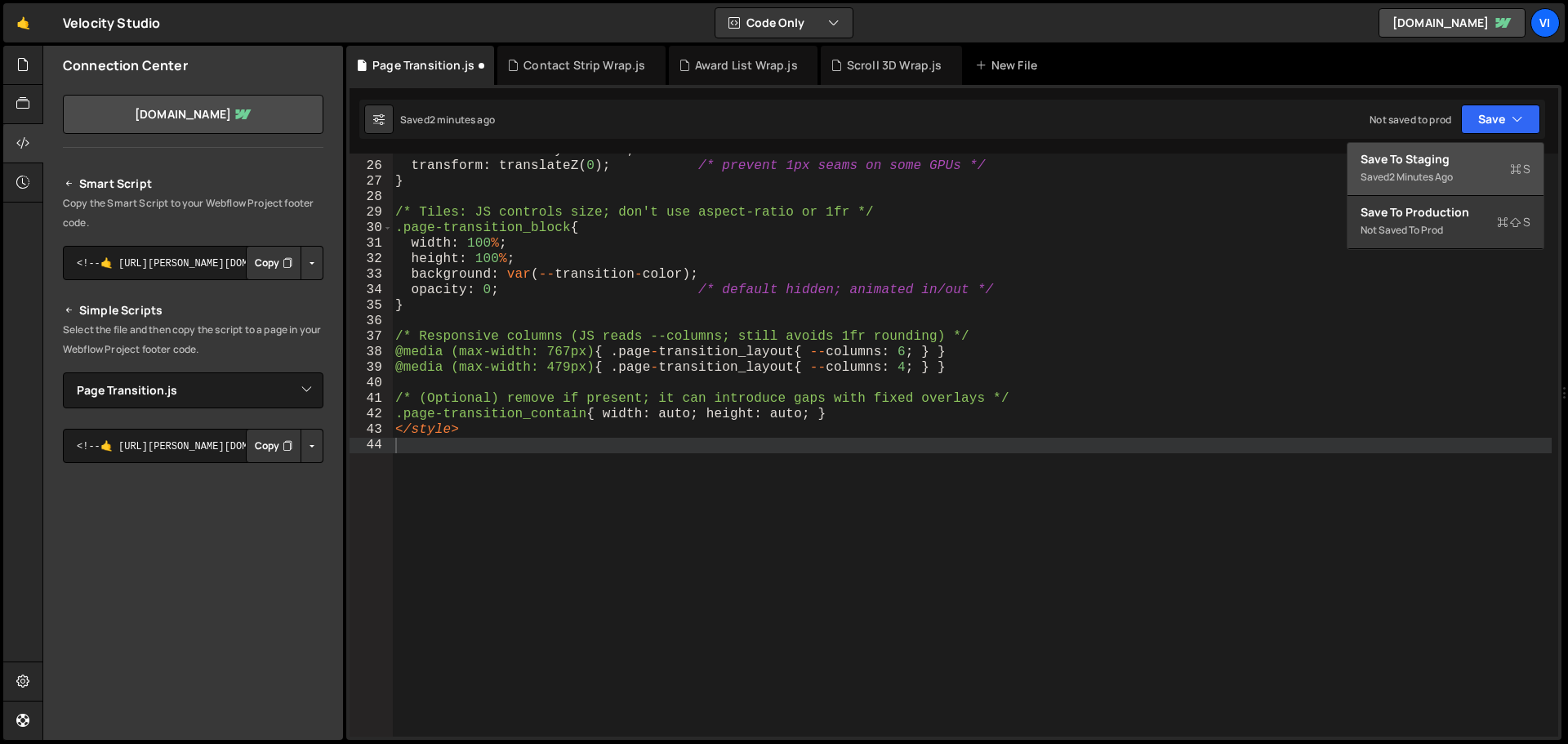
click at [1417, 168] on div "Saved 2 minutes ago" at bounding box center [1445, 178] width 170 height 19
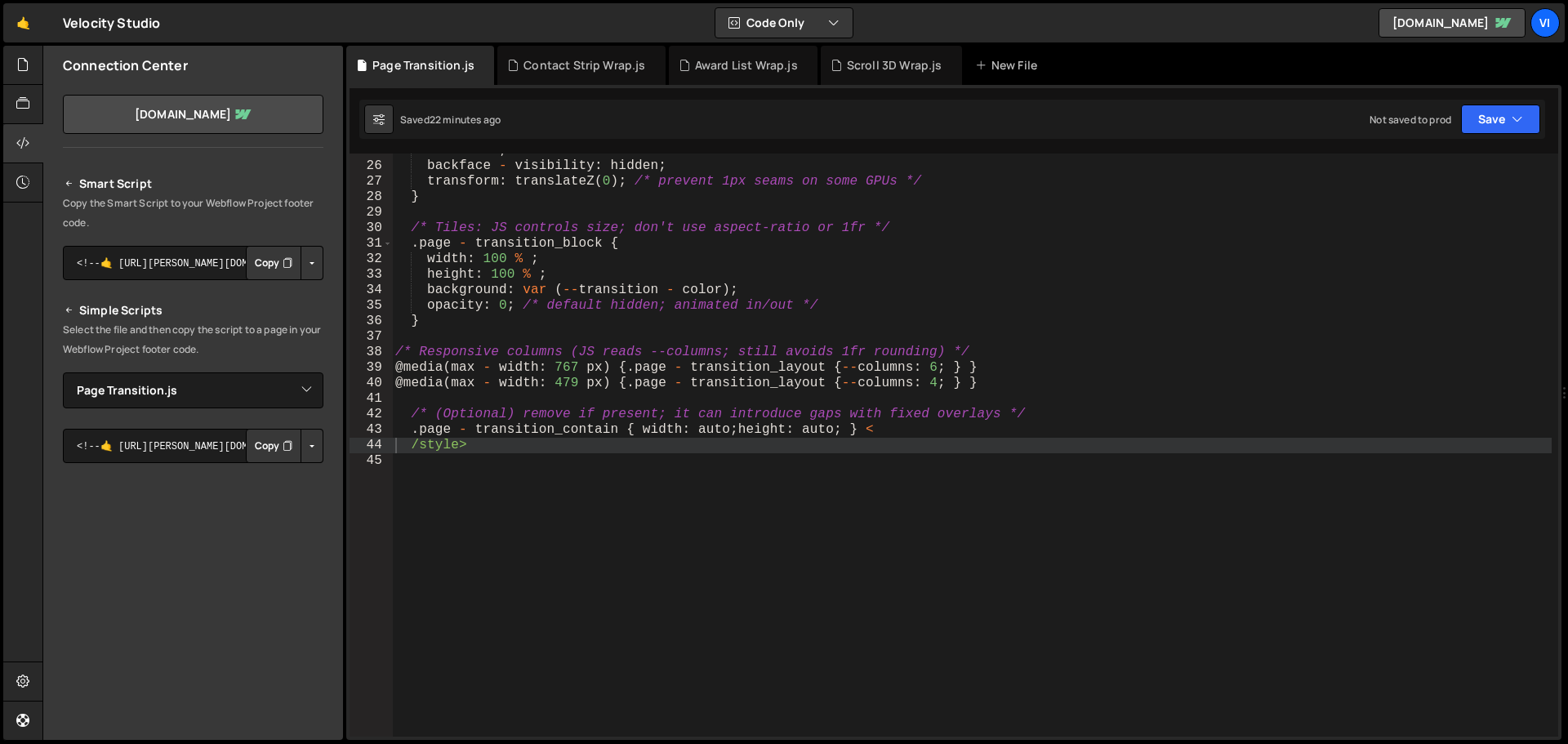
click at [730, 178] on div "transform ; backface - visibility : hidden ; transform : translateZ ( 0 ) ; /* …" at bounding box center [972, 450] width 1160 height 614
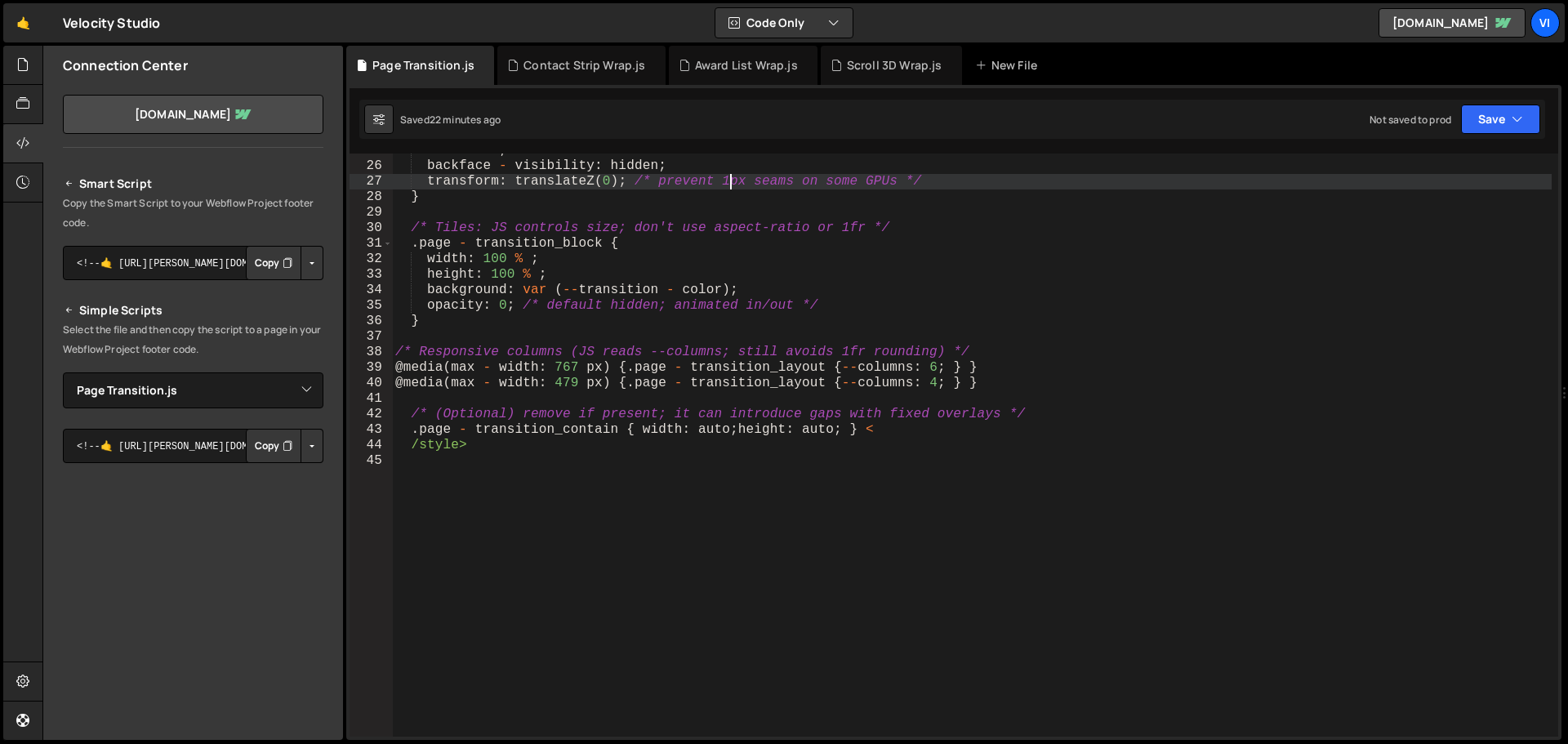
type textarea "/style>"
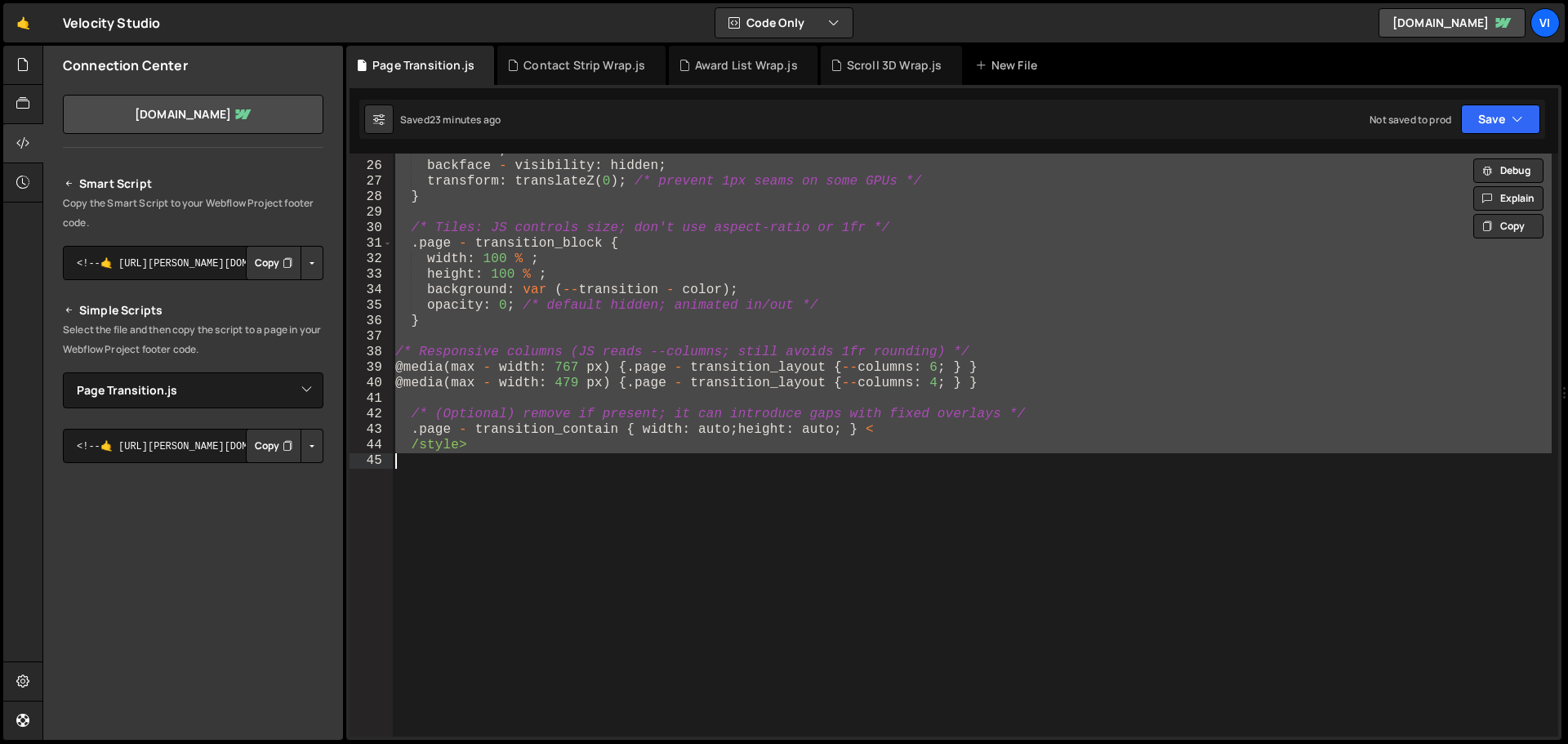
paste textarea
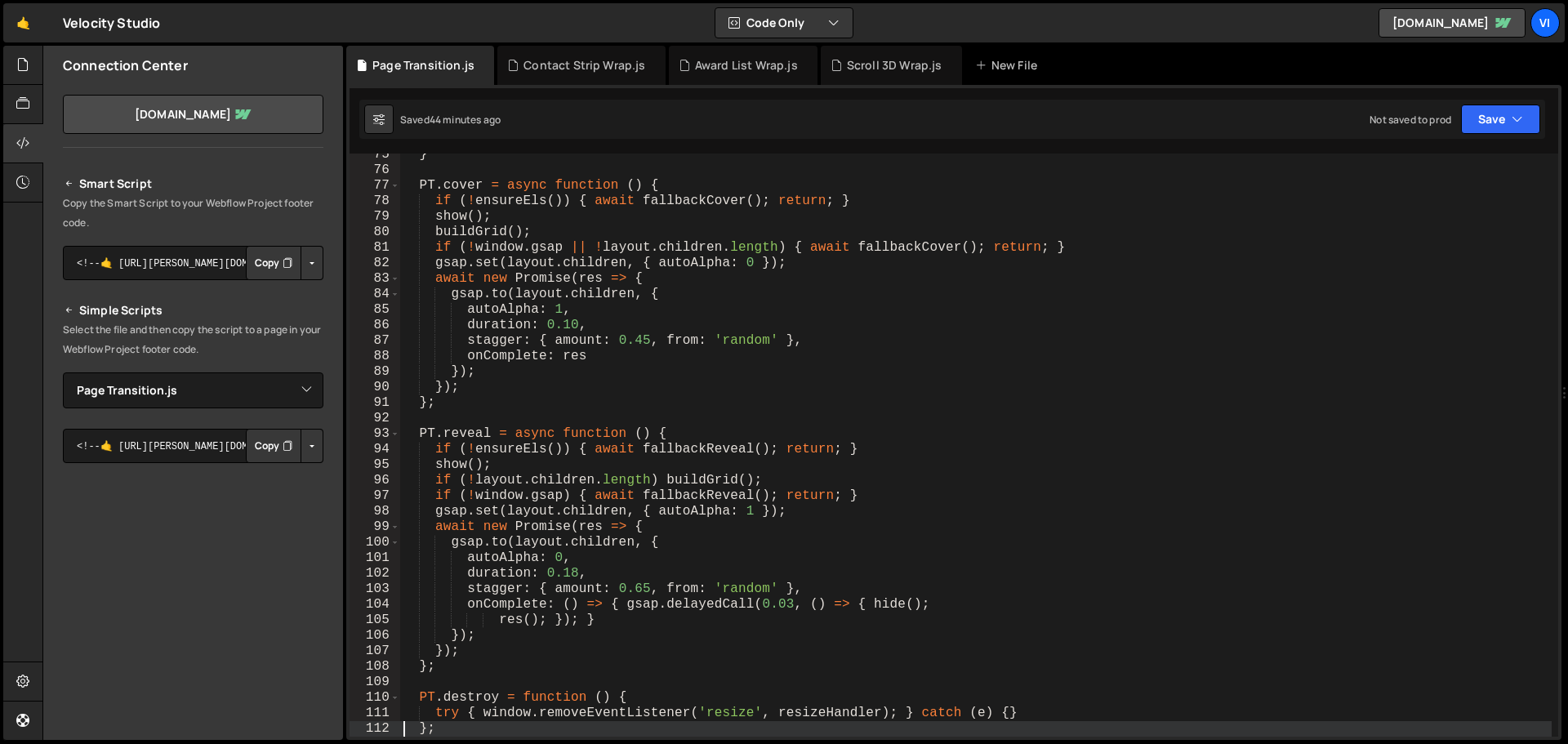
click at [643, 211] on div "} PT . cover = async function ( ) { if ( ! ensureEls ( )) { await fallbackCover…" at bounding box center [975, 453] width 1151 height 614
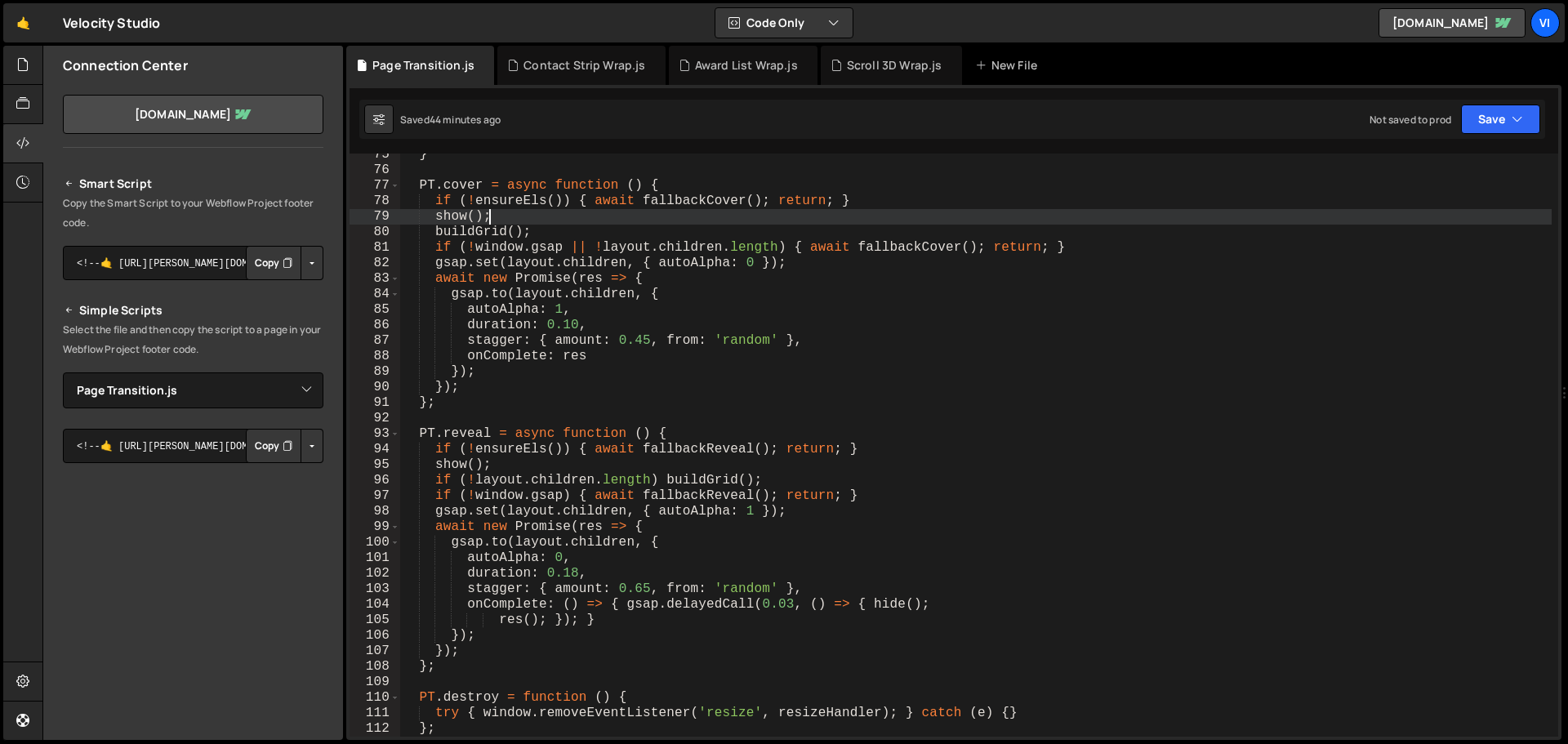
type textarea "})();"
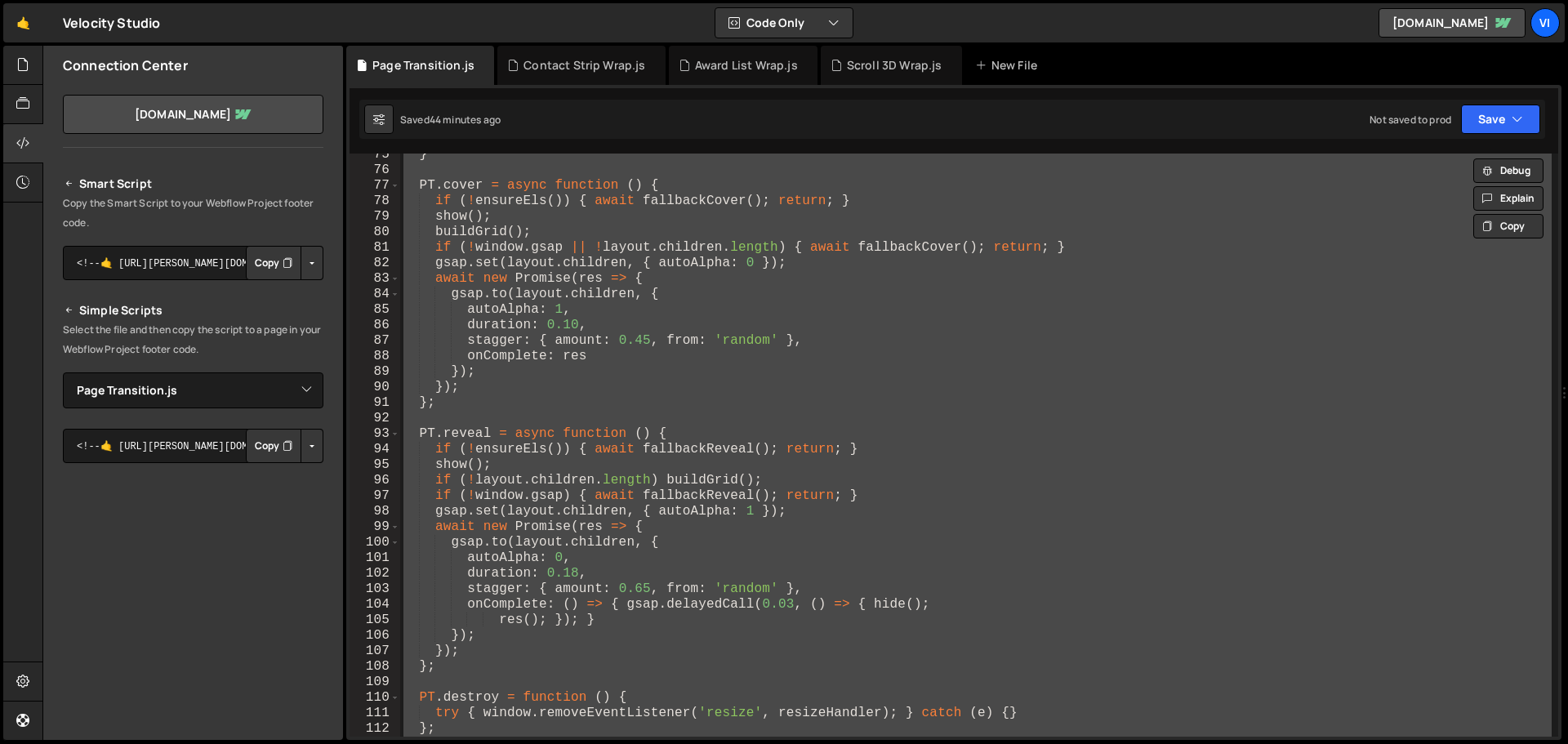
paste textarea
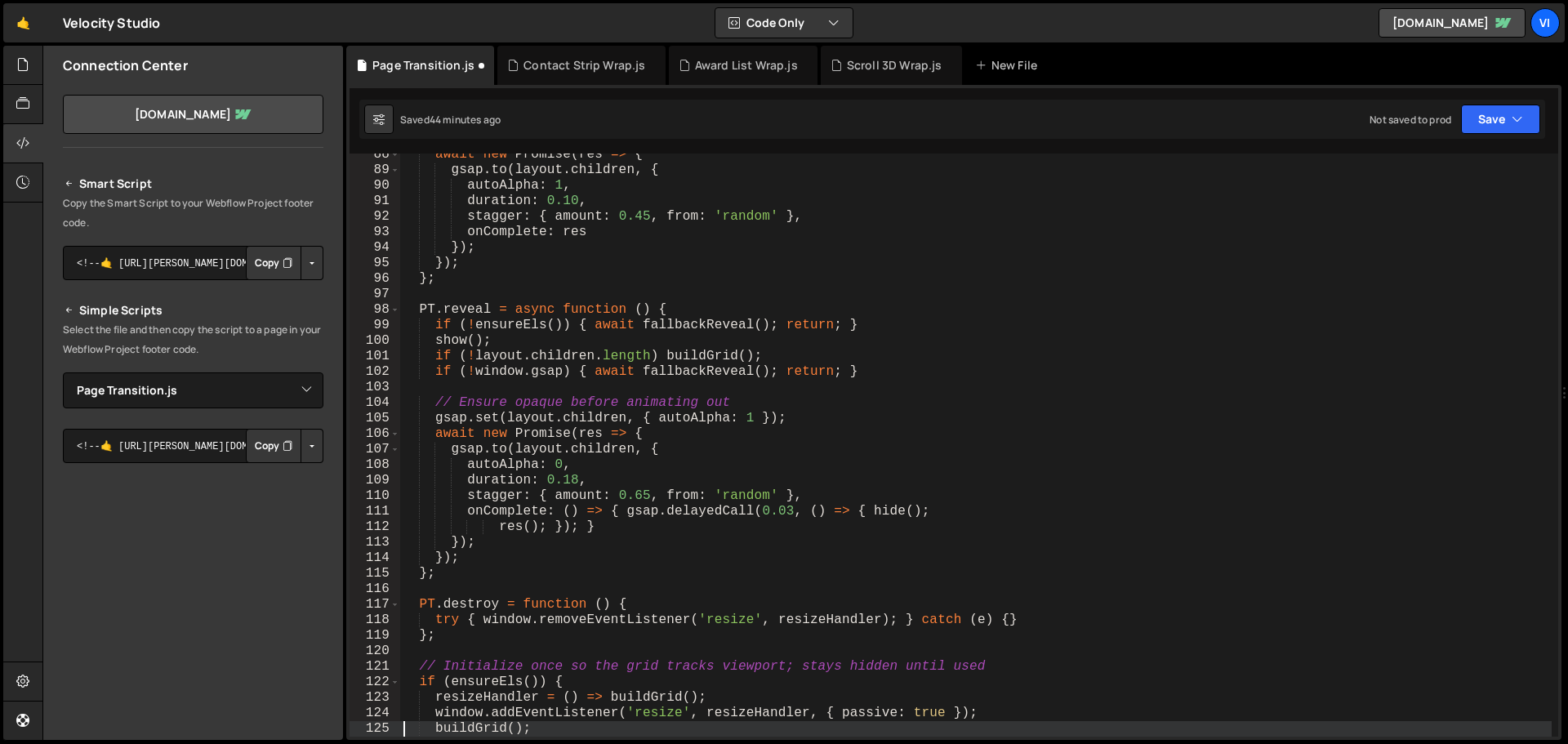
type textarea "buildGrid();"
click at [12, 134] on div at bounding box center [23, 144] width 40 height 39
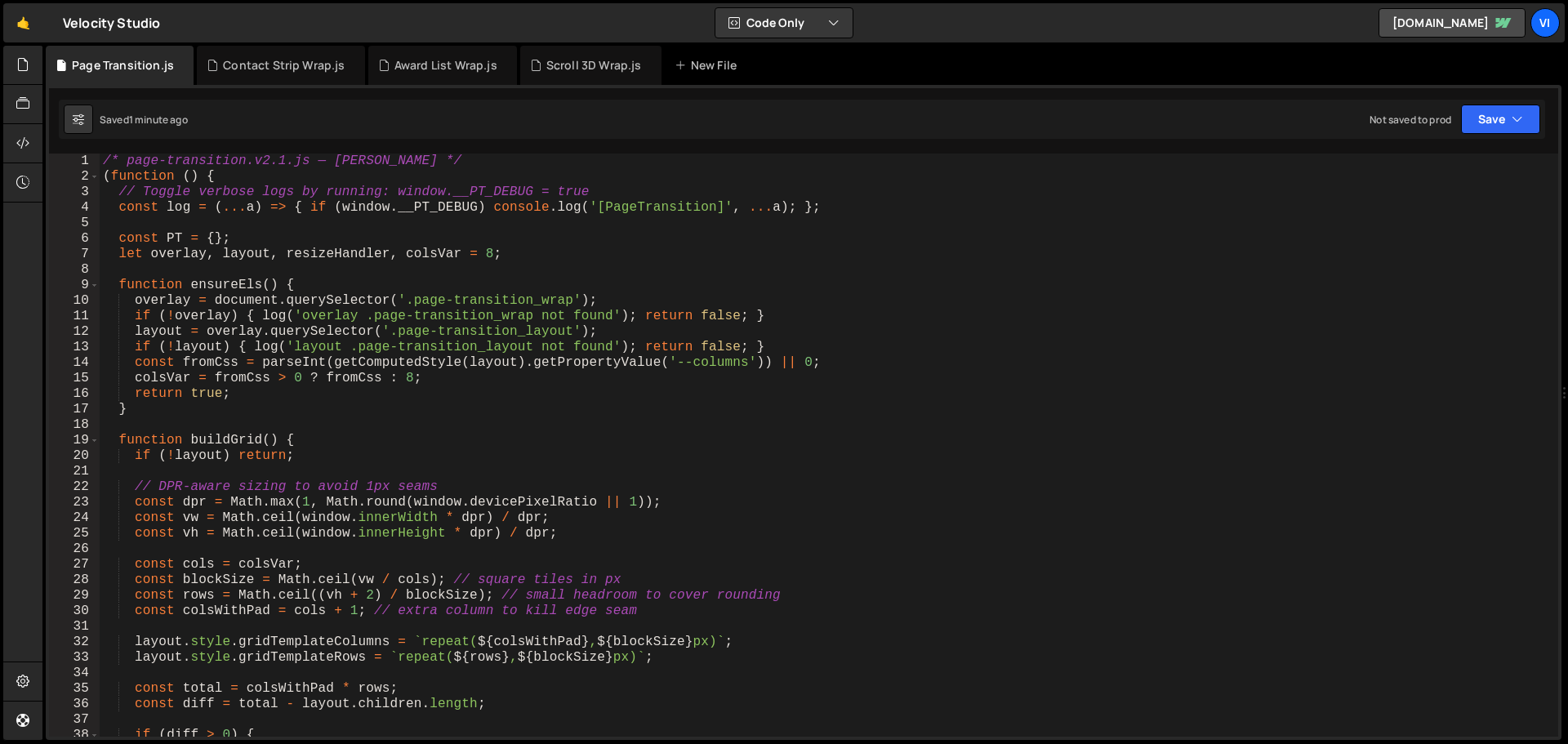
scroll to position [0, 0]
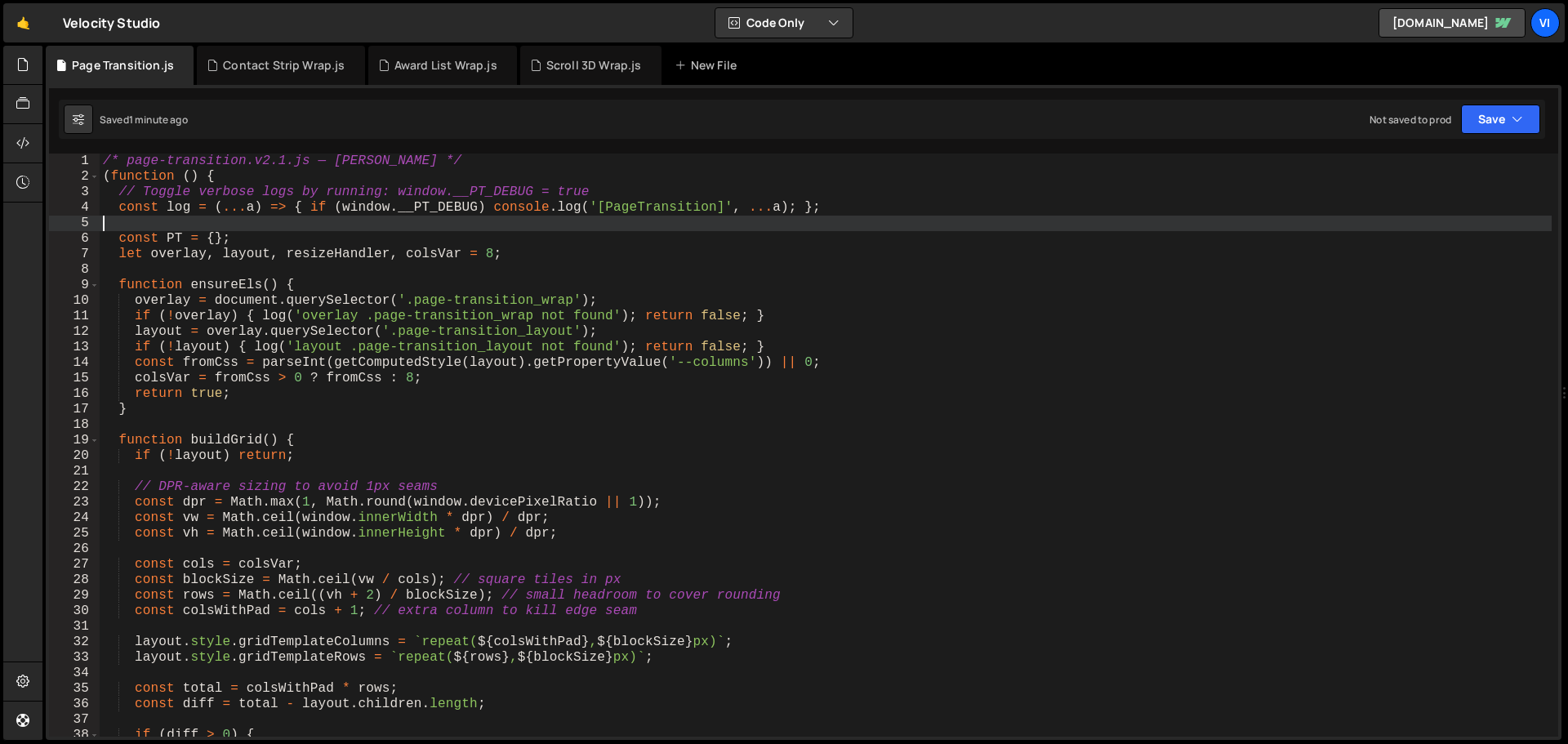
click at [230, 227] on div "/* page-transition.v2.1.js — Slater */ ( function ( ) { // Toggle verbose logs …" at bounding box center [826, 460] width 1452 height 614
click at [29, 109] on icon at bounding box center [22, 103] width 13 height 18
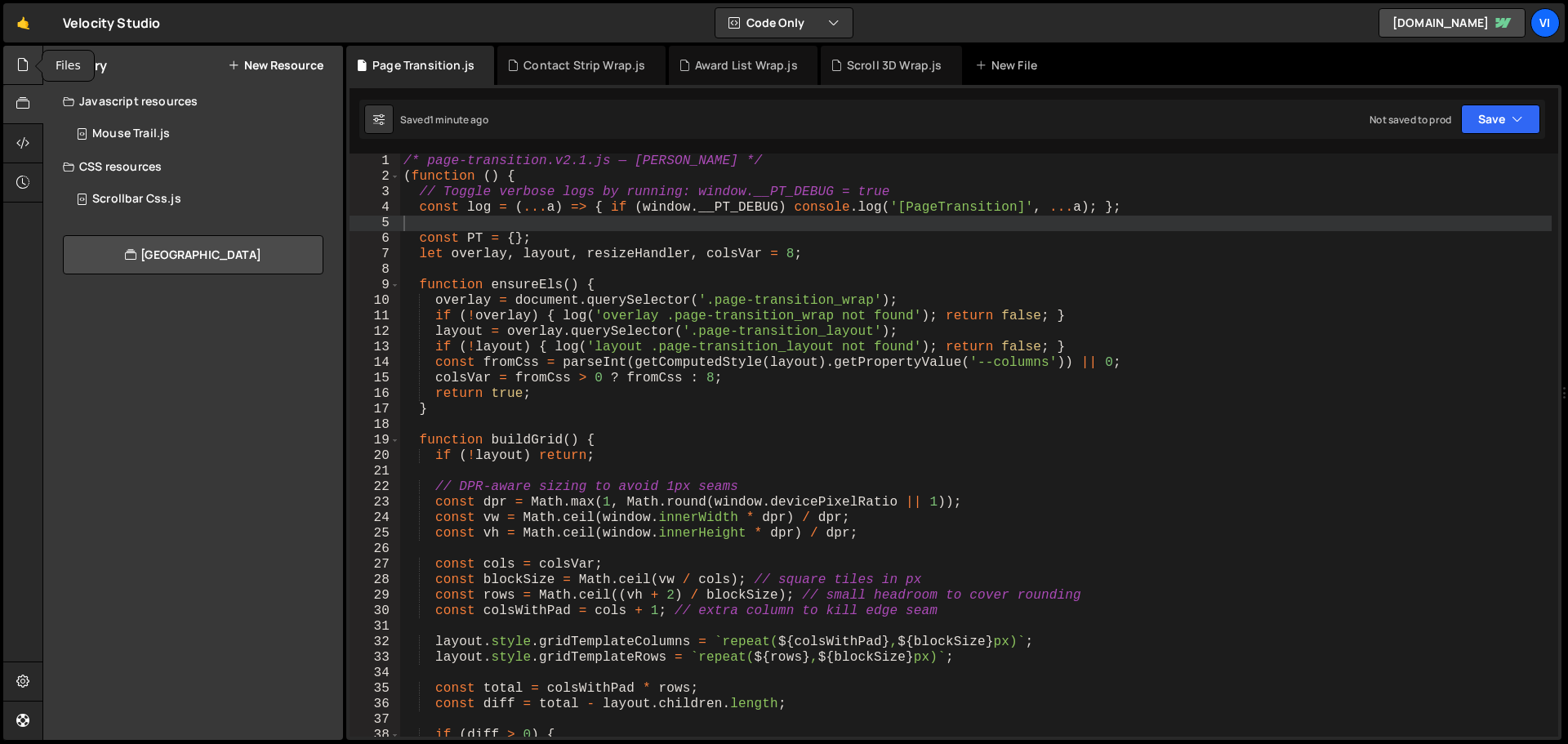
click at [30, 69] on div at bounding box center [23, 65] width 40 height 39
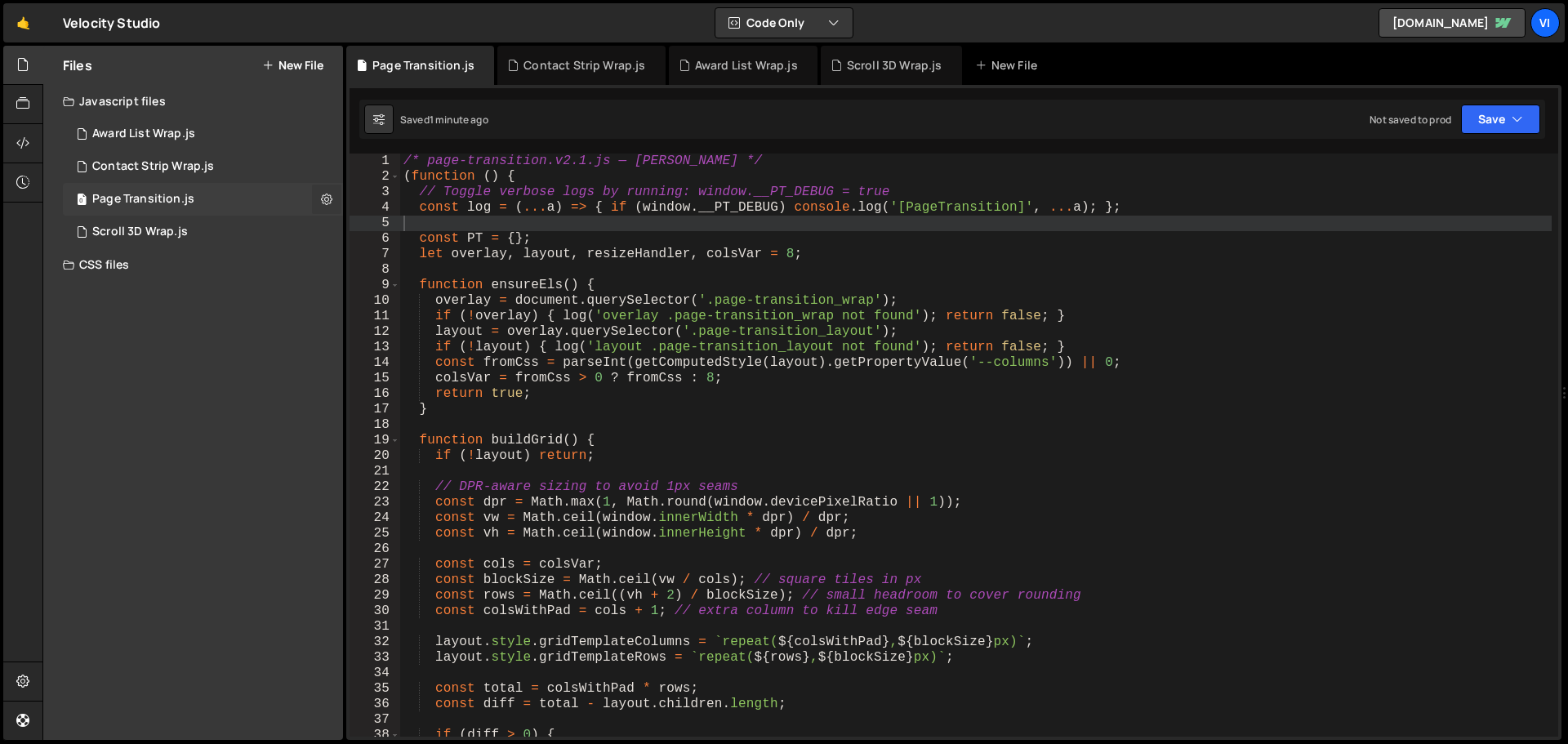
click at [322, 194] on icon at bounding box center [326, 199] width 11 height 16
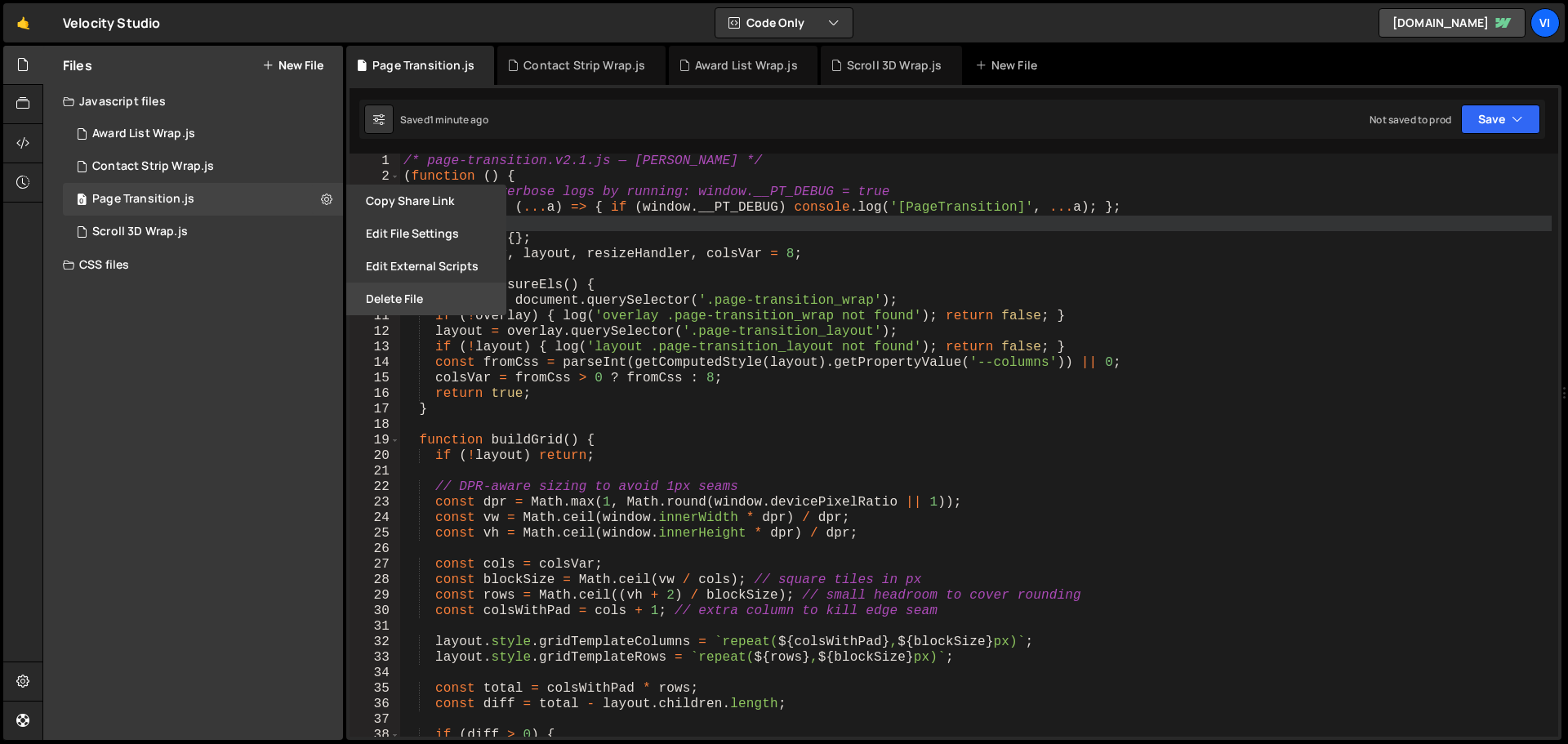
click at [379, 296] on button "Delete File" at bounding box center [426, 299] width 160 height 33
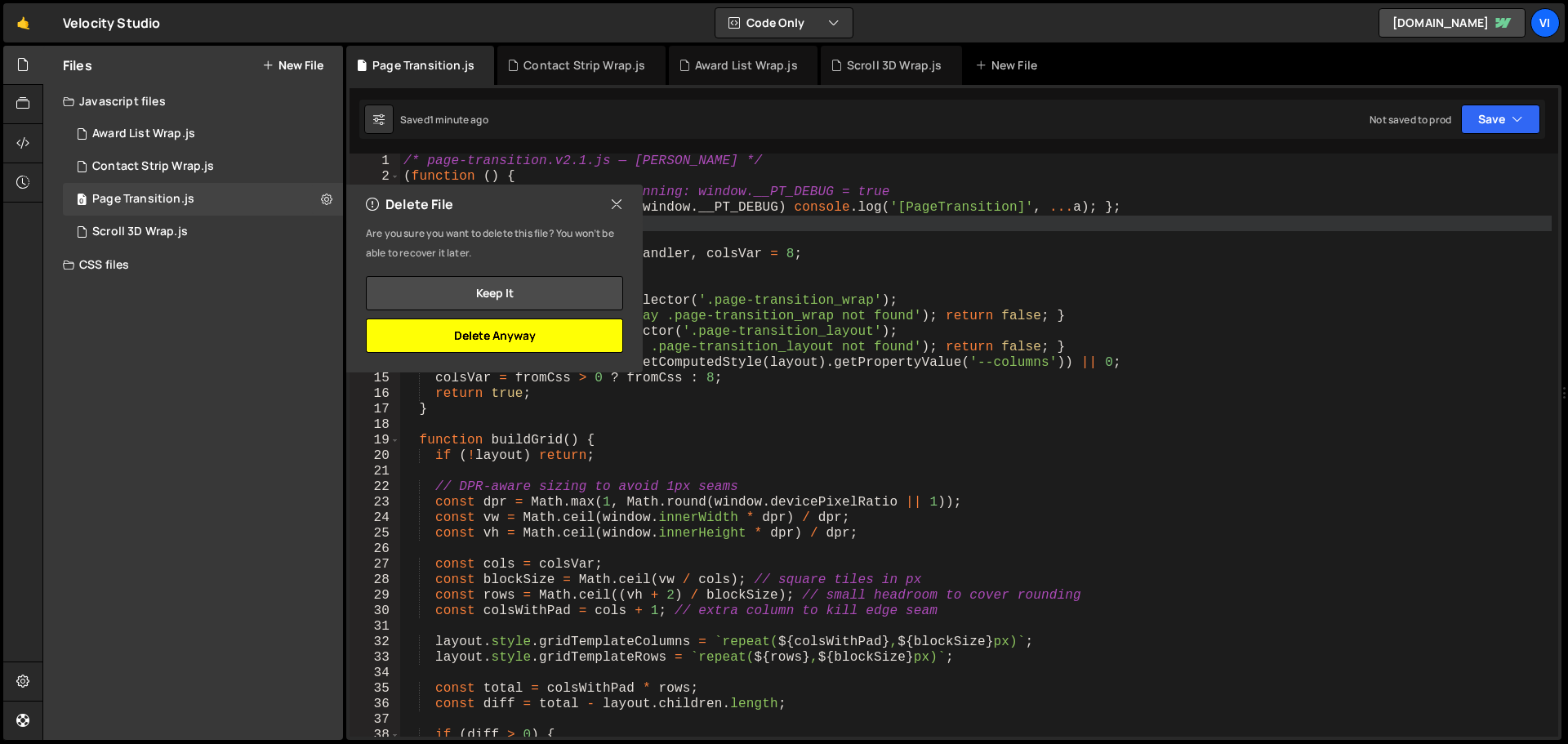
click at [567, 338] on button "Delete Anyway" at bounding box center [494, 336] width 257 height 34
